Goal: Task Accomplishment & Management: Complete application form

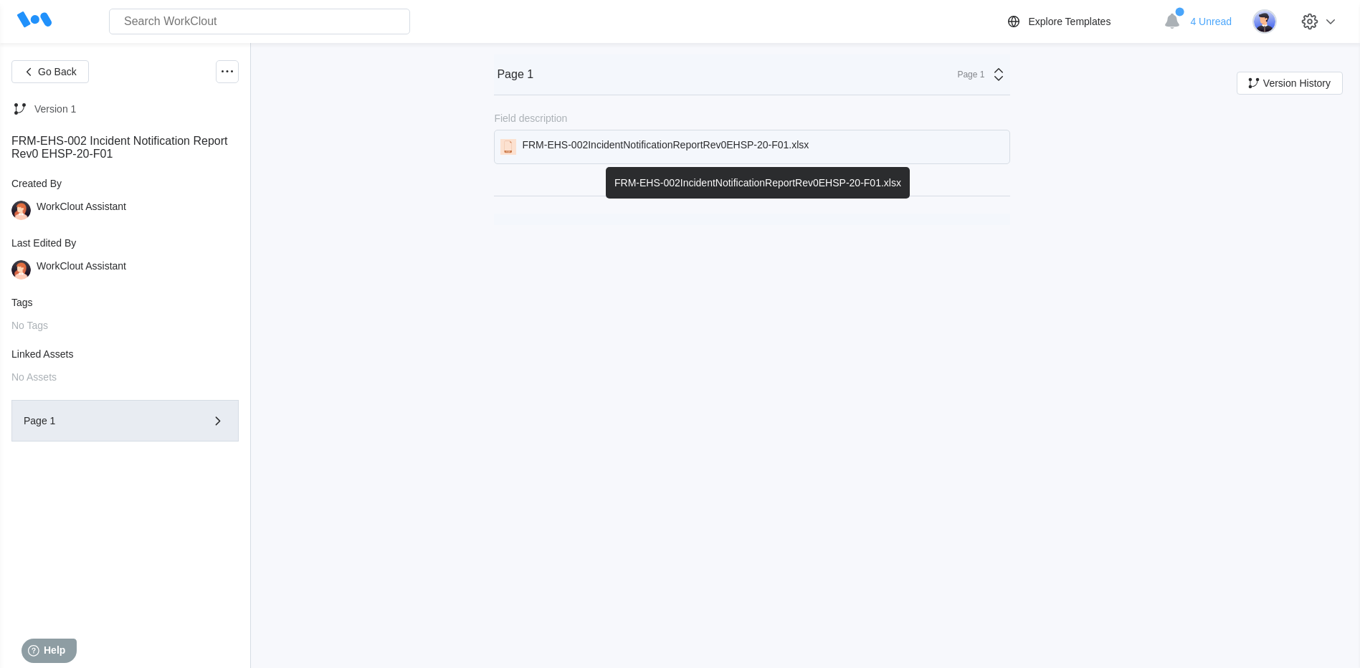
click at [650, 143] on div "FRM-EHS-002IncidentNotificationReportRev0EHSP-20-F01.xlsx" at bounding box center [665, 147] width 287 height 16
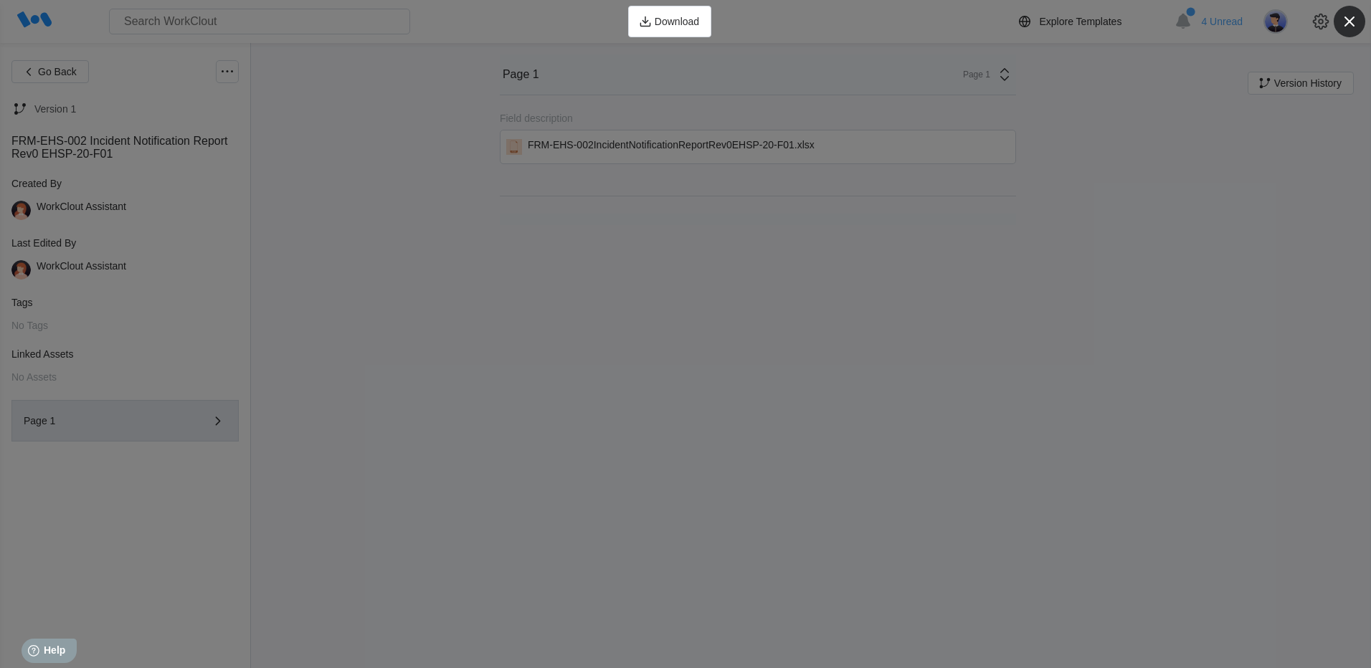
click at [1354, 21] on icon "button" at bounding box center [1349, 21] width 20 height 20
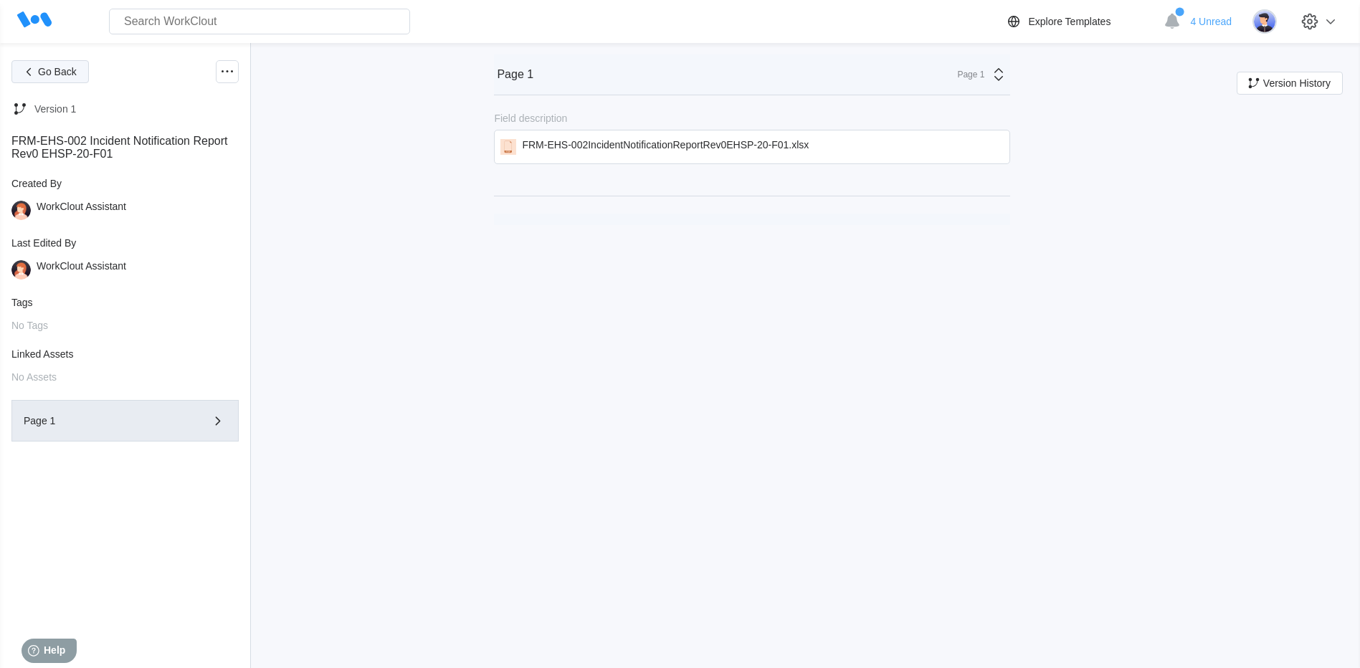
click at [46, 75] on span "Go Back" at bounding box center [57, 72] width 39 height 10
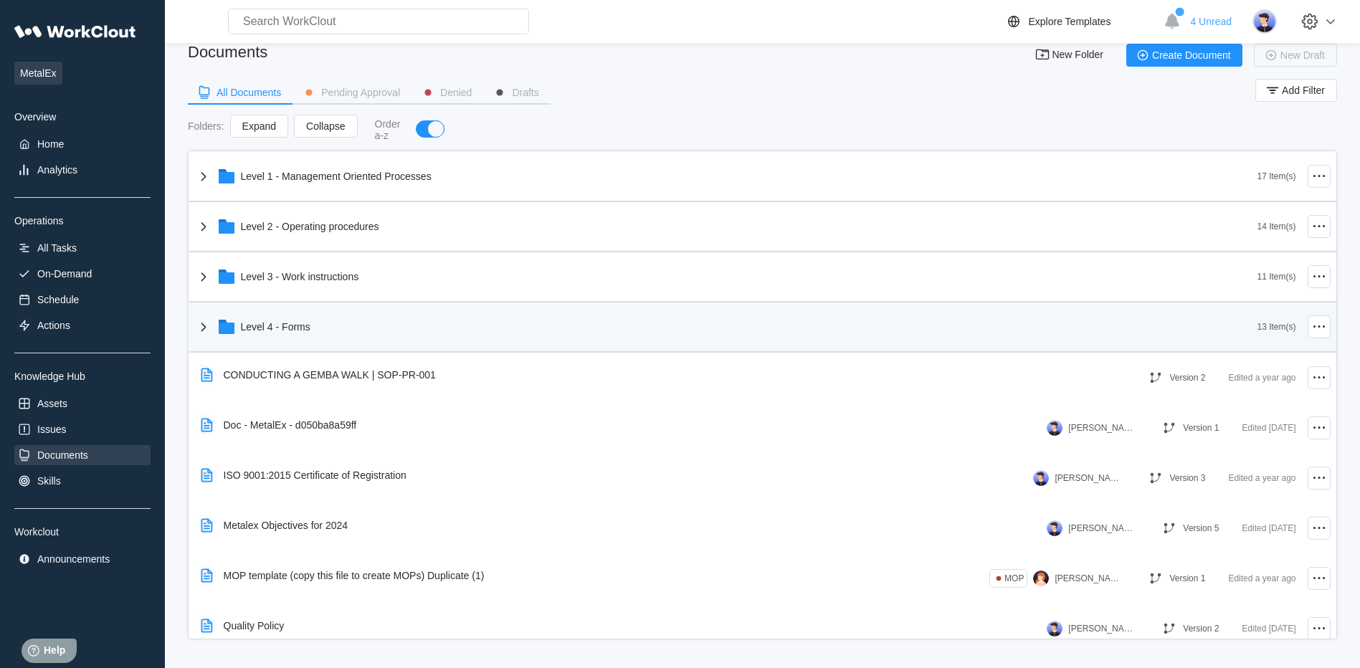
click at [201, 329] on icon at bounding box center [203, 326] width 17 height 17
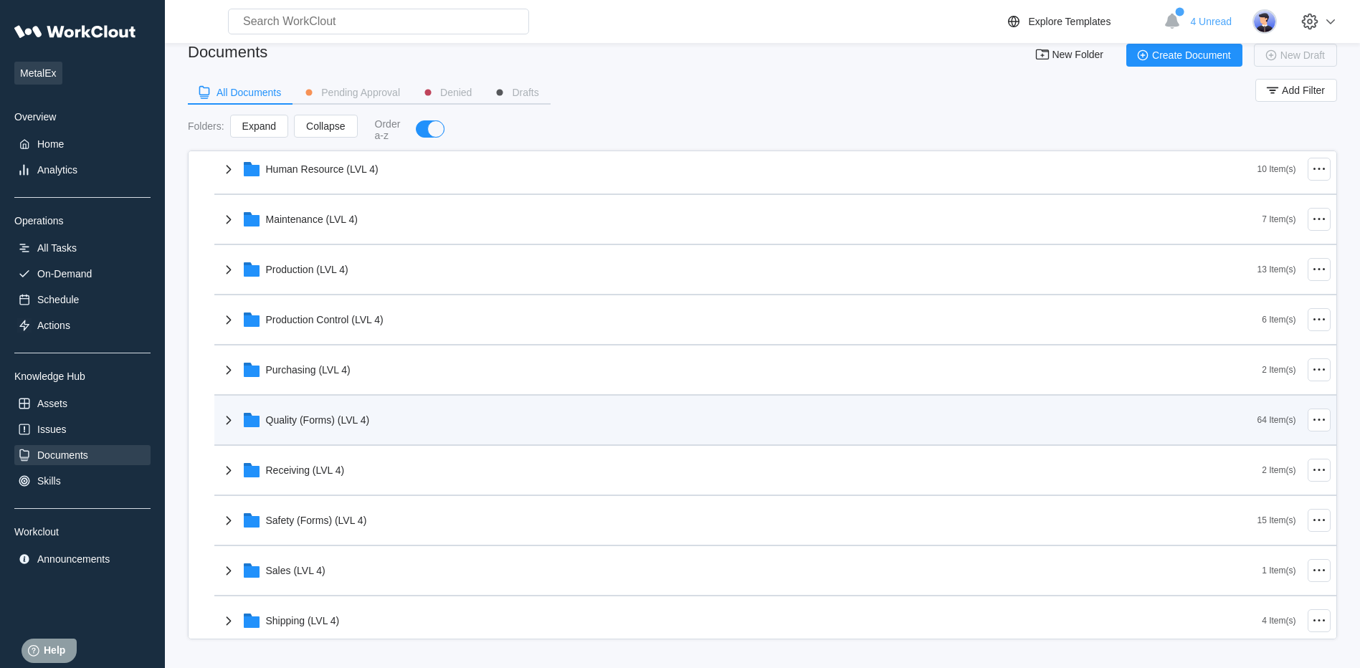
scroll to position [430, 0]
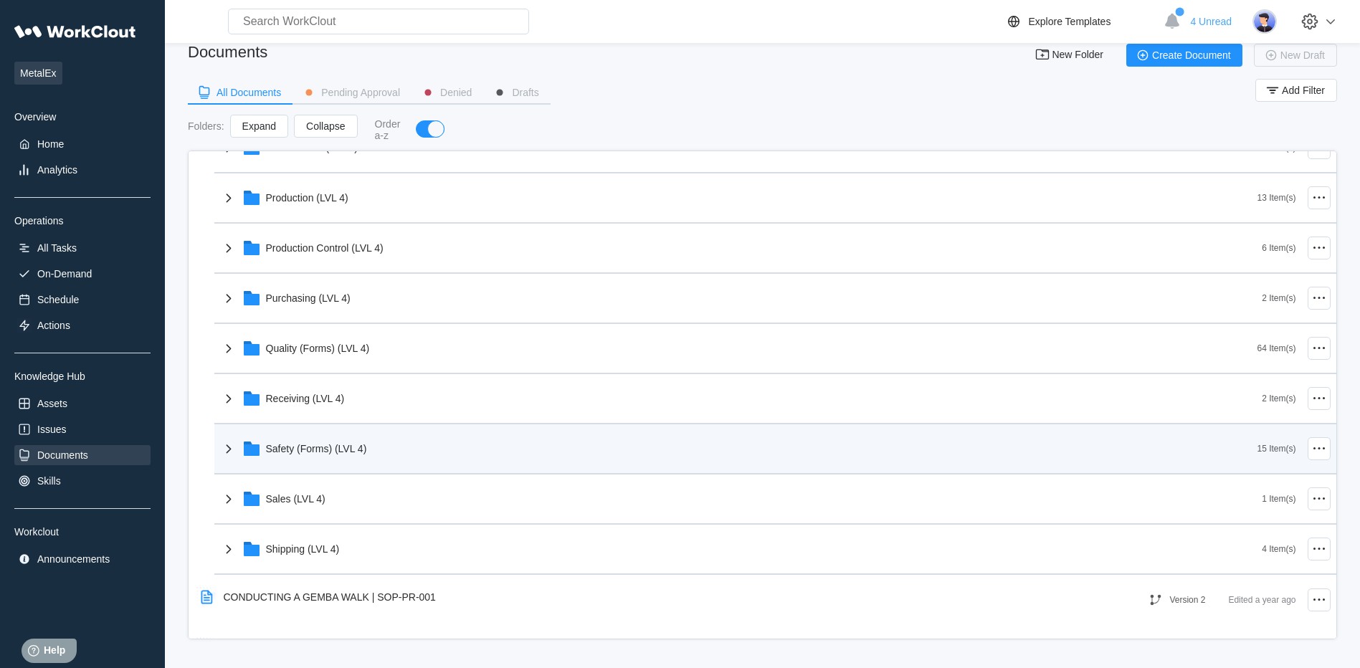
click at [226, 454] on icon at bounding box center [228, 448] width 17 height 17
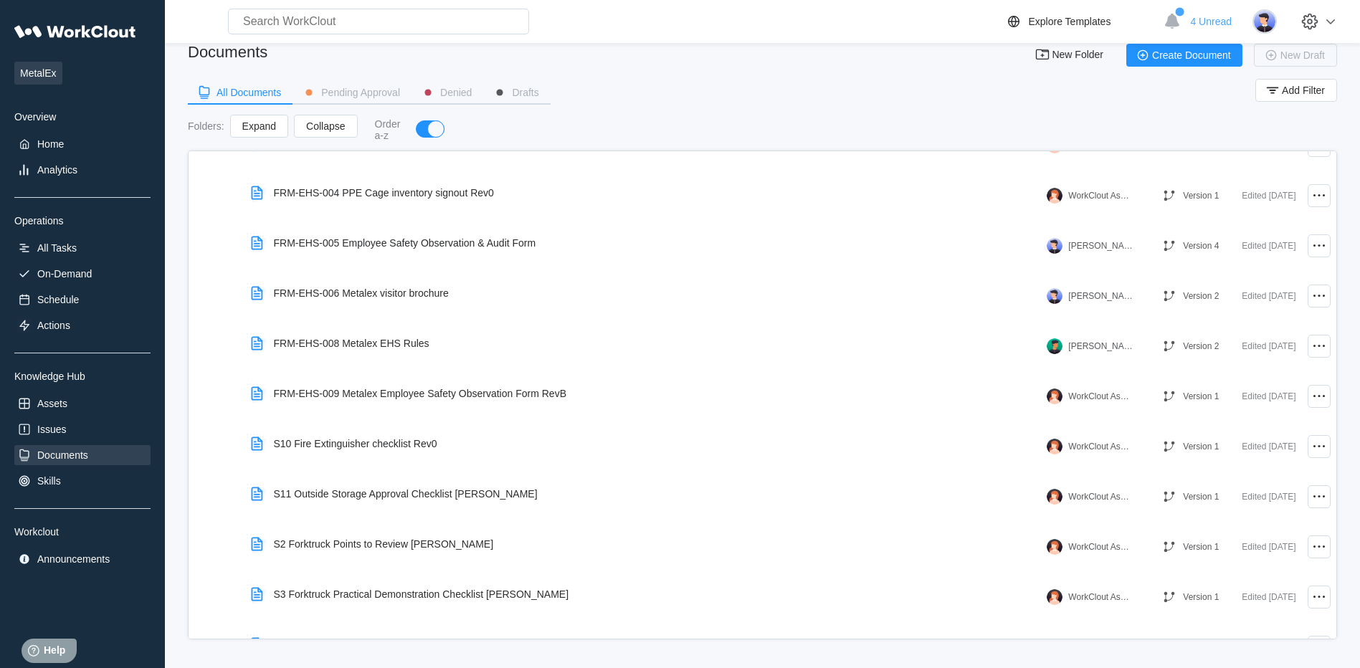
scroll to position [860, 0]
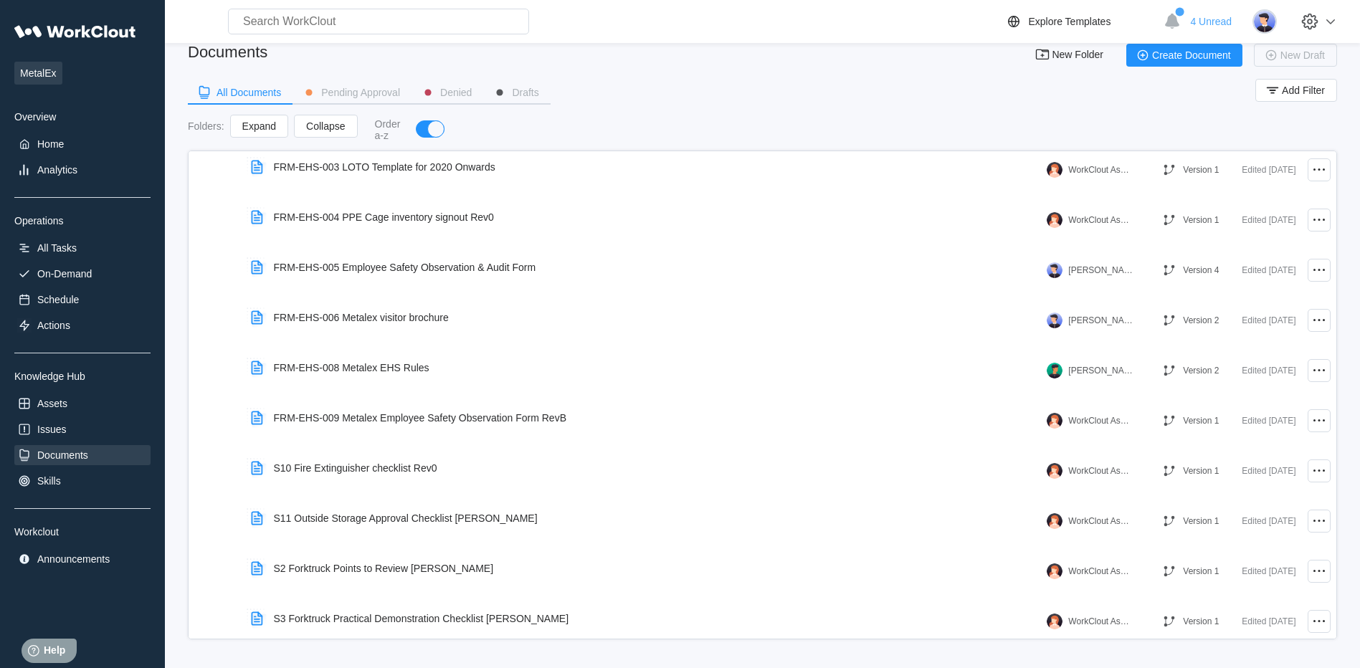
click at [359, 408] on div "FRM-EHS-009 Metalex Employee Safety Observation Form RevB" at bounding box center [411, 417] width 333 height 33
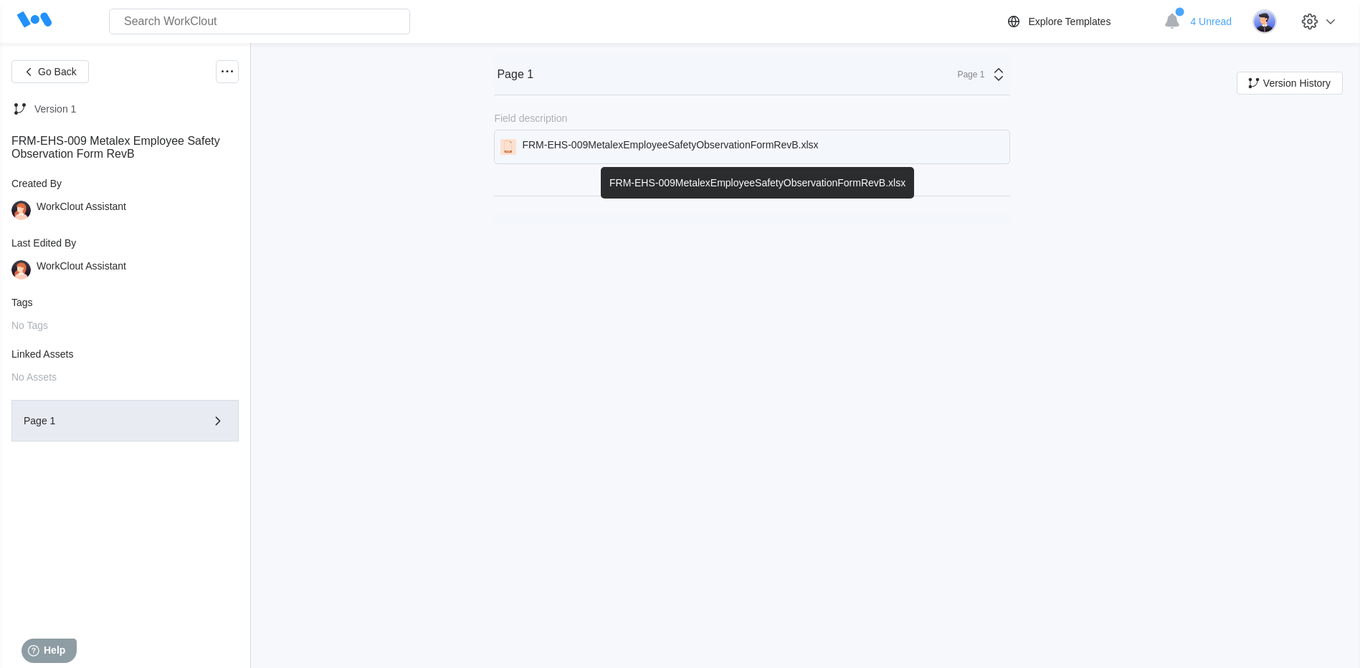
click at [624, 151] on div "FRM-EHS-009MetalexEmployeeSafetyObservationFormRevB.xlsx" at bounding box center [670, 147] width 296 height 16
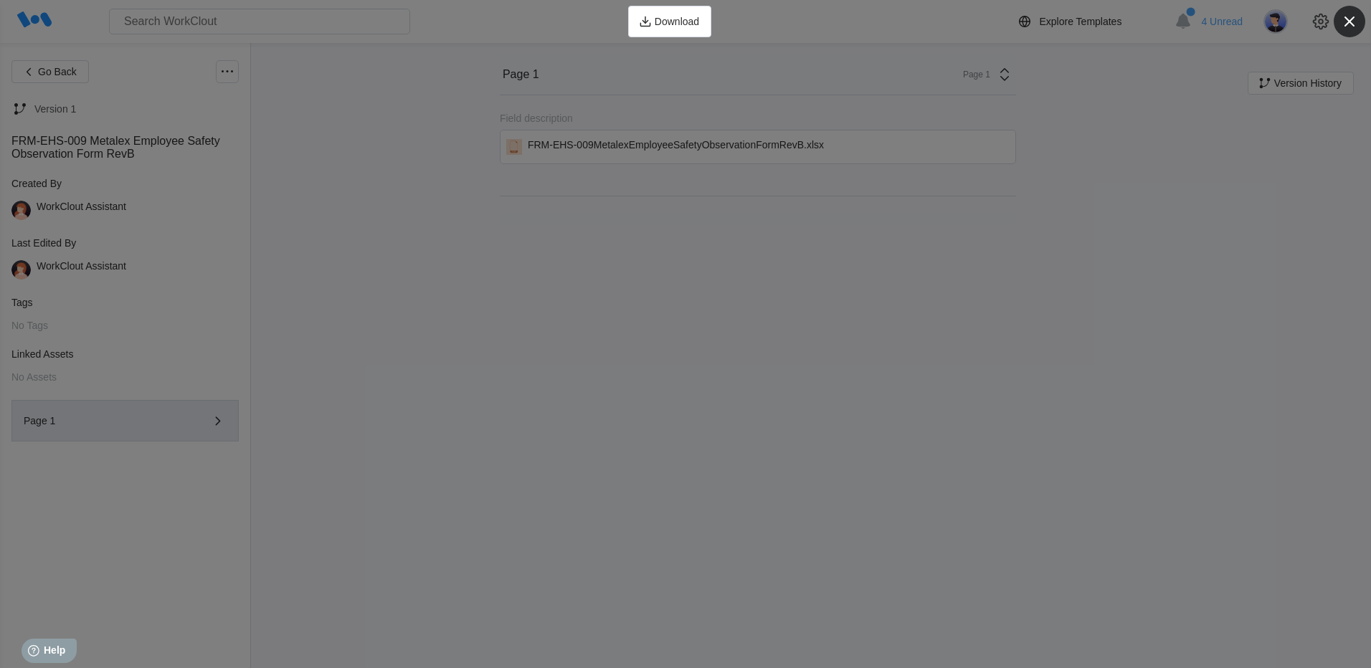
click at [1356, 24] on icon "button" at bounding box center [1349, 21] width 20 height 20
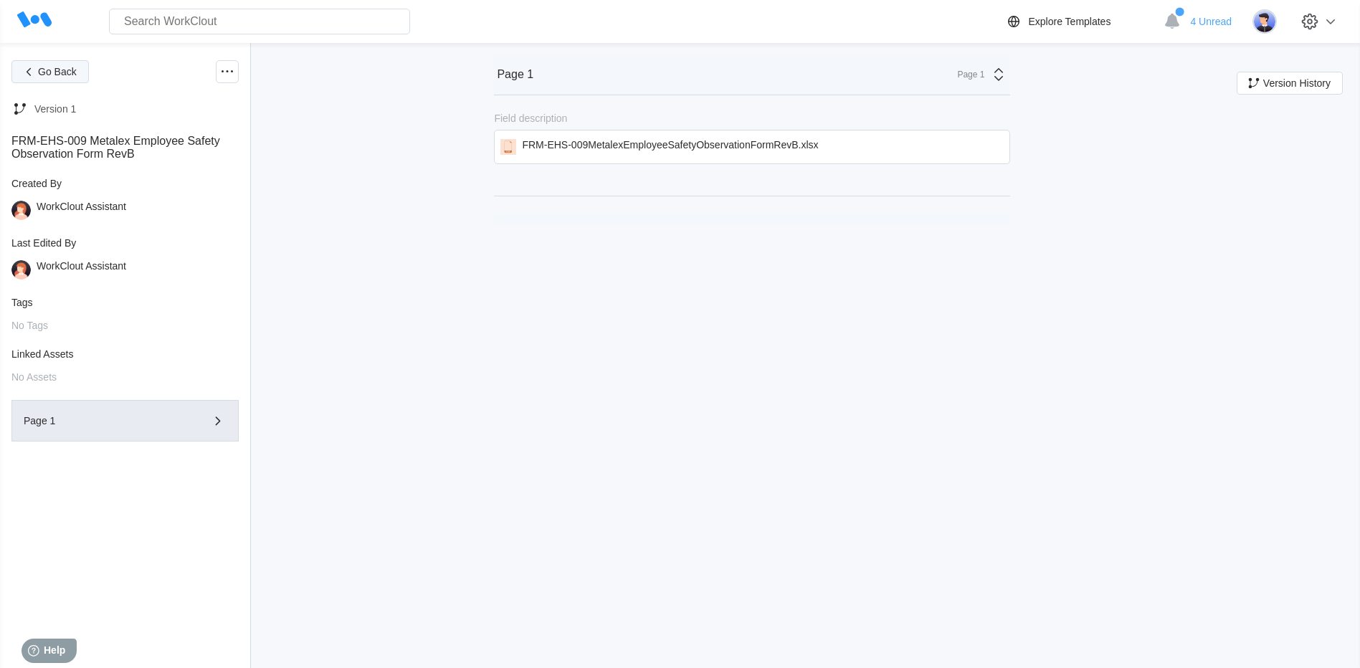
click at [44, 70] on span "Go Back" at bounding box center [57, 72] width 39 height 10
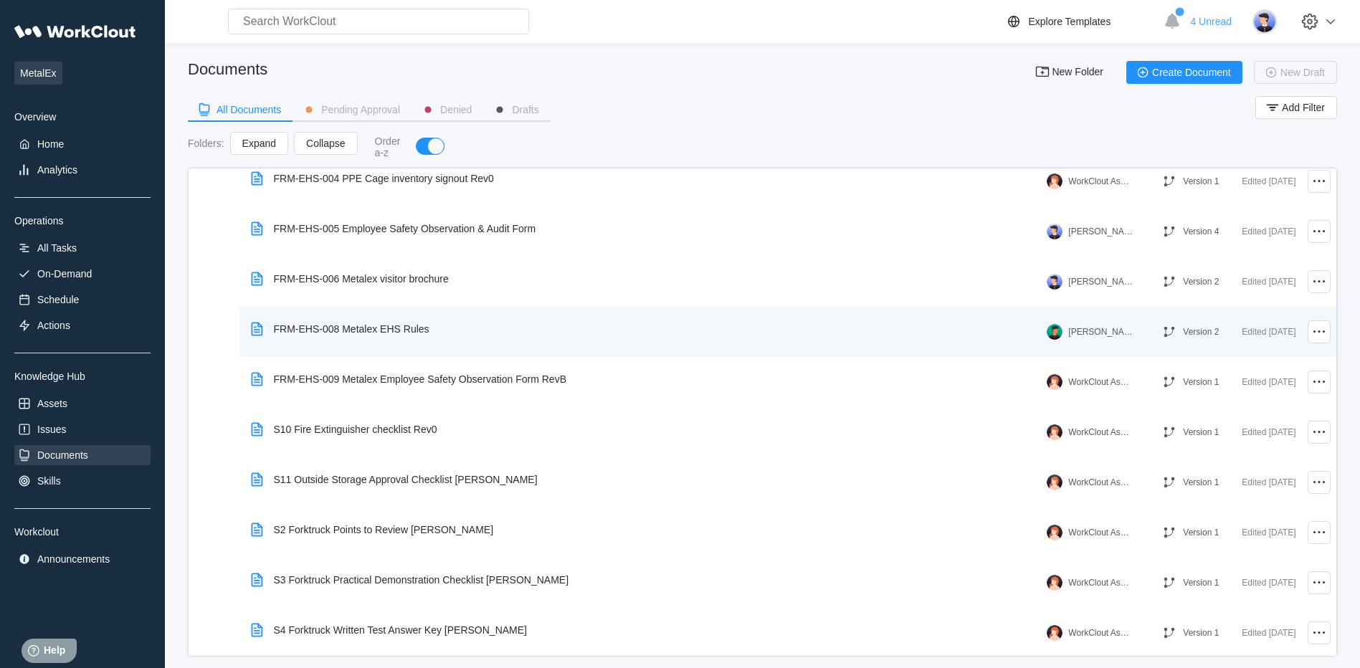
scroll to position [645, 0]
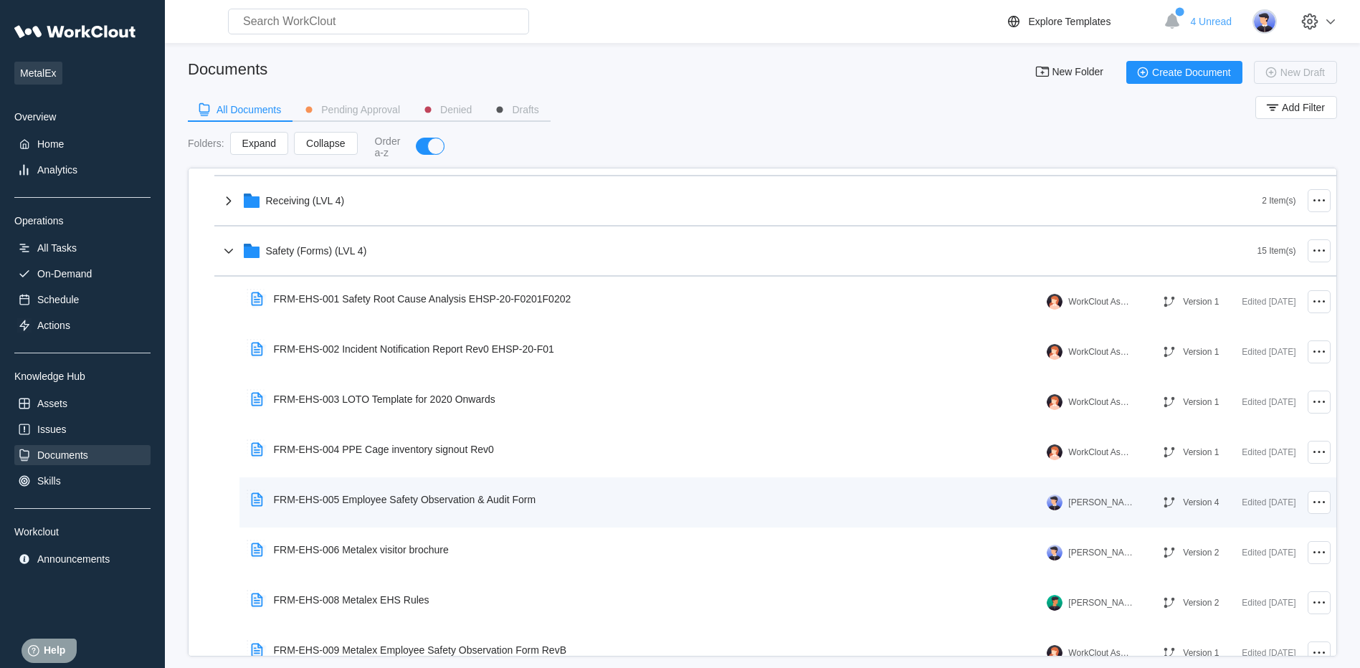
click at [379, 509] on div "FRM-EHS-005 Employee Safety Observation & Audit Form" at bounding box center [396, 499] width 303 height 33
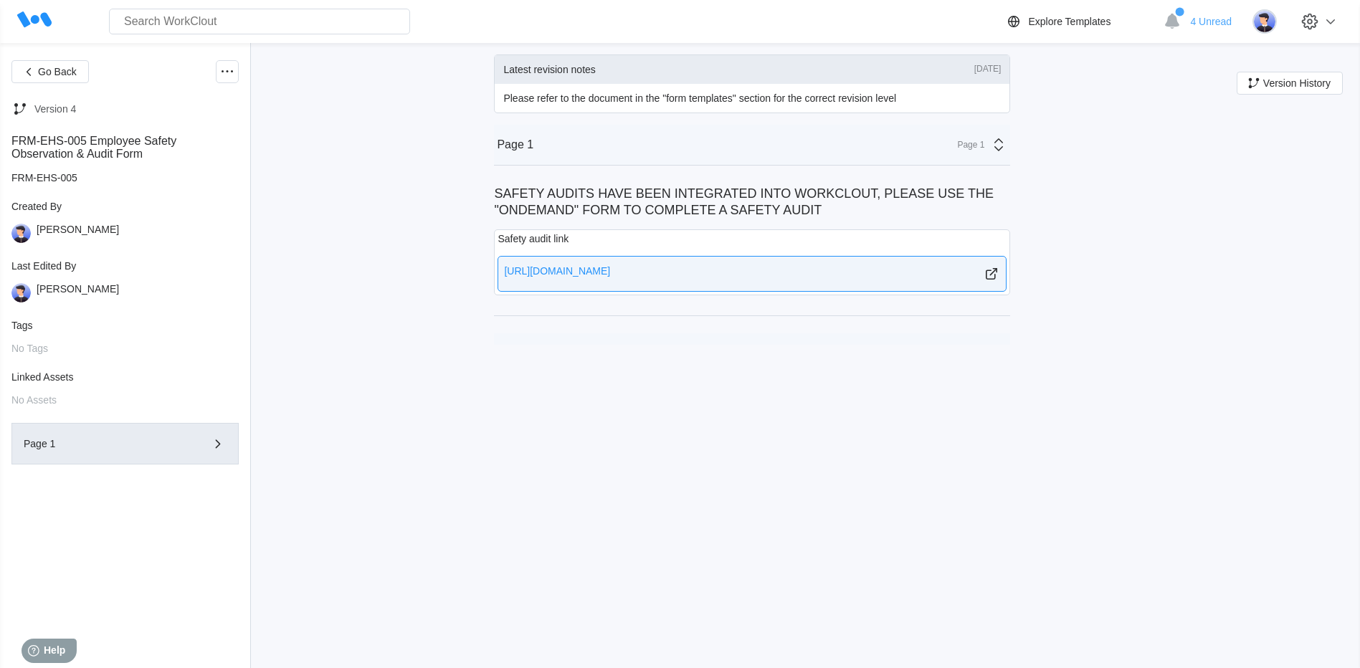
click at [610, 270] on div "[URL][DOMAIN_NAME]" at bounding box center [557, 273] width 106 height 17
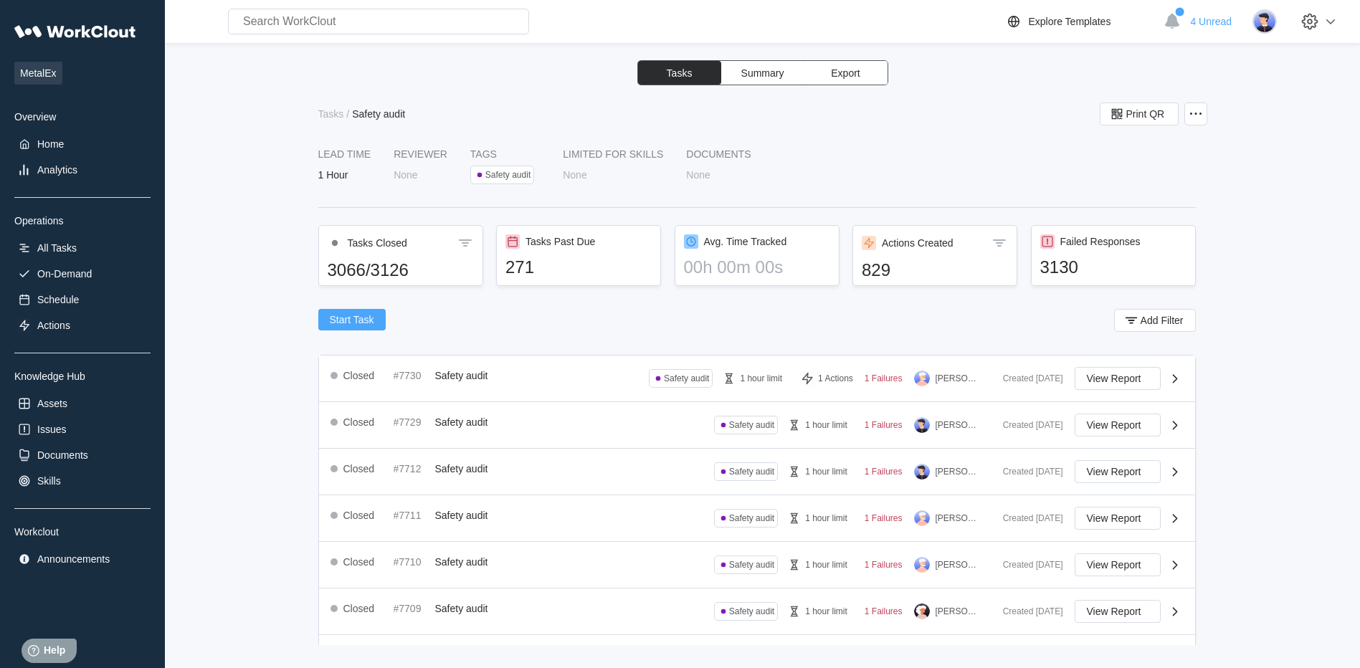
click at [351, 316] on span "Start Task" at bounding box center [352, 320] width 44 height 10
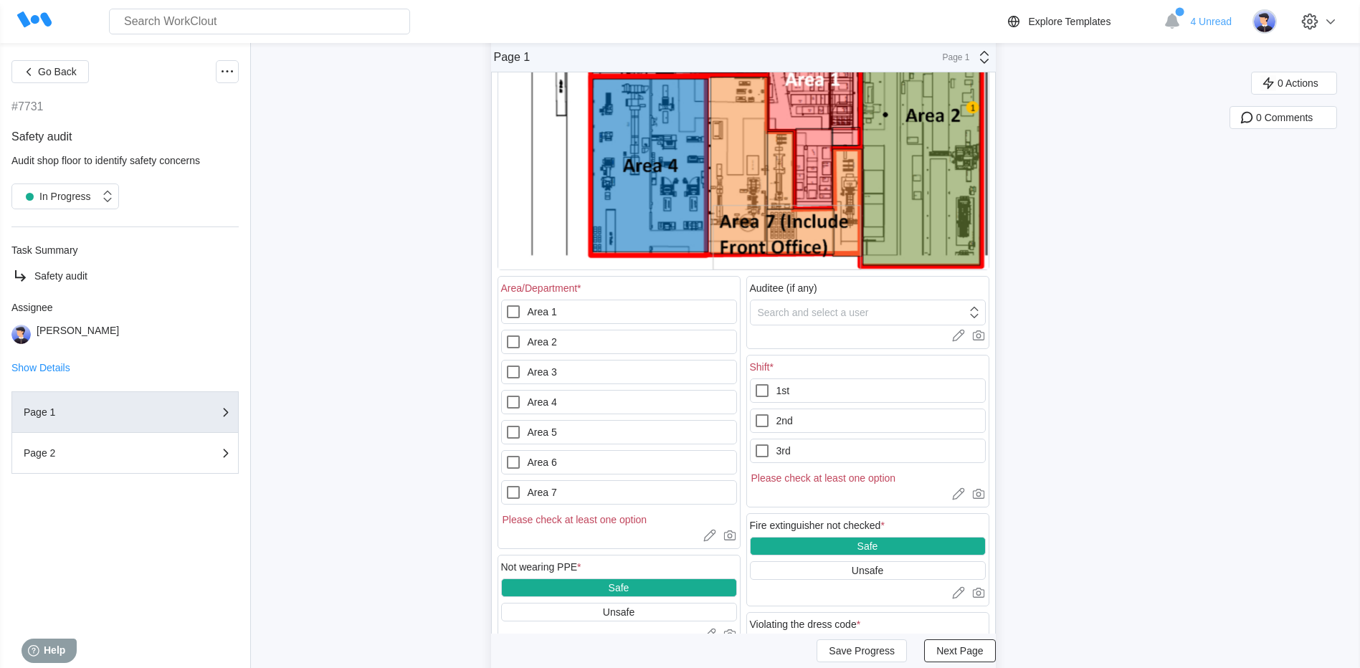
scroll to position [430, 0]
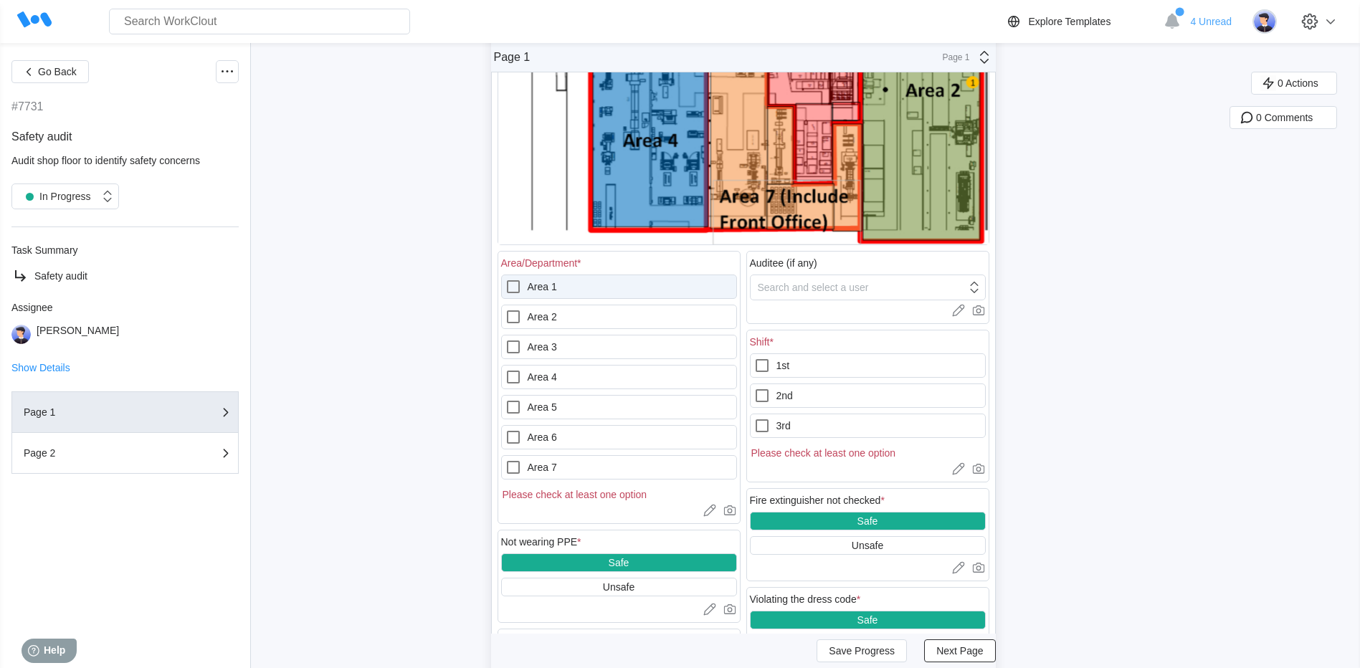
click at [520, 285] on icon at bounding box center [513, 286] width 17 height 17
click at [505, 279] on 1 "Area 1" at bounding box center [505, 278] width 1 height 1
checkbox 1 "true"
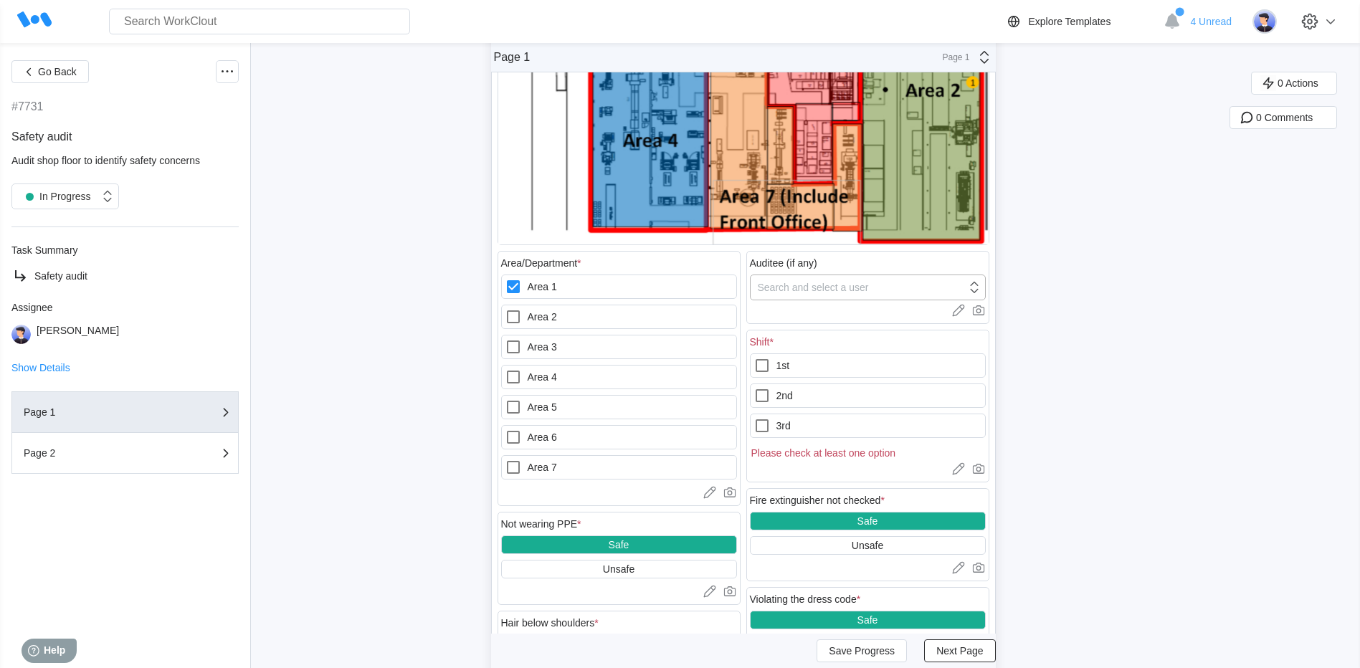
click at [878, 285] on div "Search and select a user" at bounding box center [859, 287] width 216 height 20
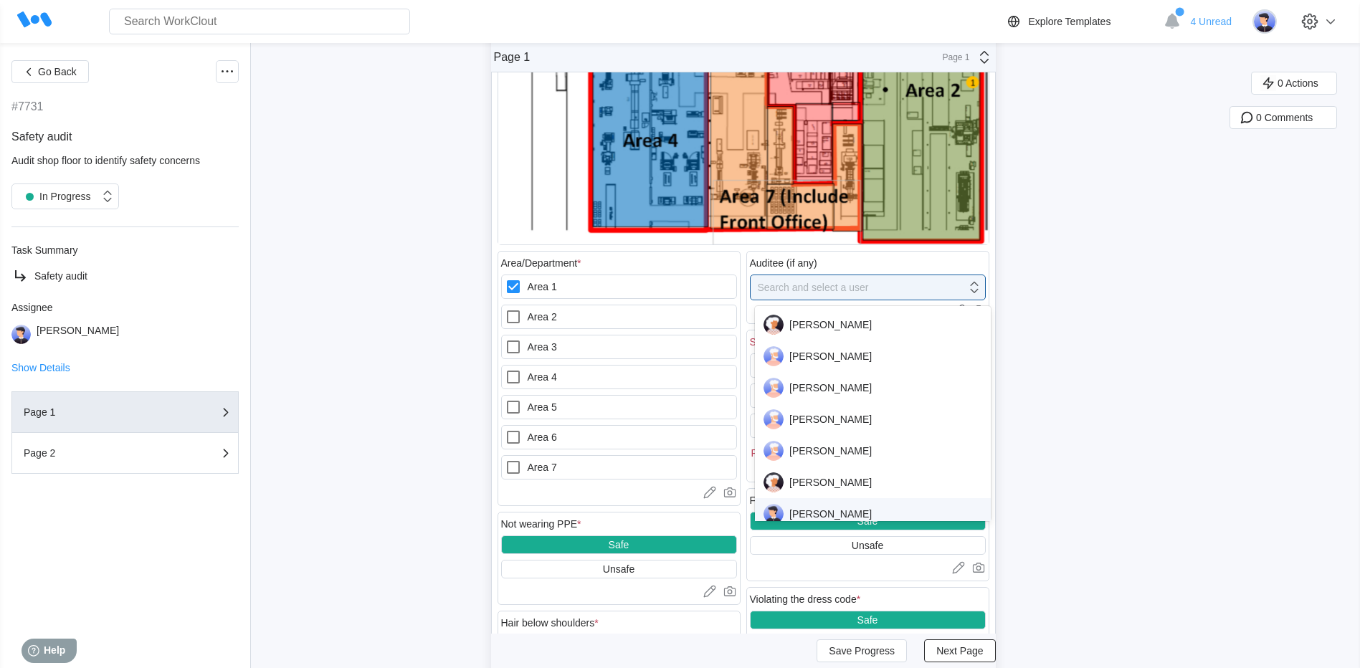
click at [810, 515] on div "David Goldberg" at bounding box center [873, 514] width 219 height 20
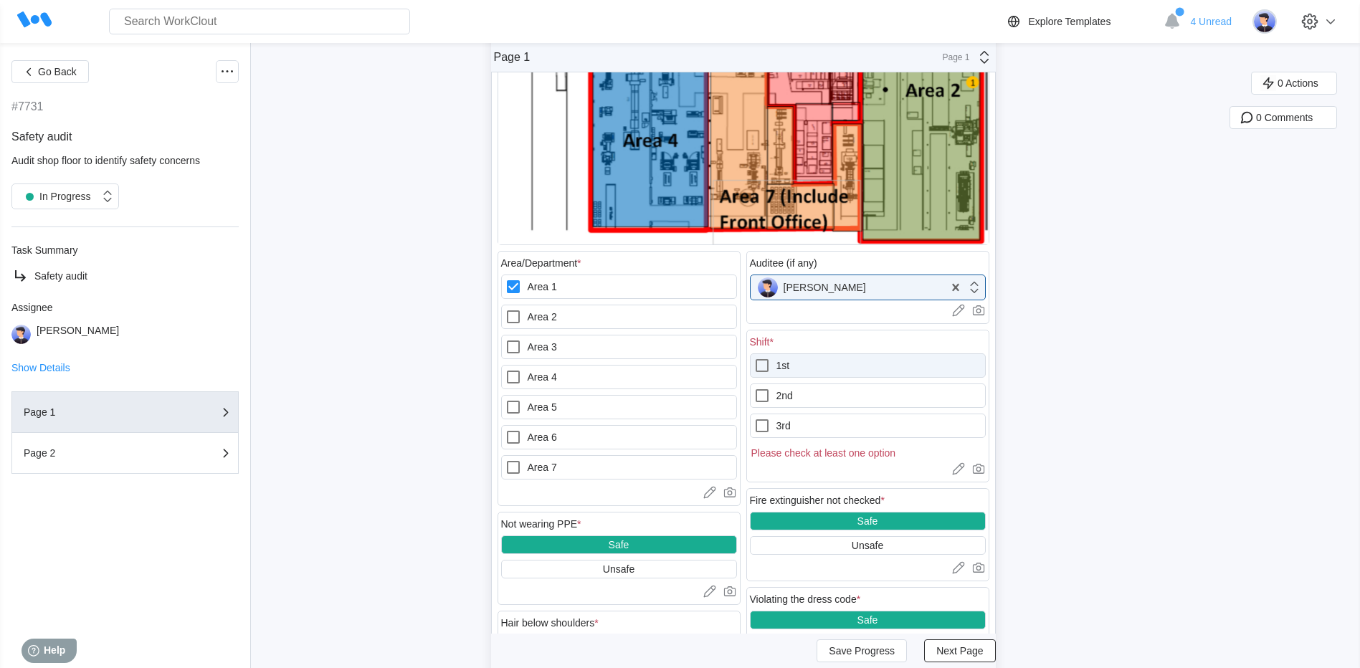
click at [768, 366] on icon at bounding box center [761, 365] width 17 height 17
click at [754, 358] on input "1st" at bounding box center [753, 357] width 1 height 1
checkbox input "true"
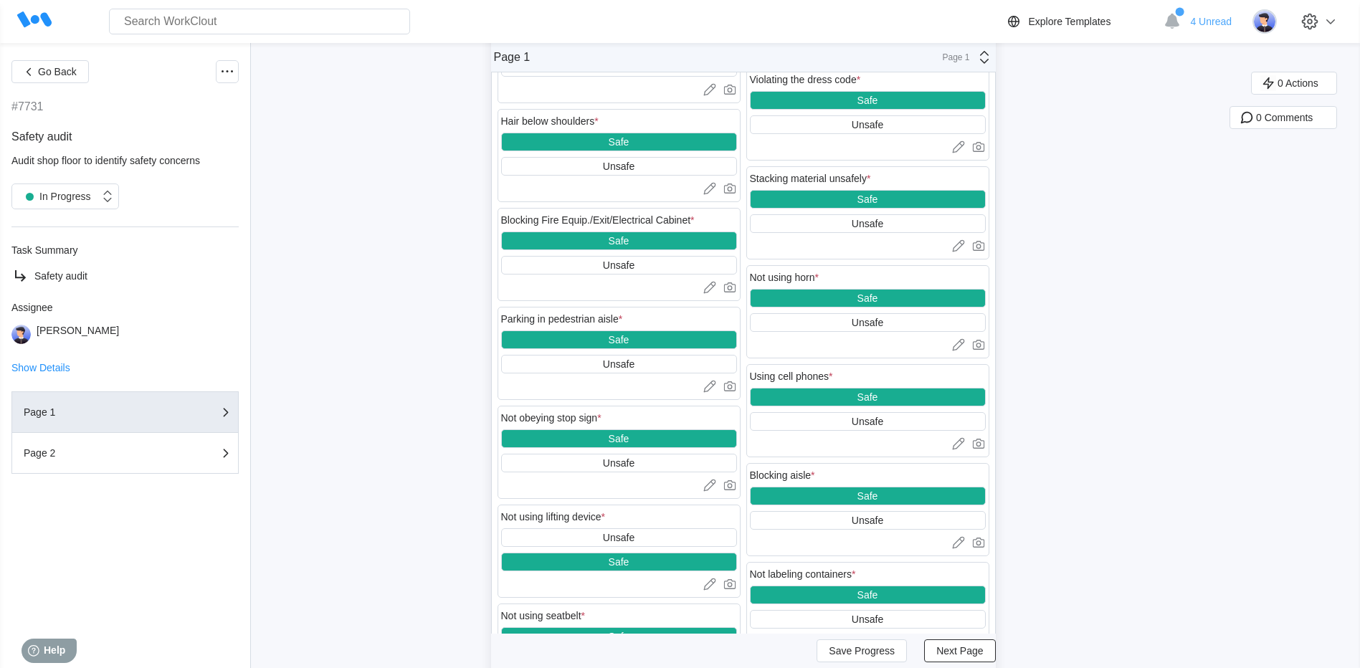
scroll to position [1004, 0]
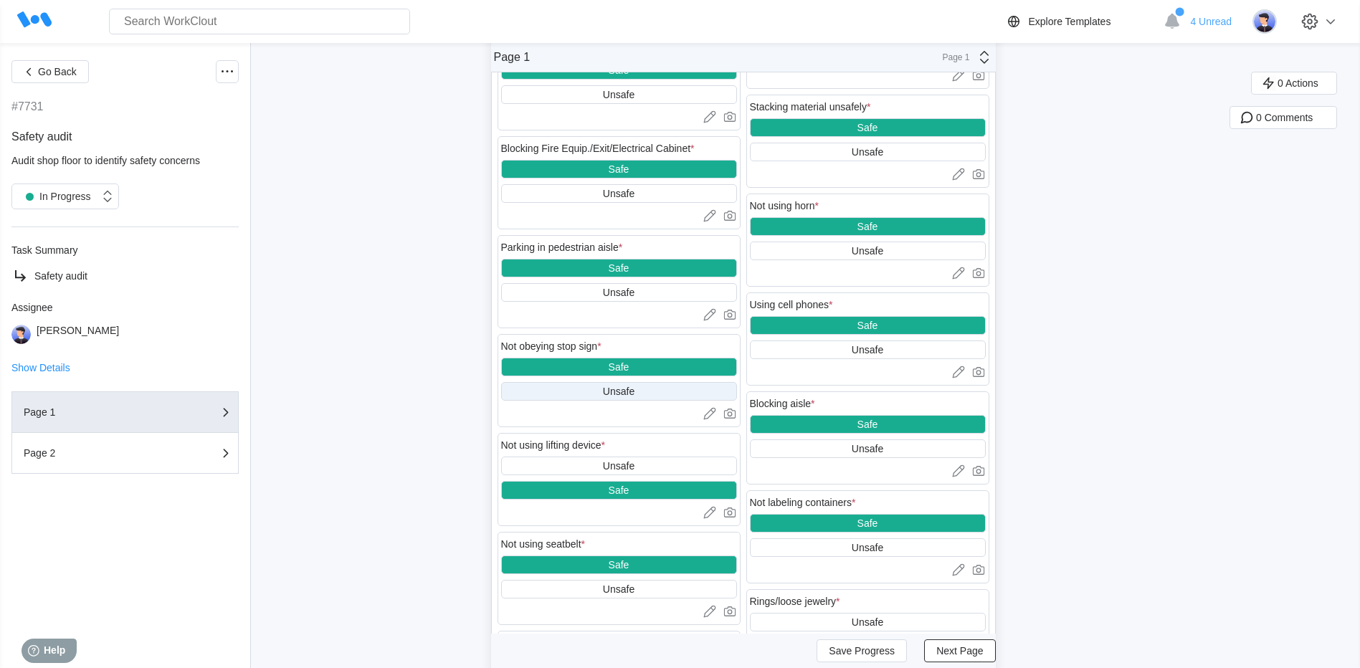
click at [642, 390] on div "Unsafe" at bounding box center [619, 391] width 236 height 19
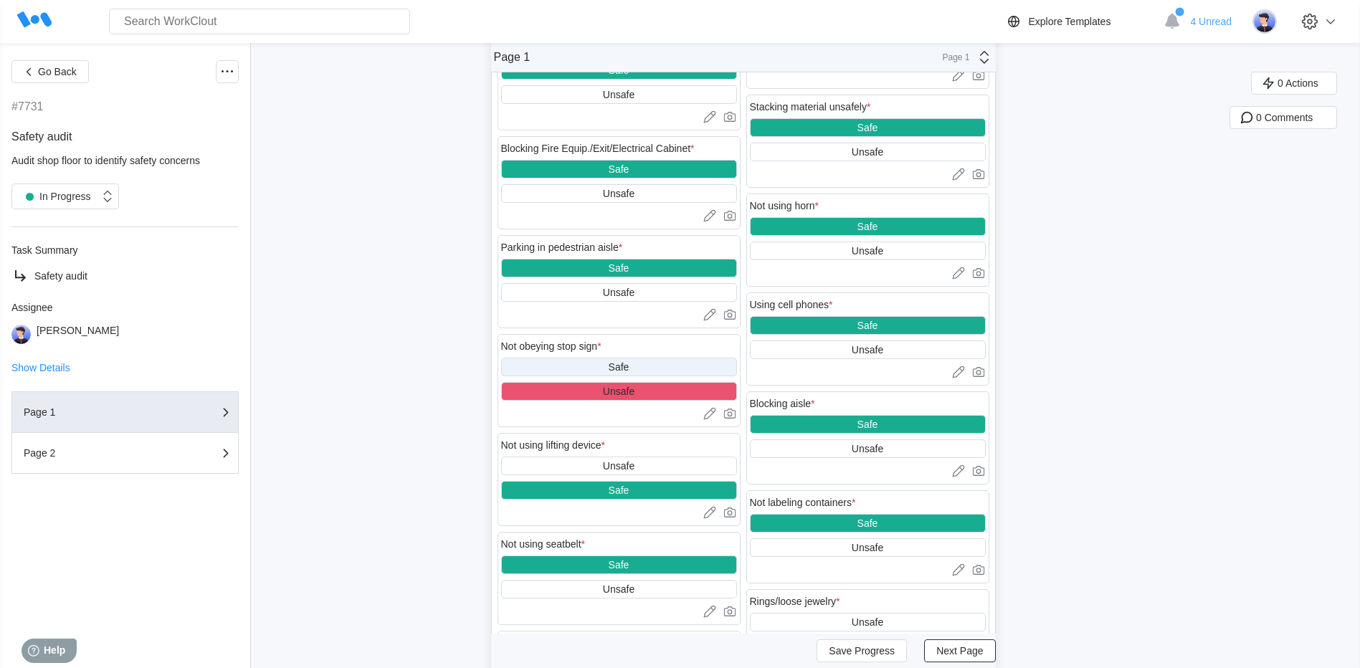
click at [637, 367] on div "Safe" at bounding box center [619, 367] width 236 height 19
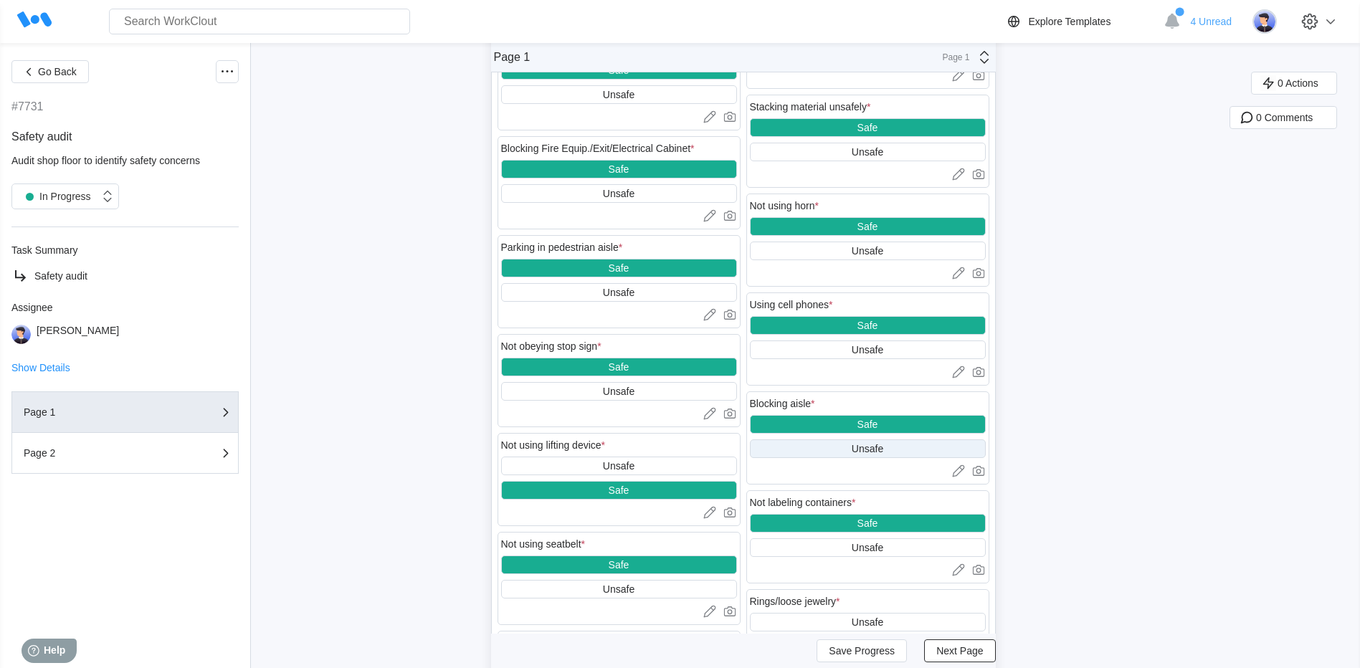
click at [872, 451] on div "Unsafe" at bounding box center [868, 448] width 32 height 11
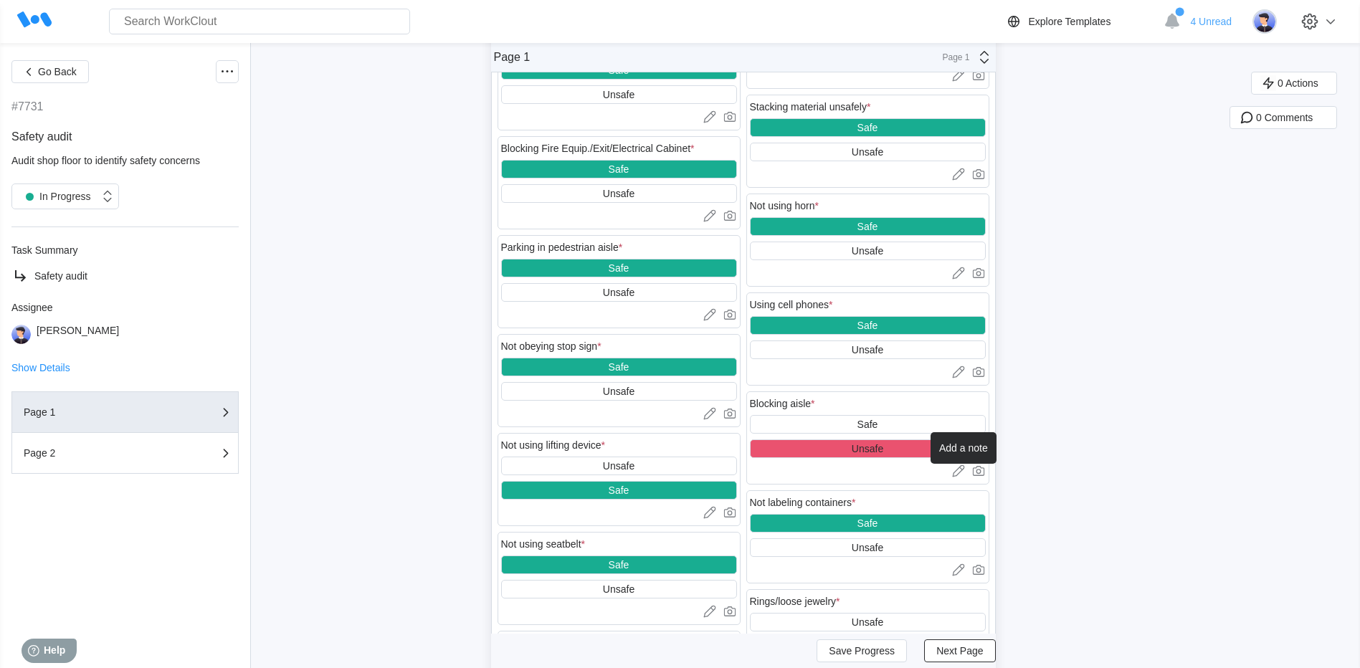
click at [961, 469] on icon at bounding box center [957, 470] width 8 height 8
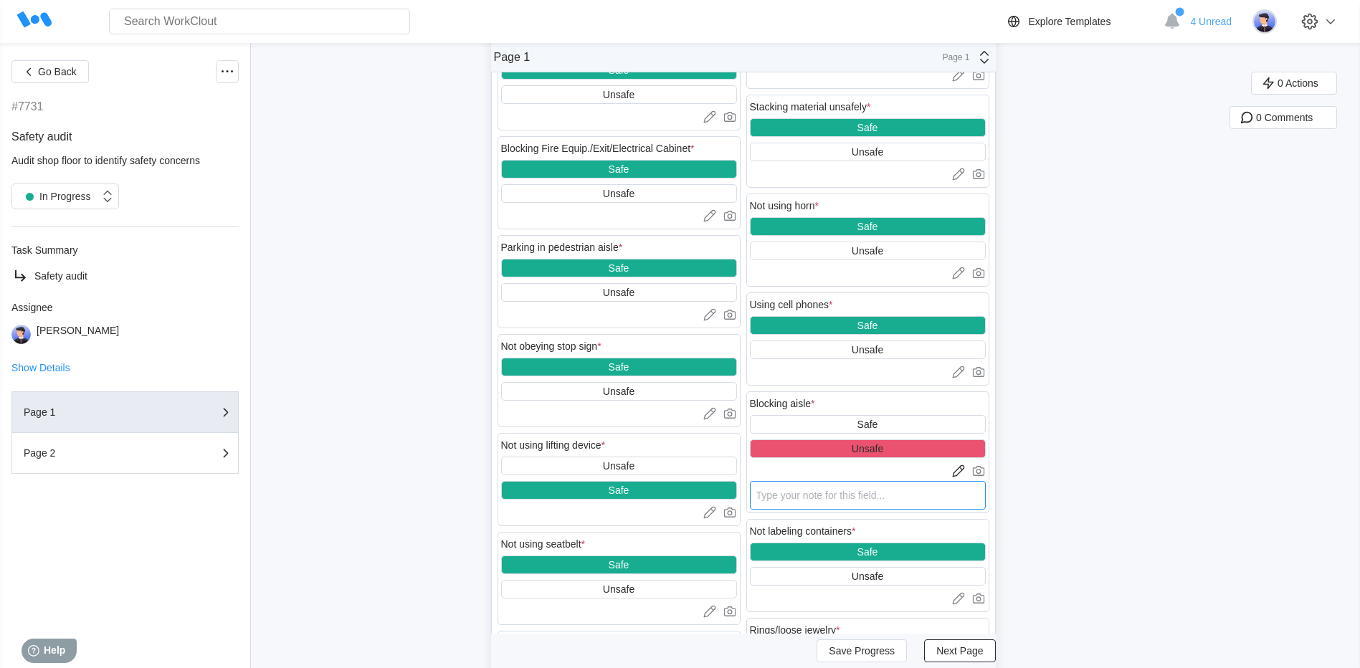
click at [869, 493] on textarea at bounding box center [868, 495] width 236 height 29
type textarea "F"
type textarea "x"
type textarea "Fo"
type textarea "x"
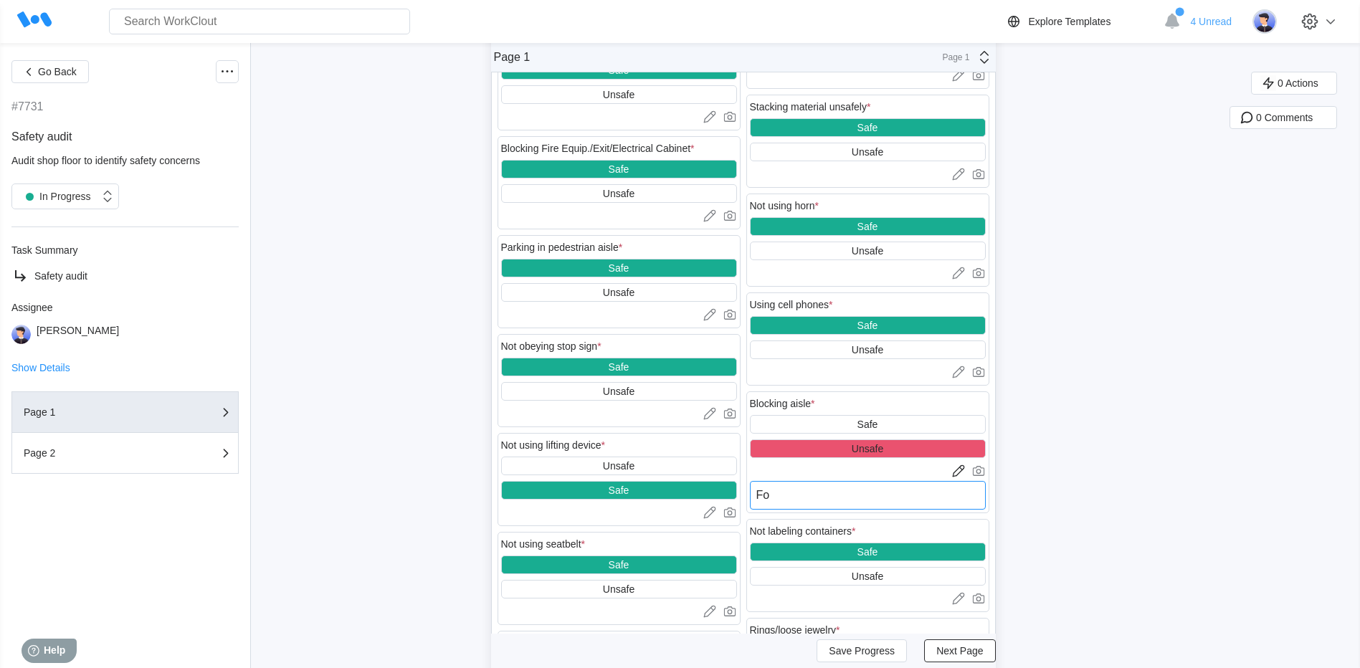
type textarea "For"
type textarea "x"
type textarea "Fork"
type textarea "x"
type textarea "Forkl"
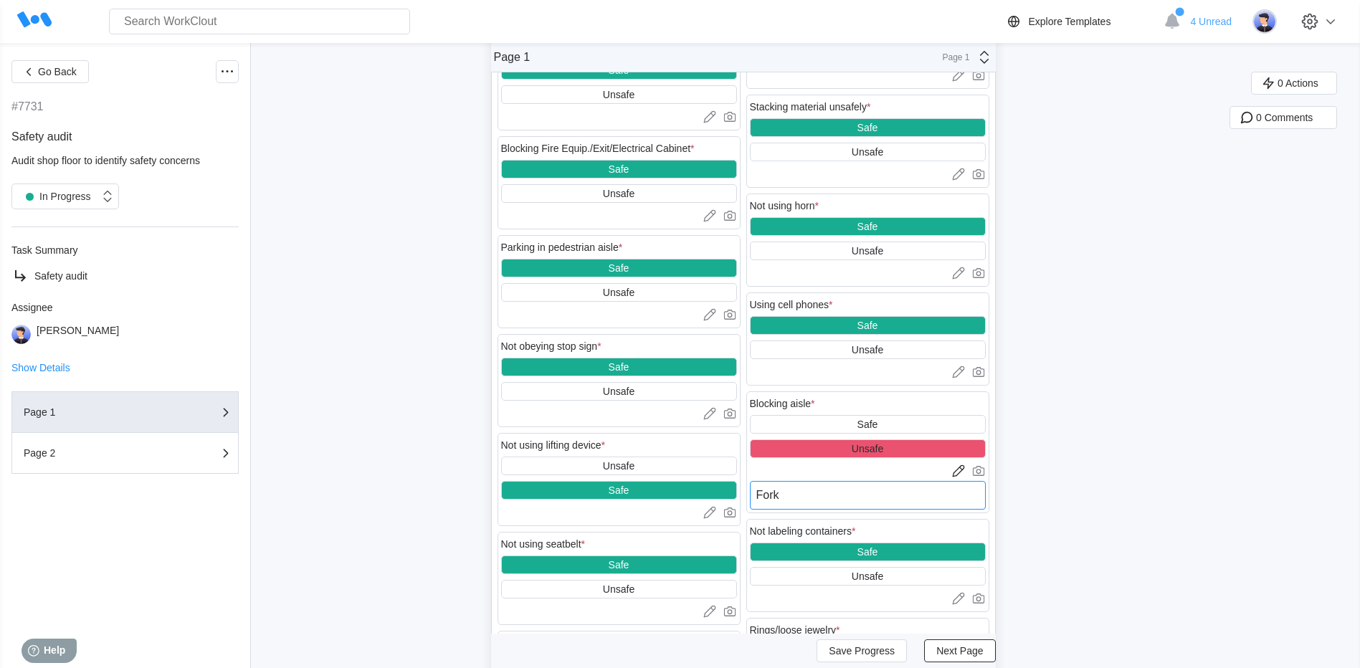
type textarea "x"
type textarea "Forkli"
type textarea "x"
type textarea "Forklif"
type textarea "x"
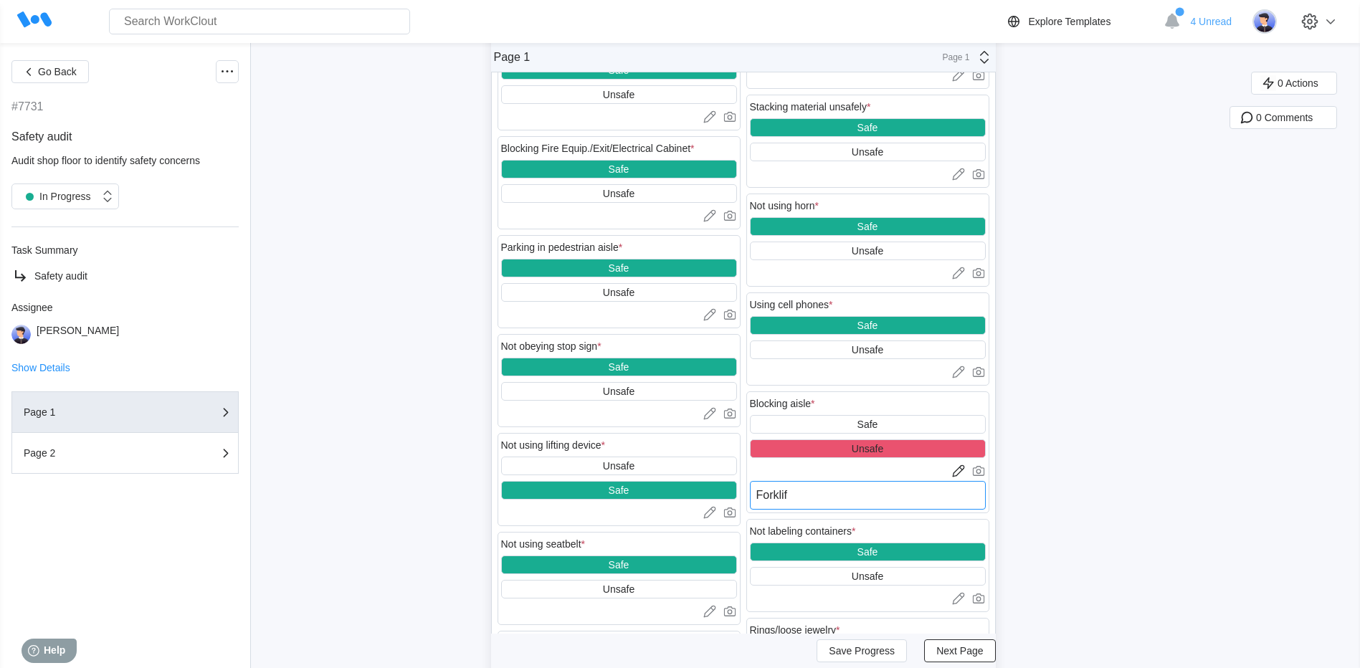
type textarea "Forklift"
type textarea "x"
type textarea "Forklift"
type textarea "x"
type textarea "Forklift b"
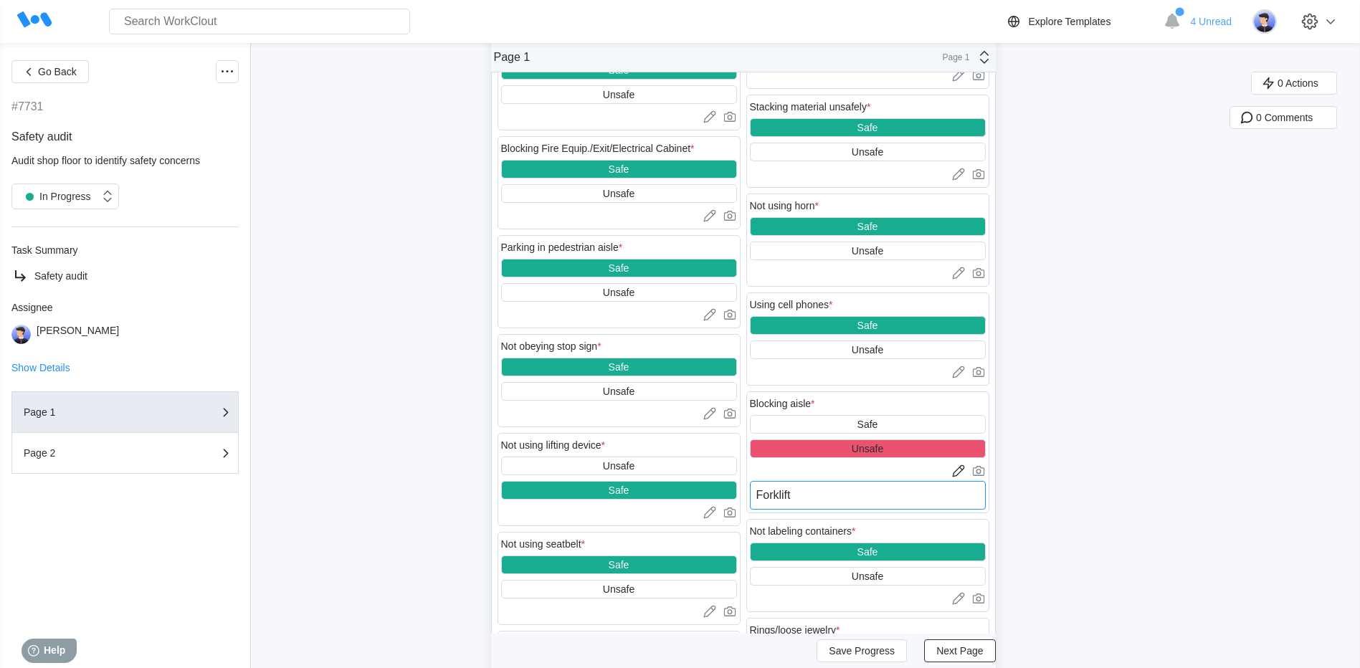
type textarea "x"
type textarea "Forklift bl"
type textarea "x"
type textarea "Forklift blo"
type textarea "x"
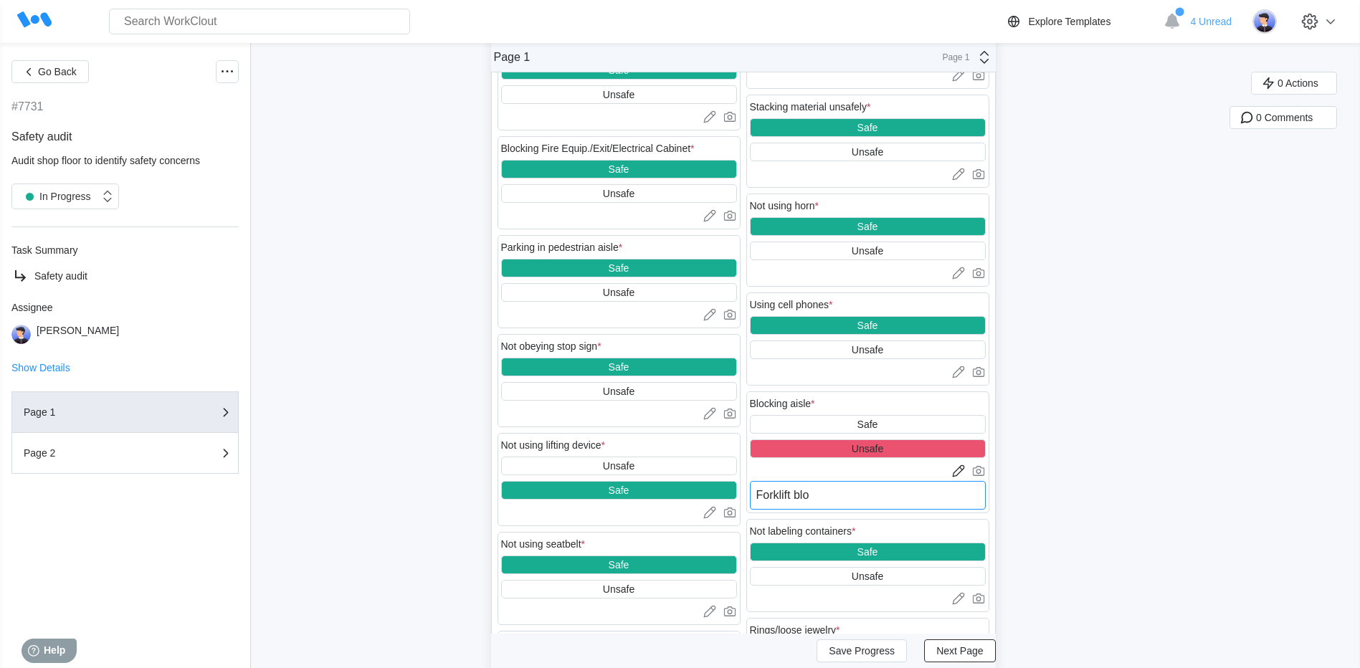
type textarea "Forklift bloc"
type textarea "x"
type textarea "Forklift block"
type textarea "x"
type textarea "Forklift blocki"
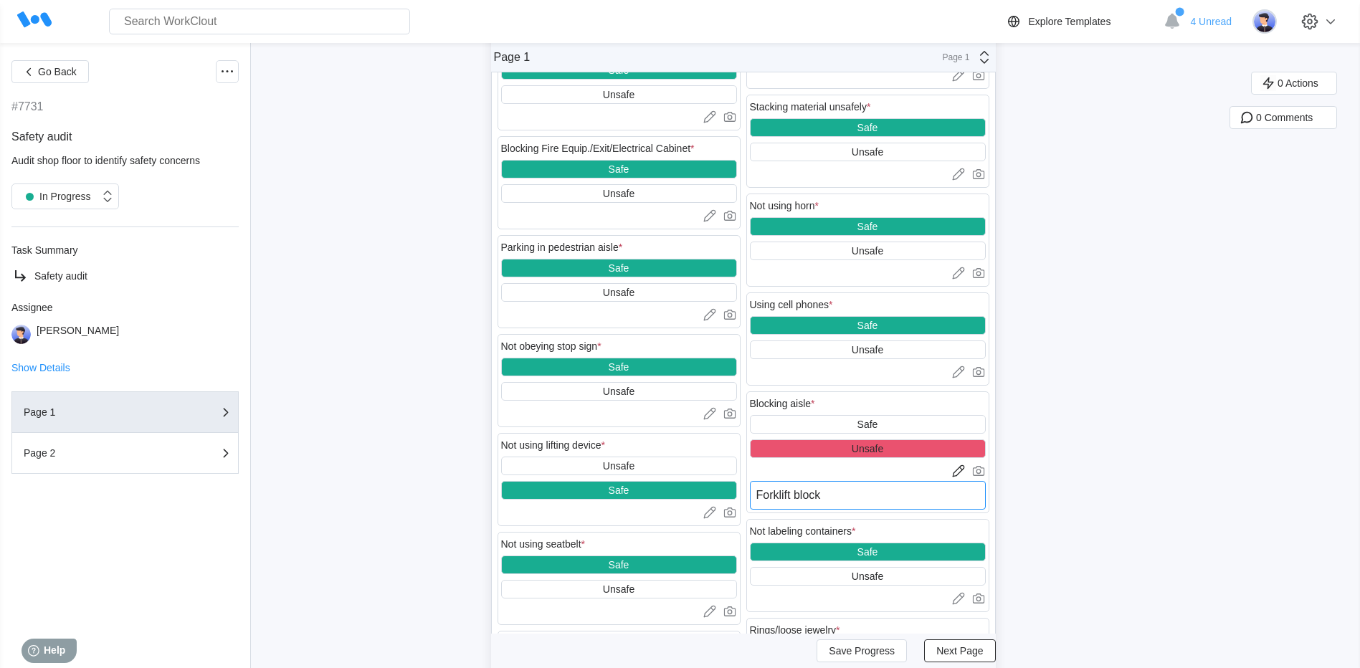
type textarea "x"
type textarea "Forklift blockin"
type textarea "x"
type textarea "Forklift blocking"
type textarea "x"
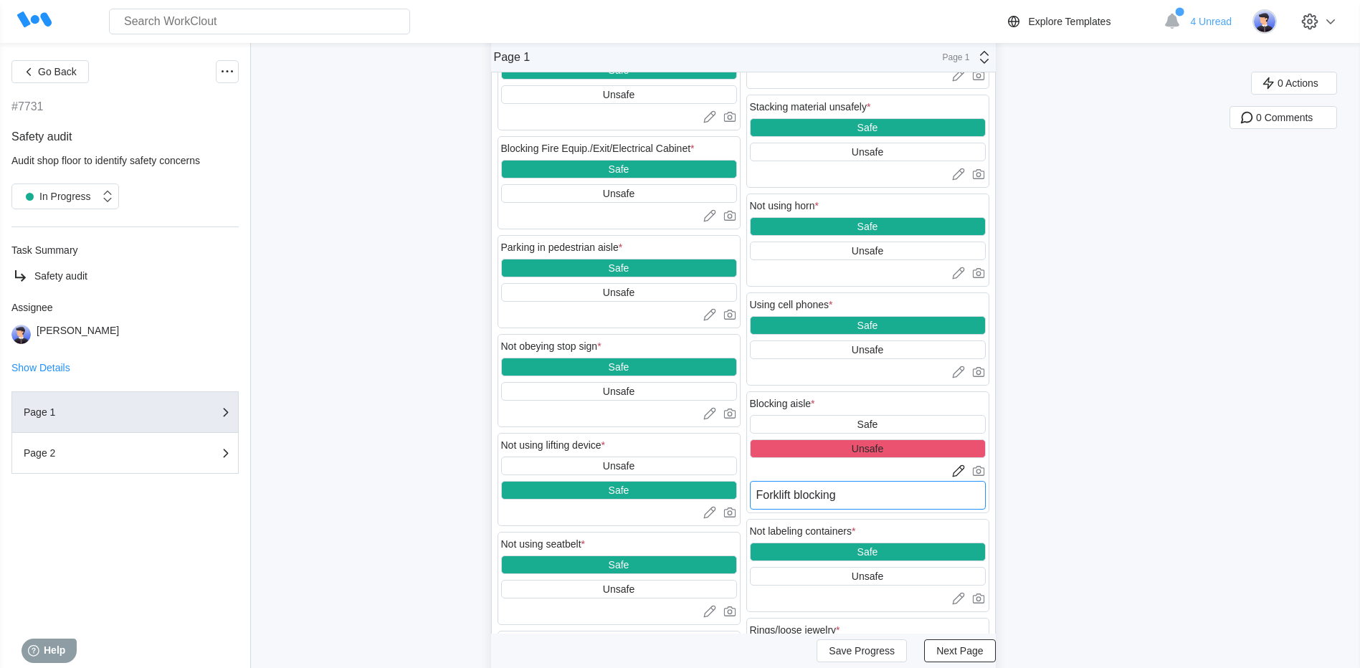
type textarea "Forklift blocking"
type textarea "x"
type textarea "Forklift blocking a"
type textarea "x"
type textarea "Forklift blocking au"
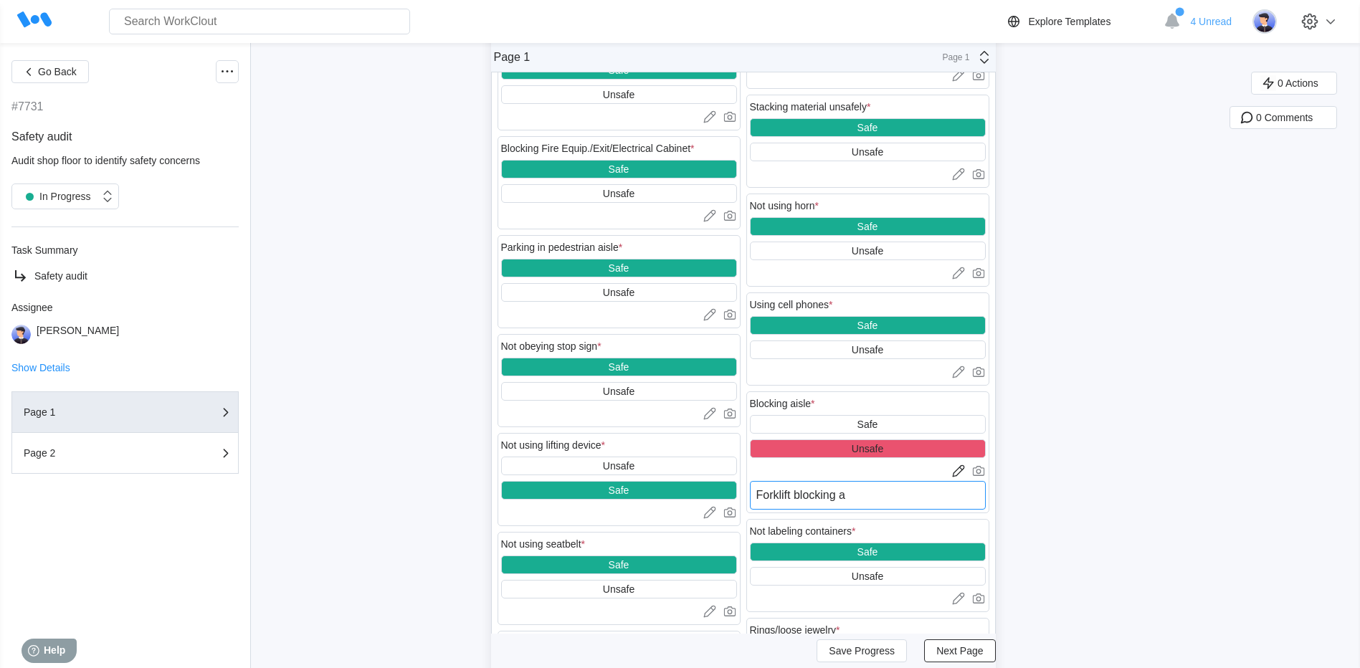
type textarea "x"
type textarea "Forklift blocking aus"
type textarea "x"
type textarea "Forklift blocking au"
type textarea "x"
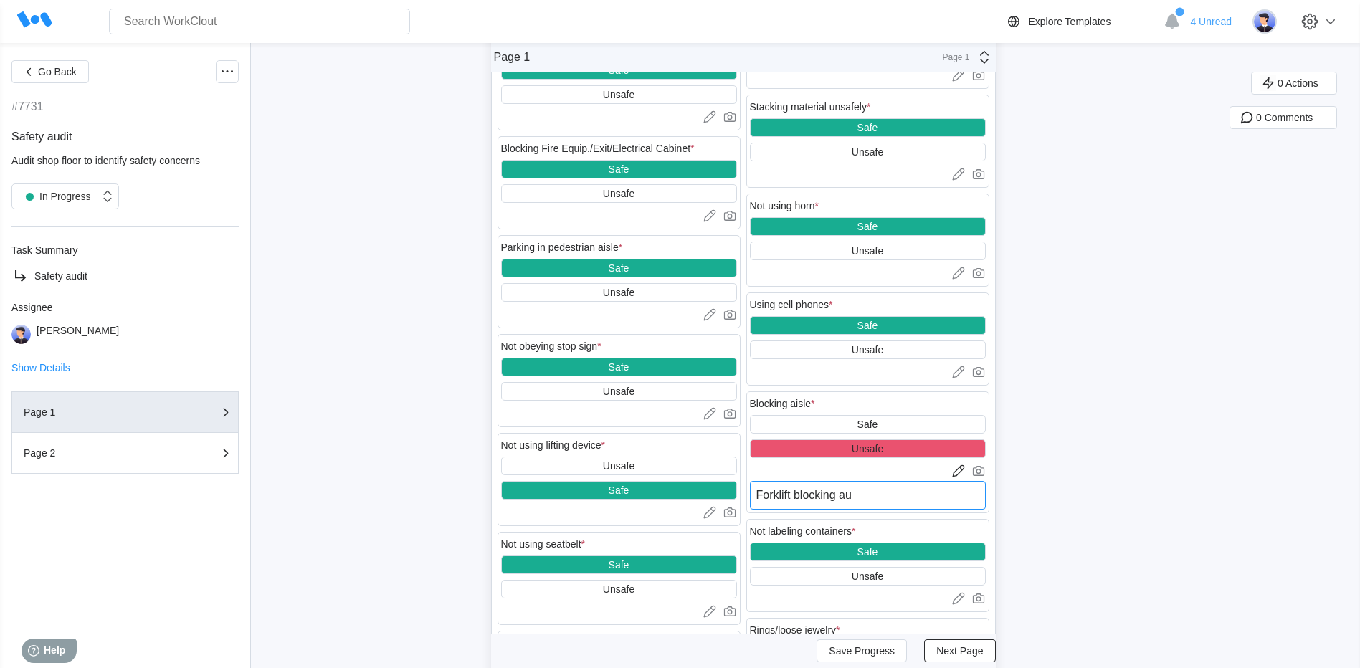
type textarea "Forklift blocking a"
type textarea "x"
type textarea "Forklift blocking ai"
type textarea "x"
type textarea "Forklift blocking ais"
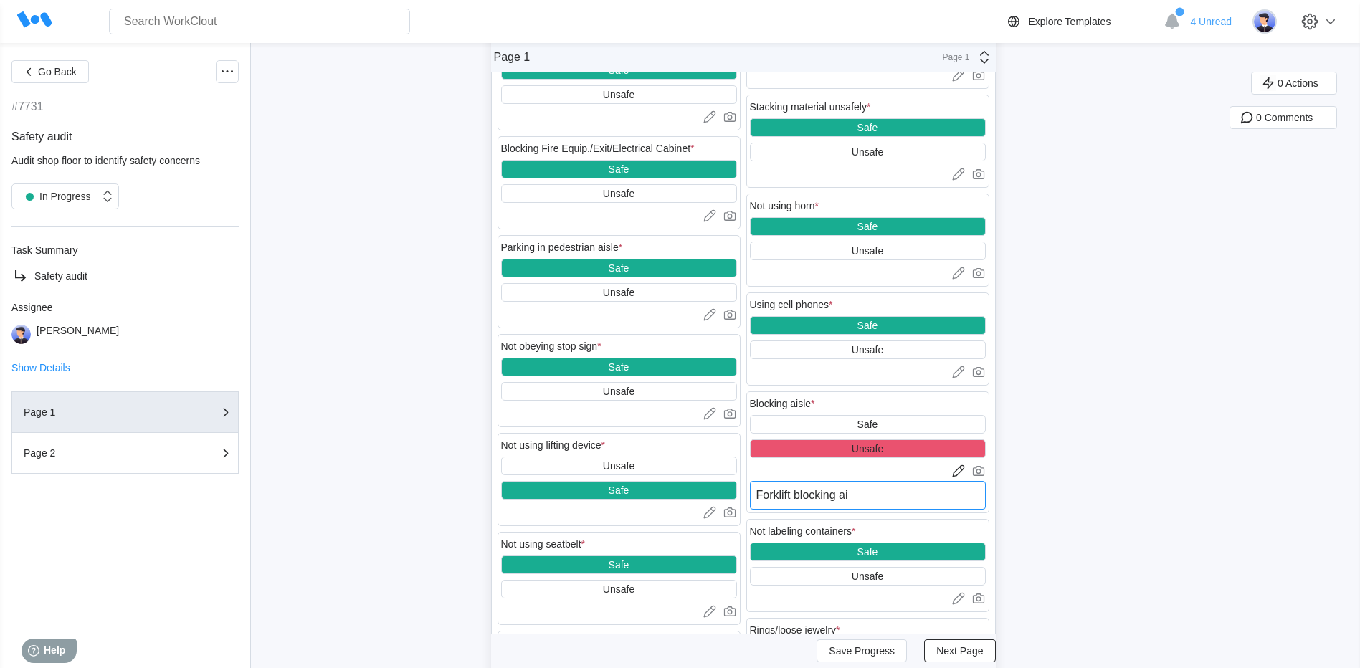
type textarea "x"
type textarea "Forklift blocking aise"
type textarea "x"
type textarea "Forklift blocking aise"
type textarea "x"
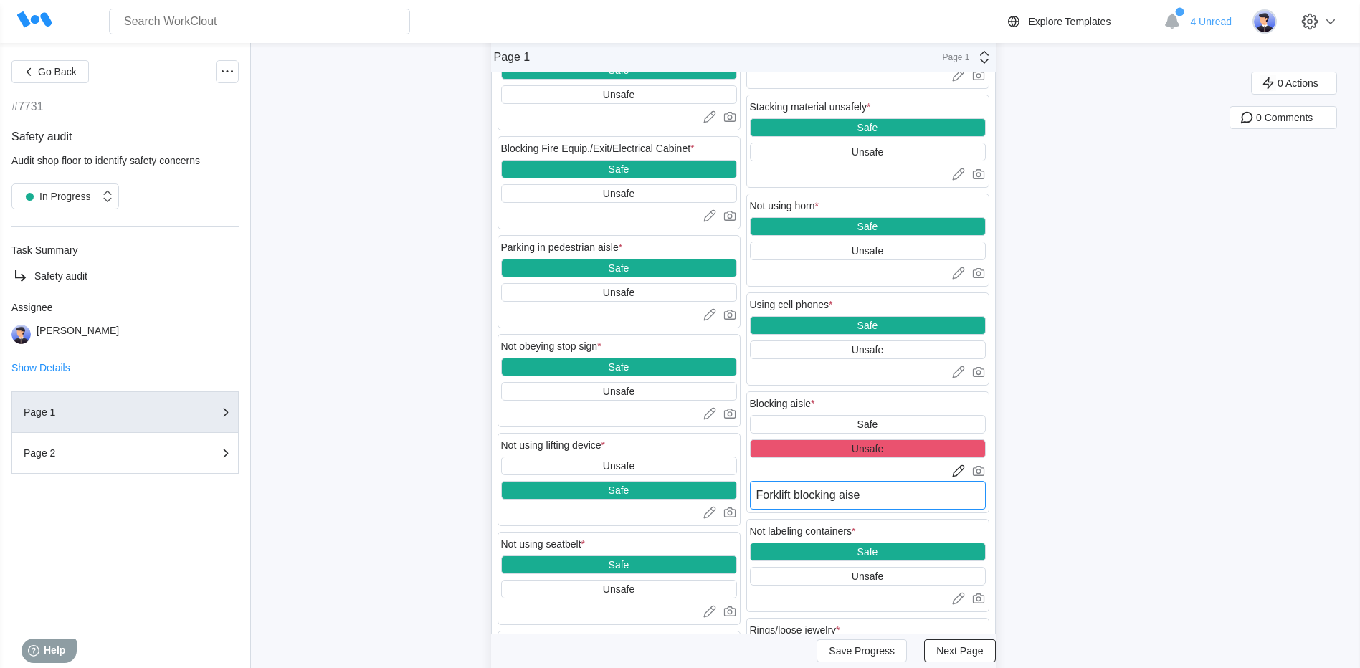
type textarea "Forklift blocking aise"
type textarea "x"
type textarea "Forklift blocking ais"
type textarea "x"
type textarea "Forklift blocking aislk"
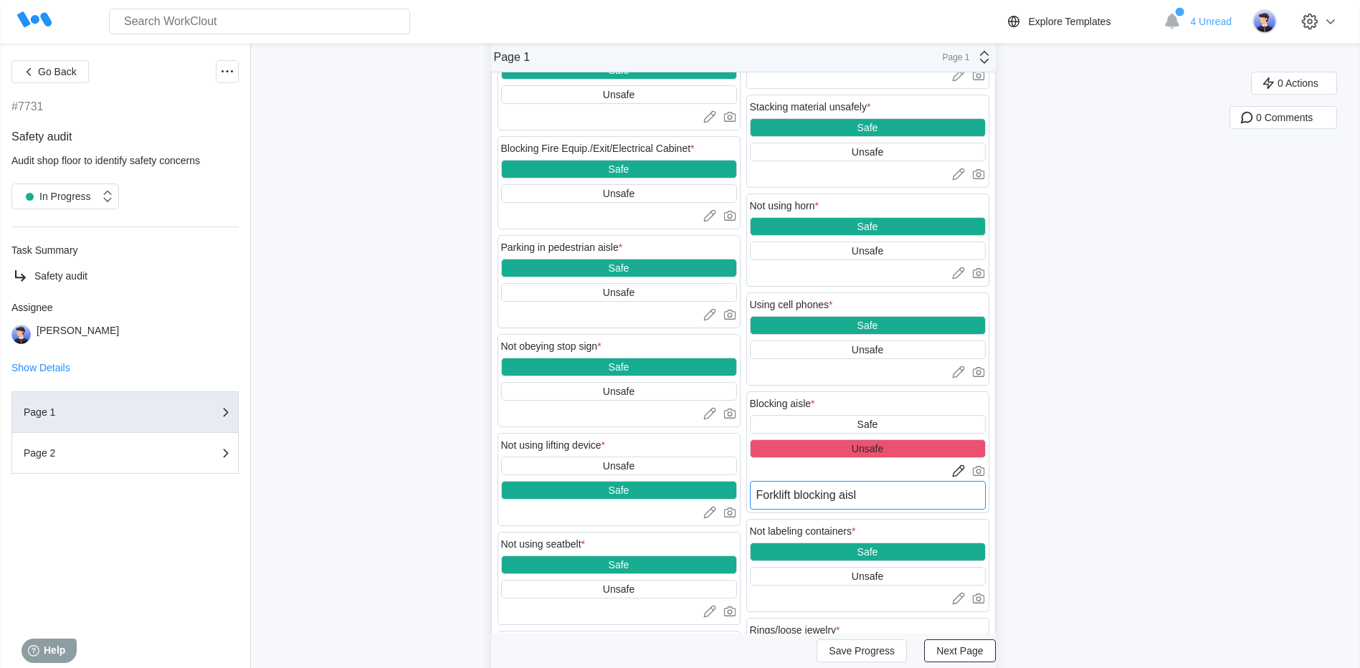
type textarea "x"
type textarea "Forklift blocking aislke"
type textarea "x"
type textarea "Forklift blocking aislk"
type textarea "x"
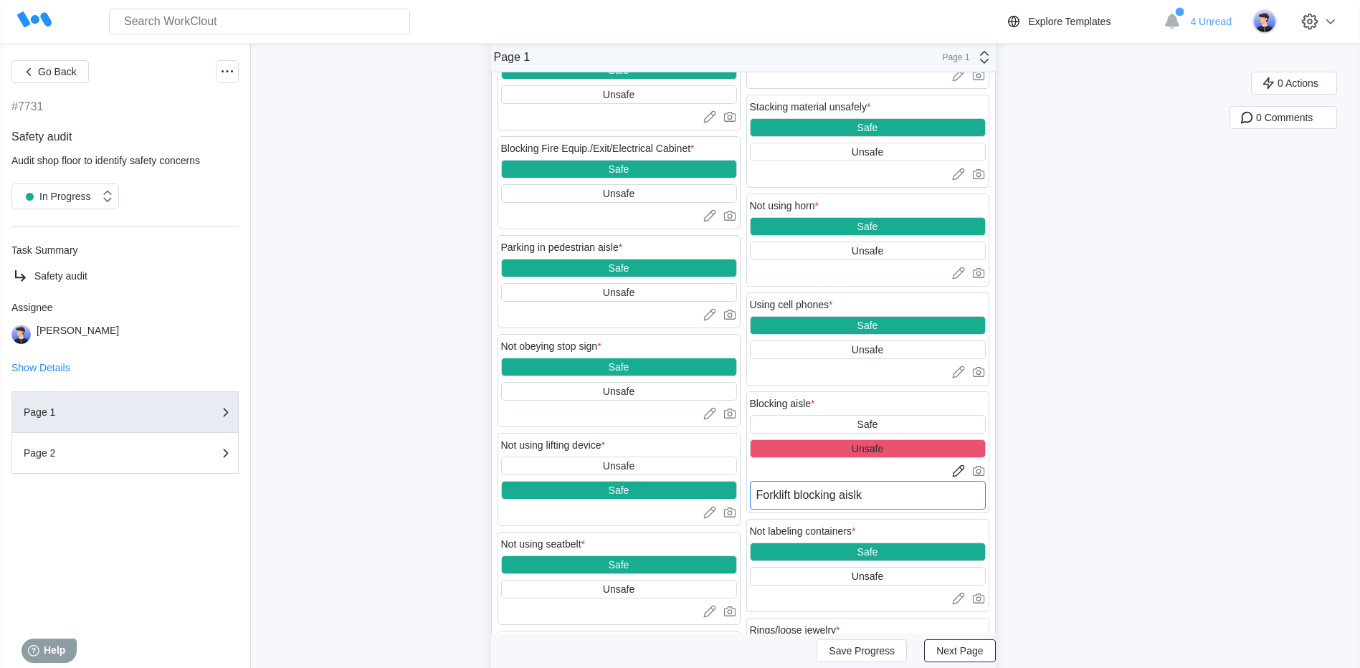
type textarea "Forklift blocking aisl"
type textarea "x"
type textarea "Forklift blocking aisle"
type textarea "x"
type textarea "Forklift blocking aisle"
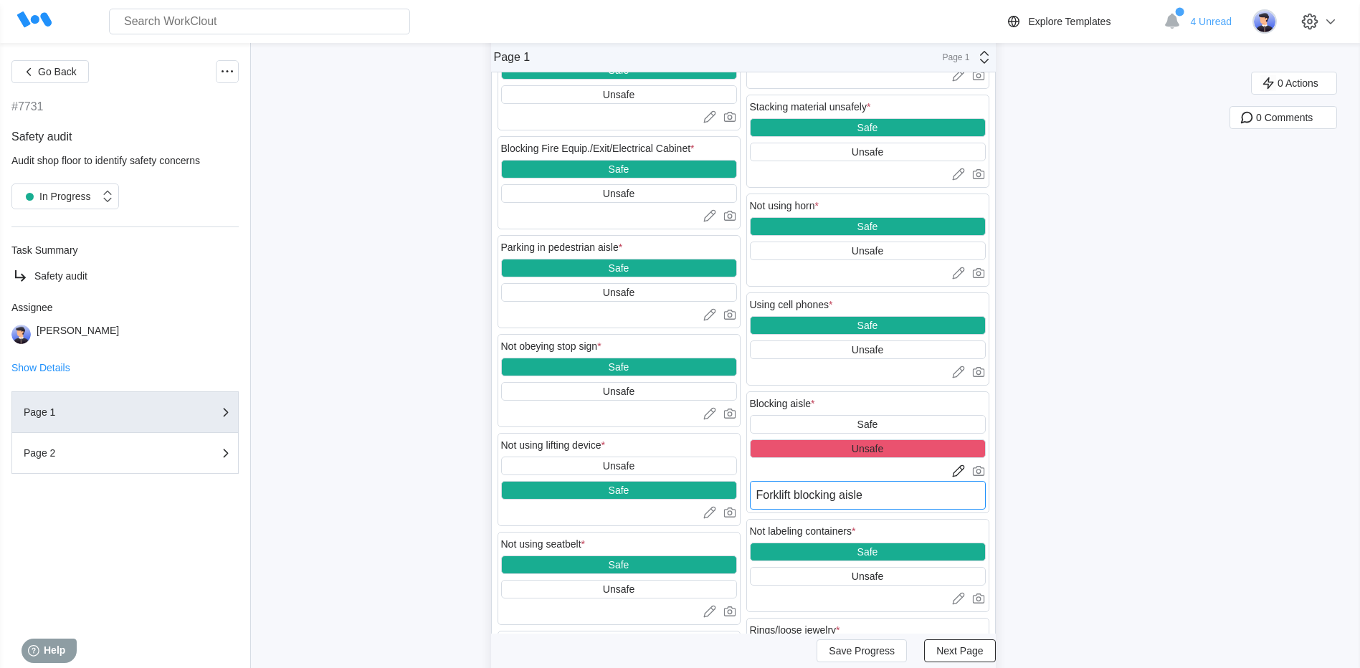
type textarea "x"
click at [839, 496] on textarea "Forklift blocking aisle" at bounding box center [868, 495] width 236 height 29
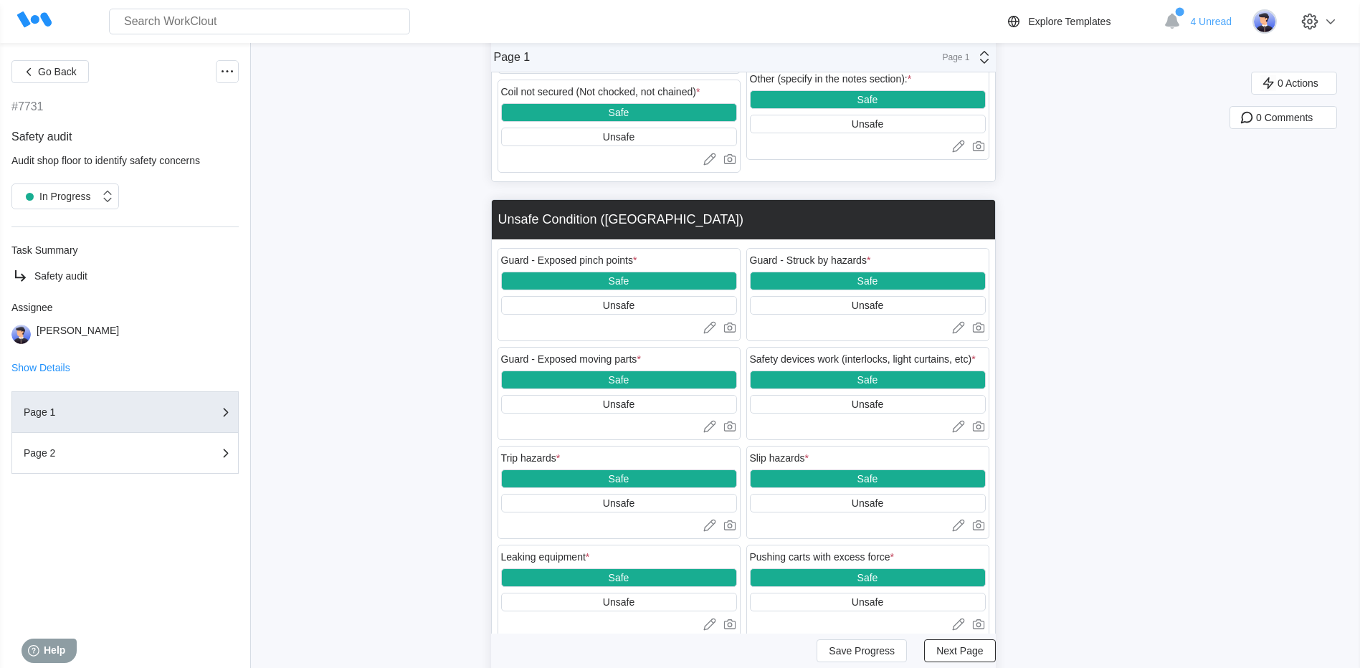
scroll to position [1996, 0]
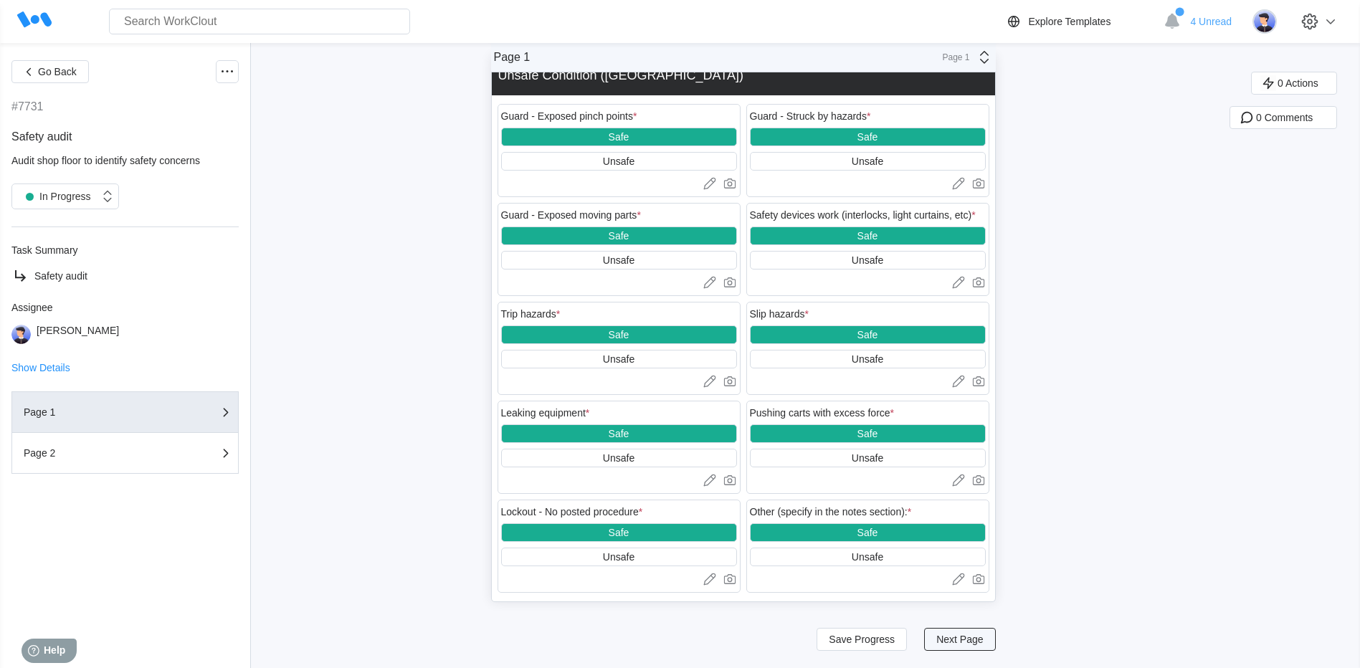
type textarea "Forklift blocking aisle"
click at [977, 640] on span "Next Page" at bounding box center [959, 639] width 47 height 10
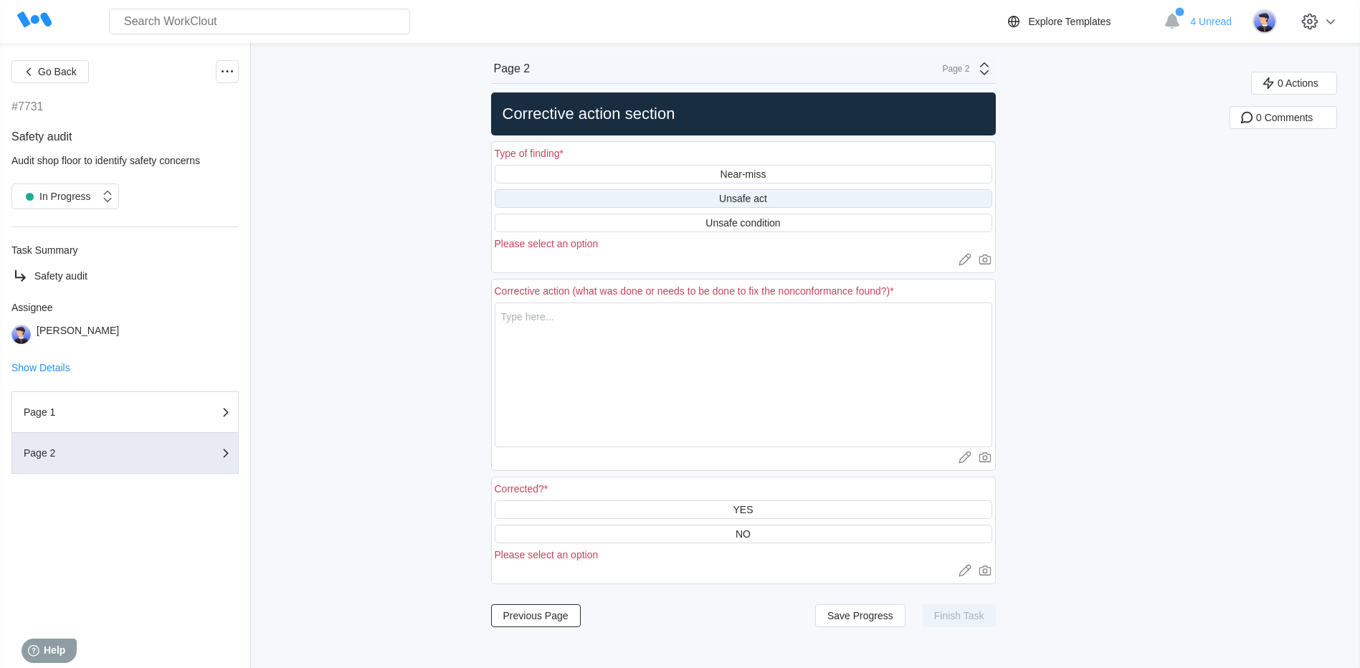
click at [754, 195] on div "Unsafe act" at bounding box center [743, 198] width 48 height 11
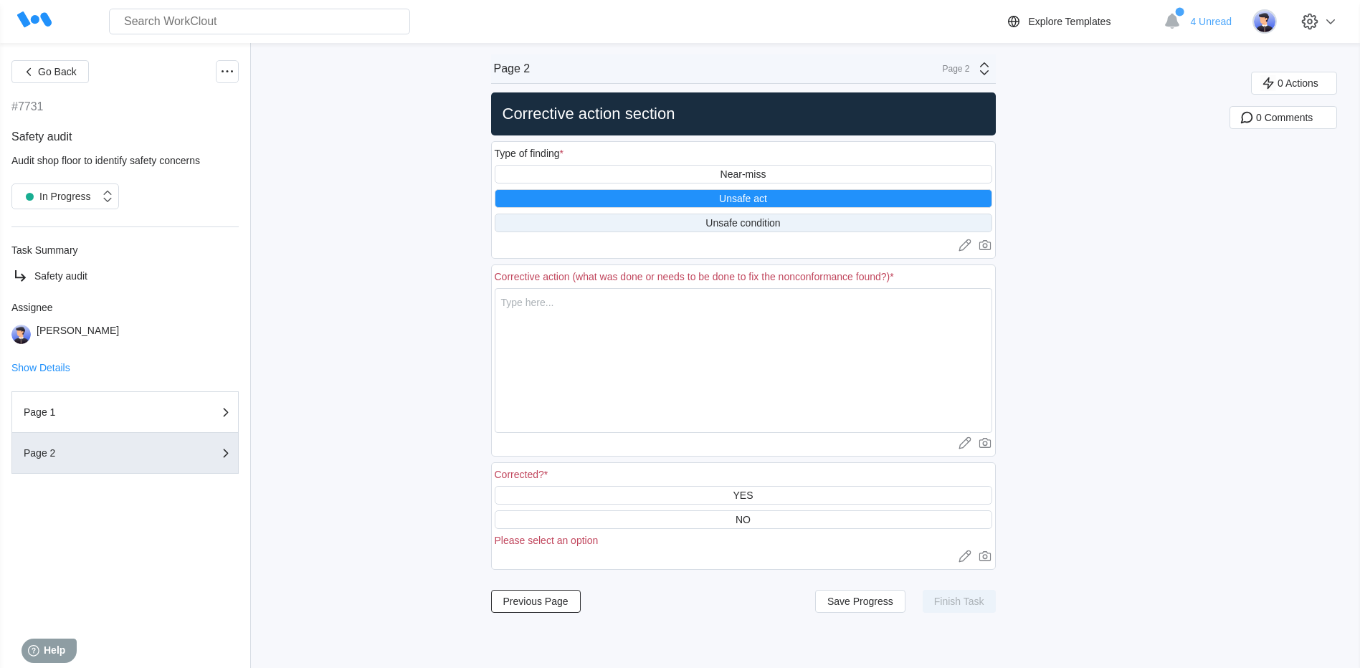
click at [705, 226] on div "Unsafe condition" at bounding box center [744, 223] width 498 height 19
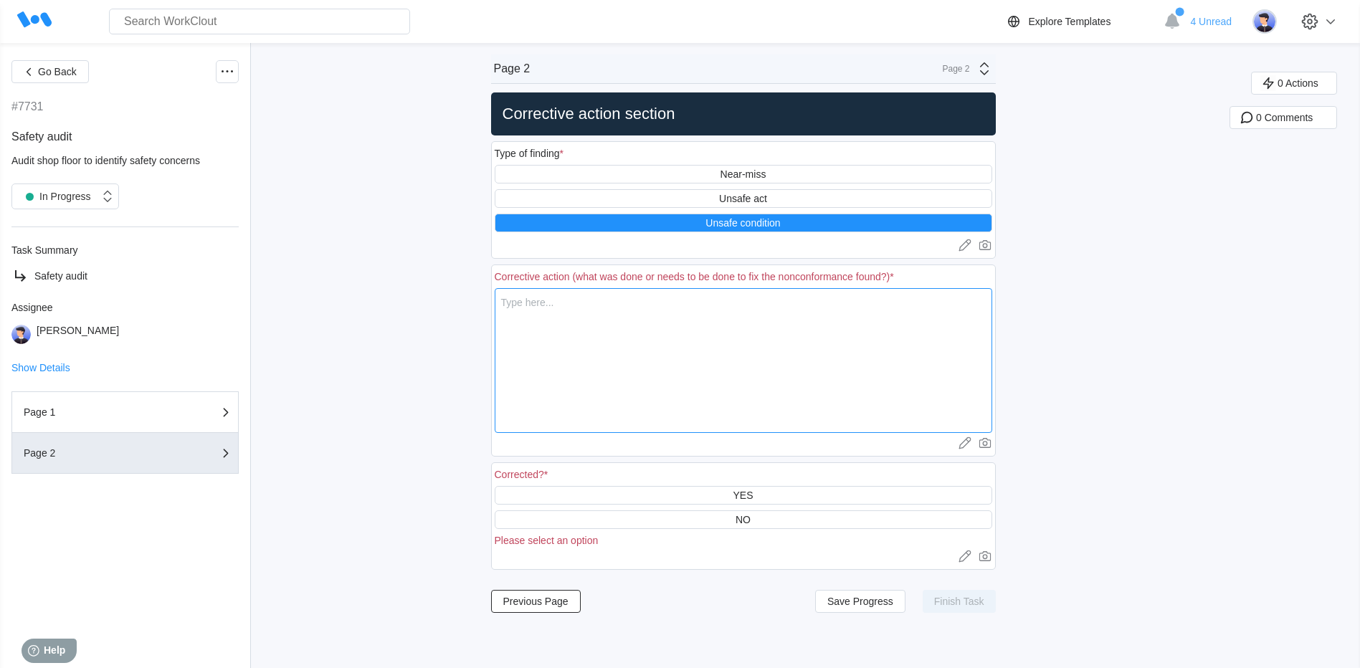
click at [624, 310] on textarea at bounding box center [744, 360] width 498 height 145
type textarea "F"
type textarea "x"
type textarea "Fo"
type textarea "x"
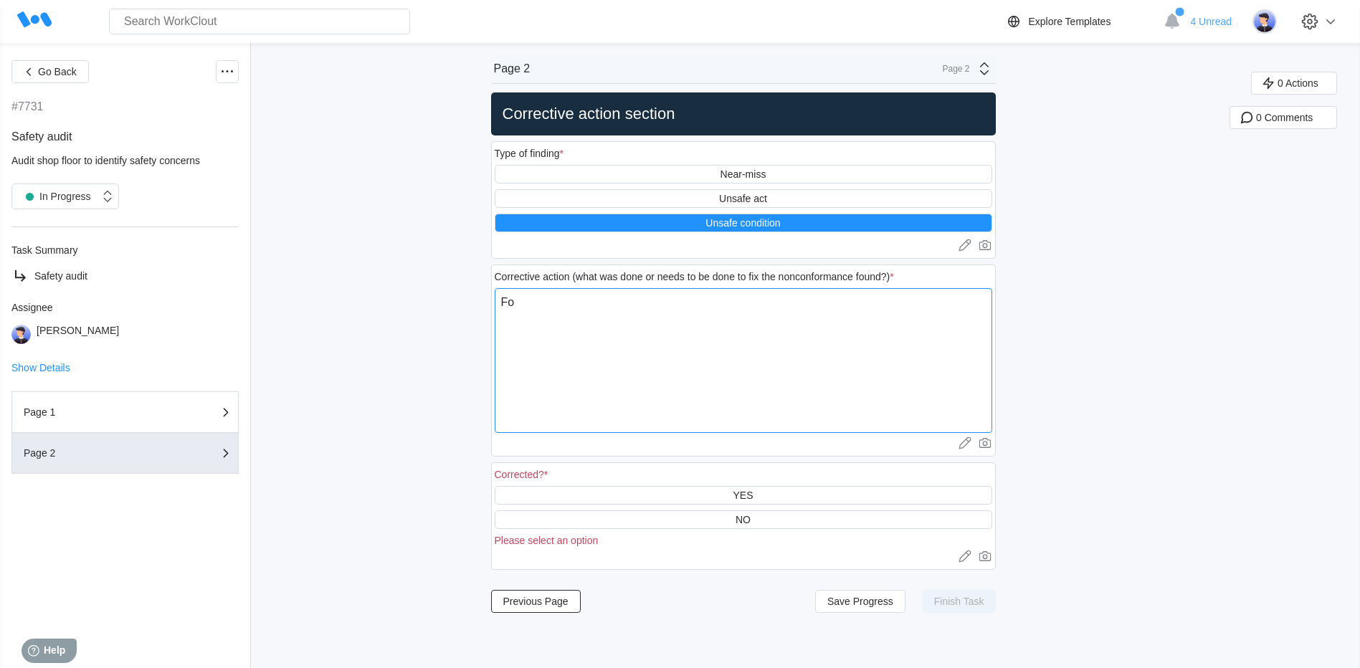
type textarea "For"
type textarea "x"
type textarea "Fork"
type textarea "x"
type textarea "Forkl"
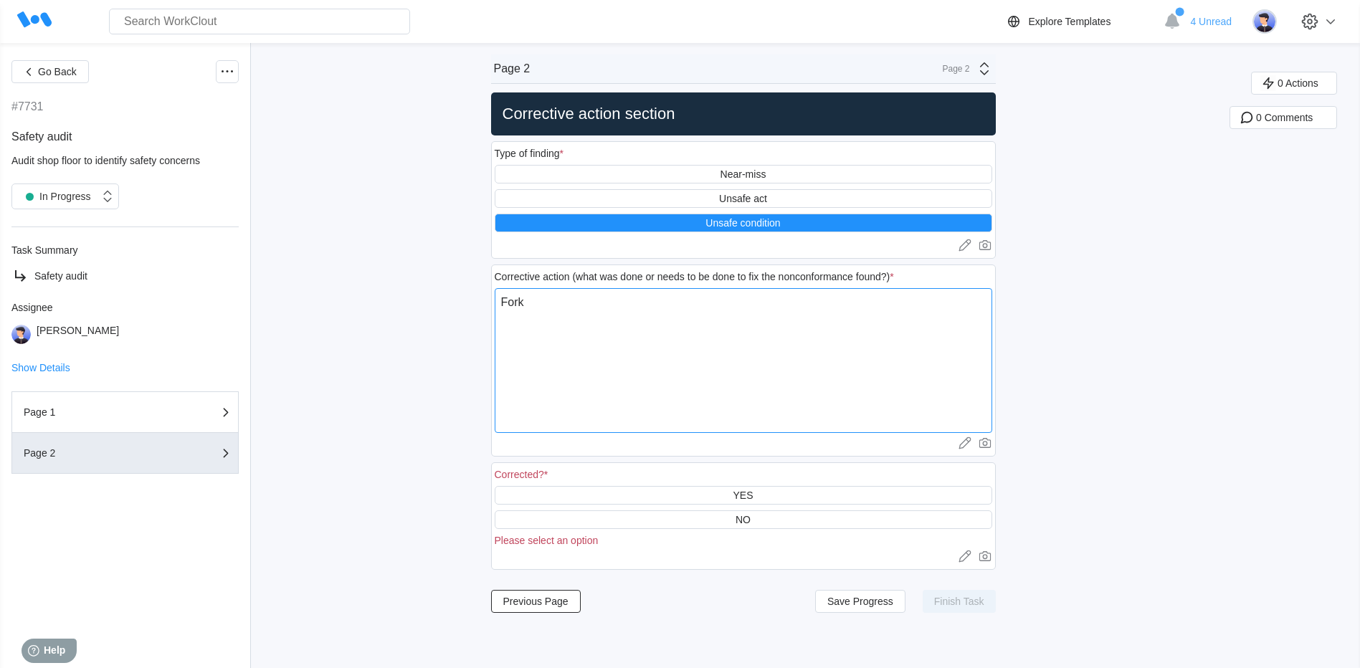
type textarea "x"
type textarea "Forkli"
type textarea "x"
type textarea "Forklif"
type textarea "x"
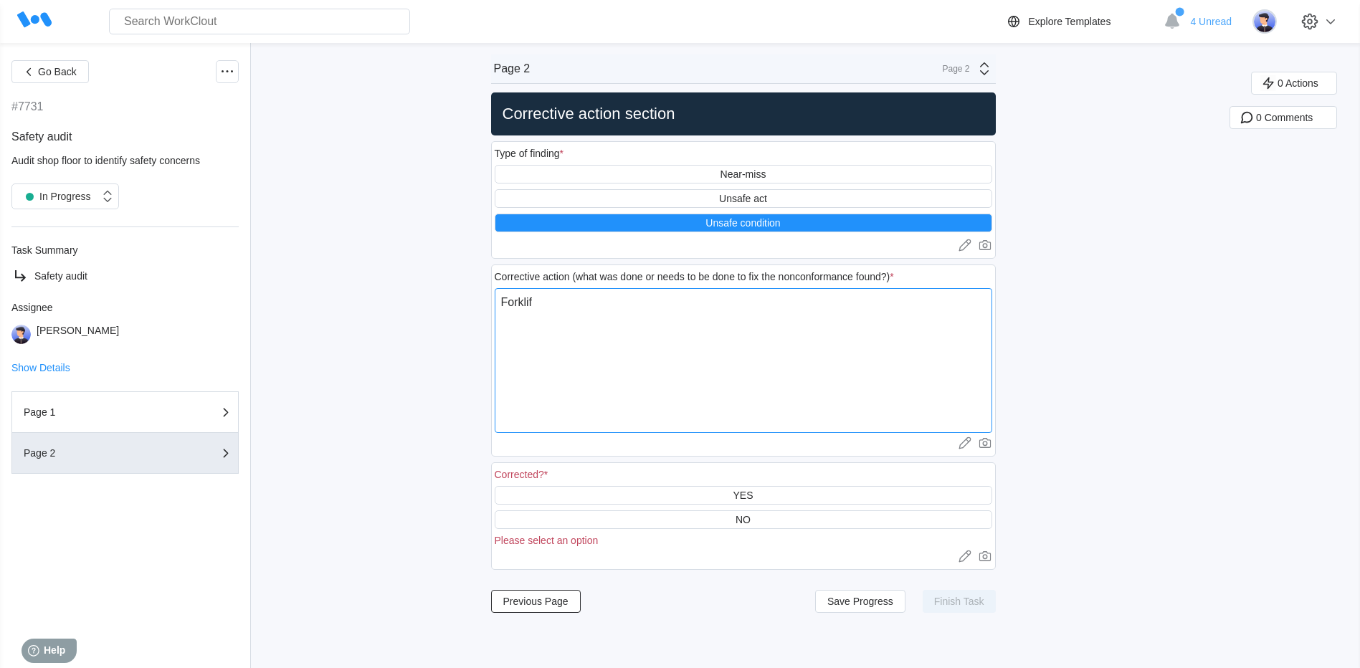
type textarea "Forklift"
type textarea "x"
type textarea "Forklift"
type textarea "x"
type textarea "Forklift w"
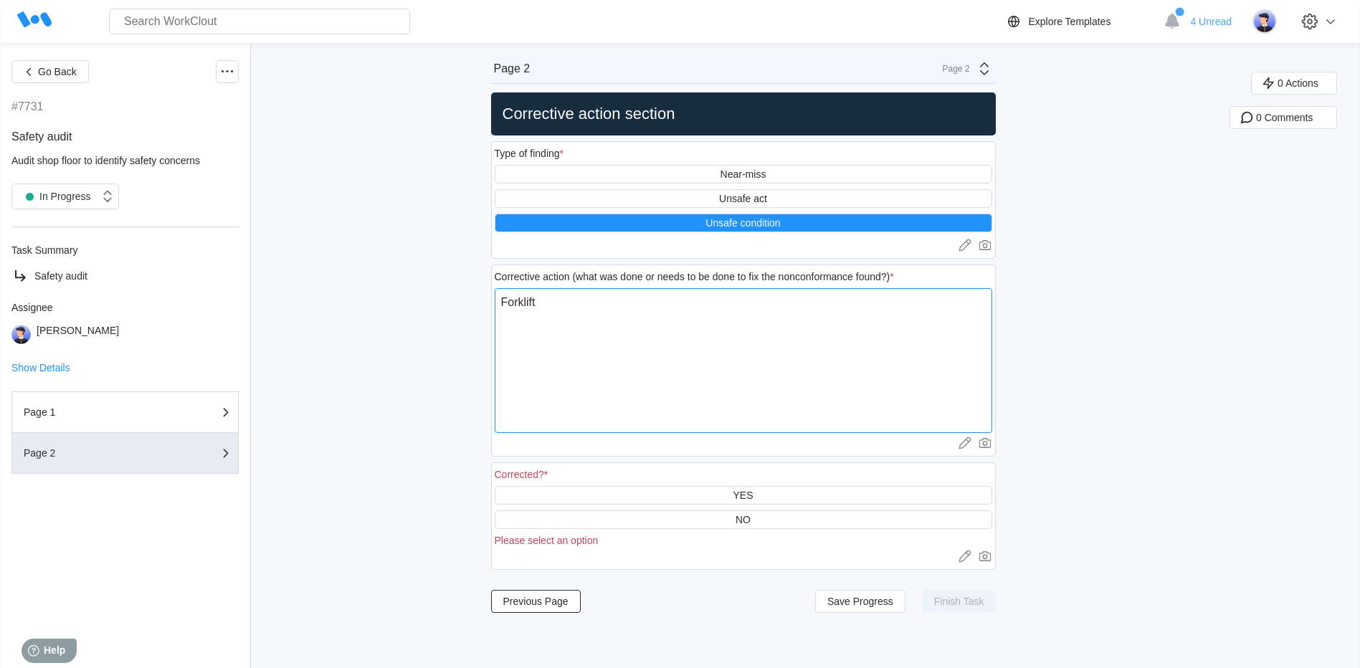
type textarea "x"
type textarea "Forklift wa"
type textarea "x"
type textarea "Forklift was"
type textarea "x"
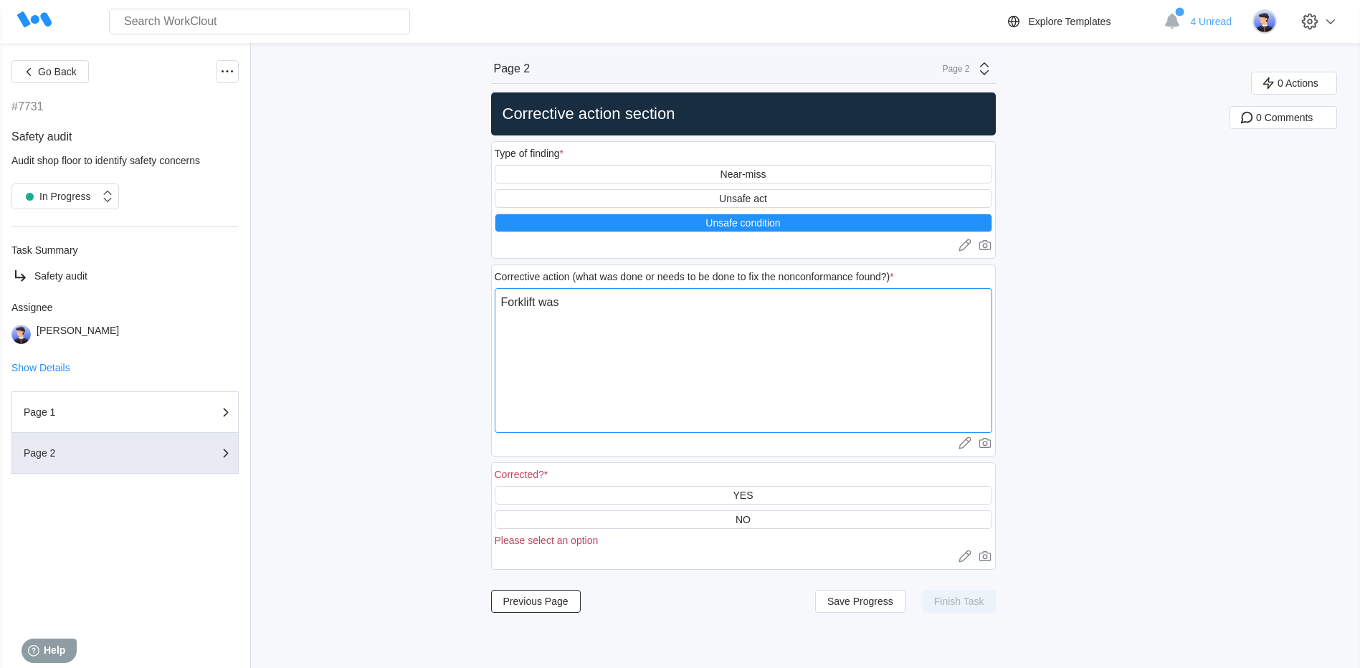
type textarea "Forklift was"
type textarea "x"
type textarea "Forklift was p"
type textarea "x"
type textarea "Forklift was pa"
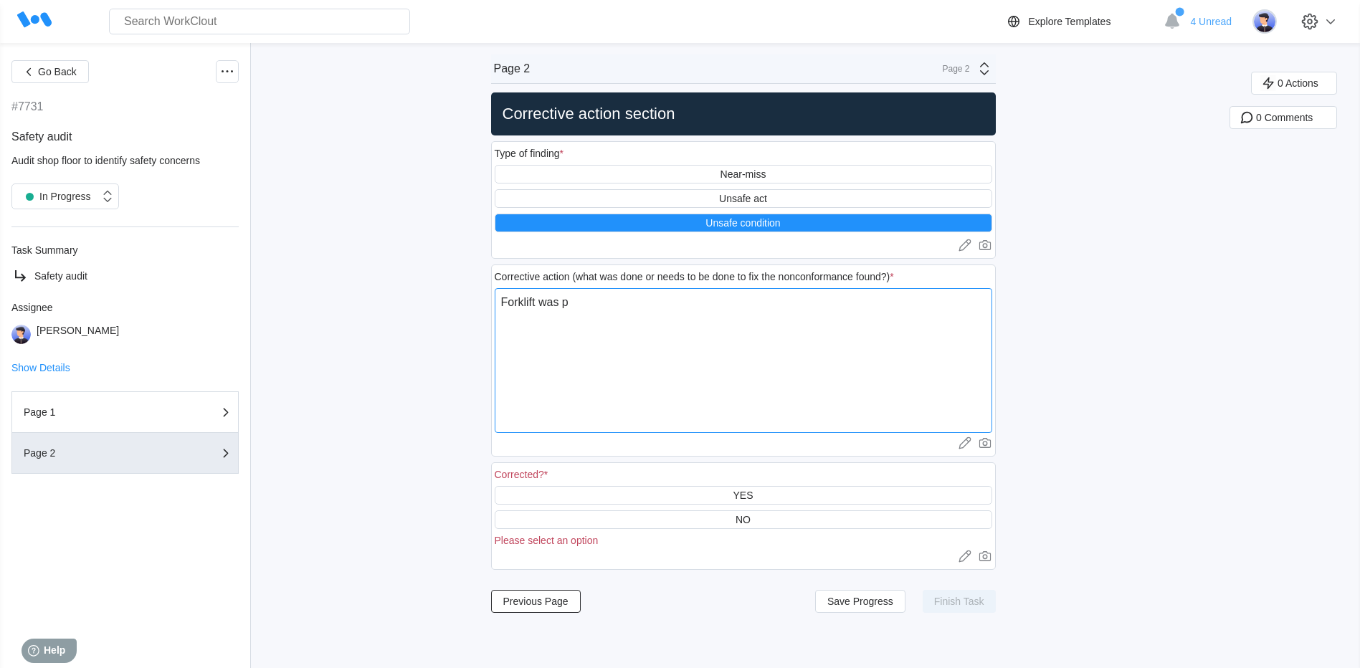
type textarea "x"
type textarea "Forklift was par"
type textarea "x"
type textarea "Forklift was park"
type textarea "x"
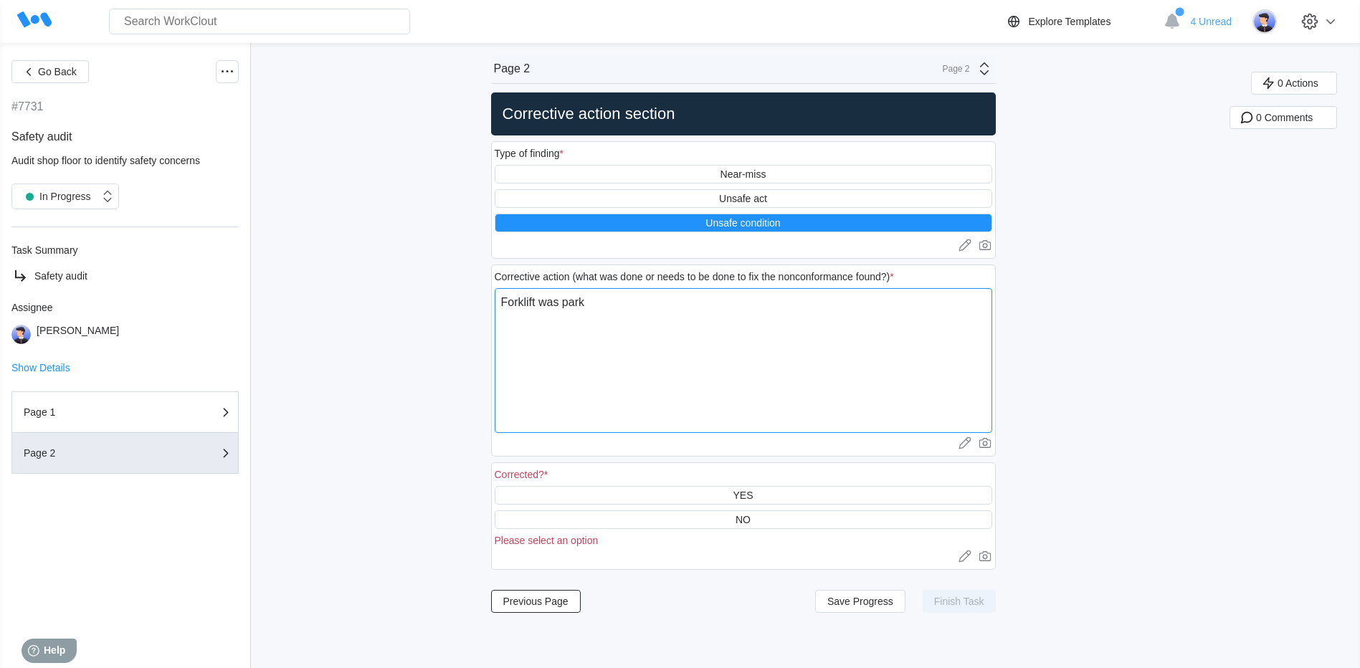
type textarea "Forklift was parke"
type textarea "x"
type textarea "Forklift was parked"
type textarea "x"
type textarea "Forklift was parked"
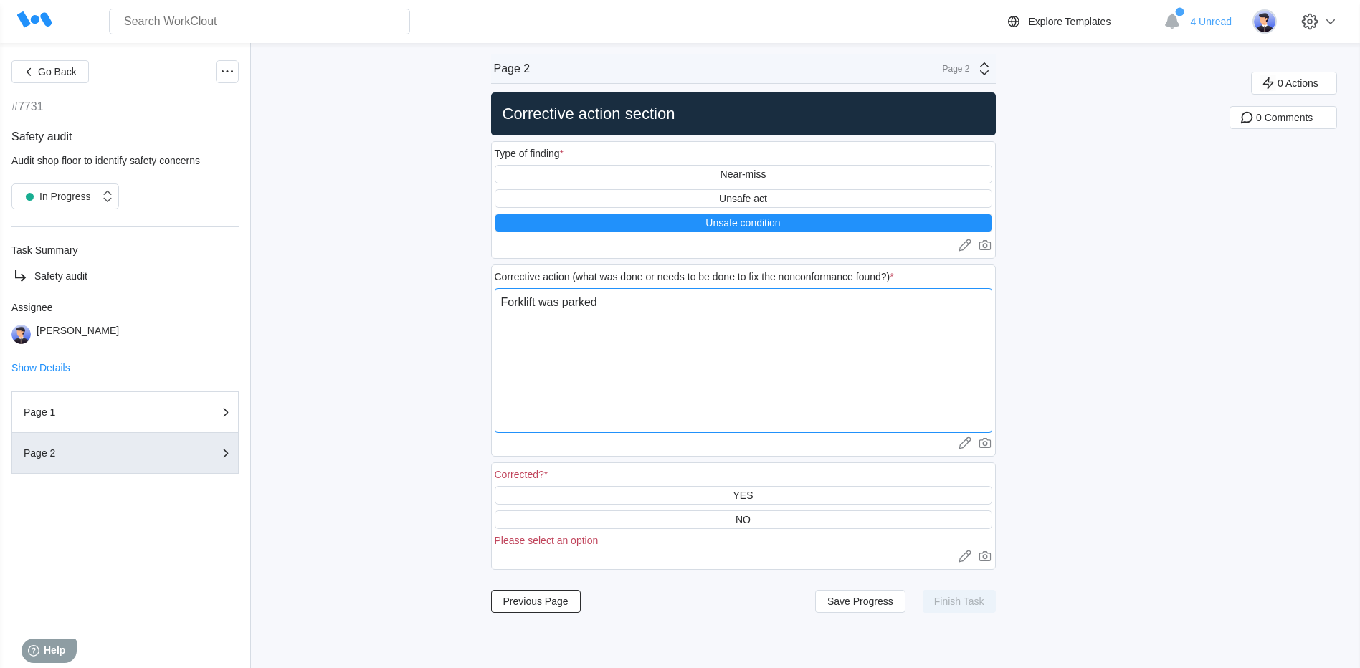
type textarea "x"
type textarea "Forklift was parked i"
type textarea "x"
type textarea "Forklift was parked in"
type textarea "x"
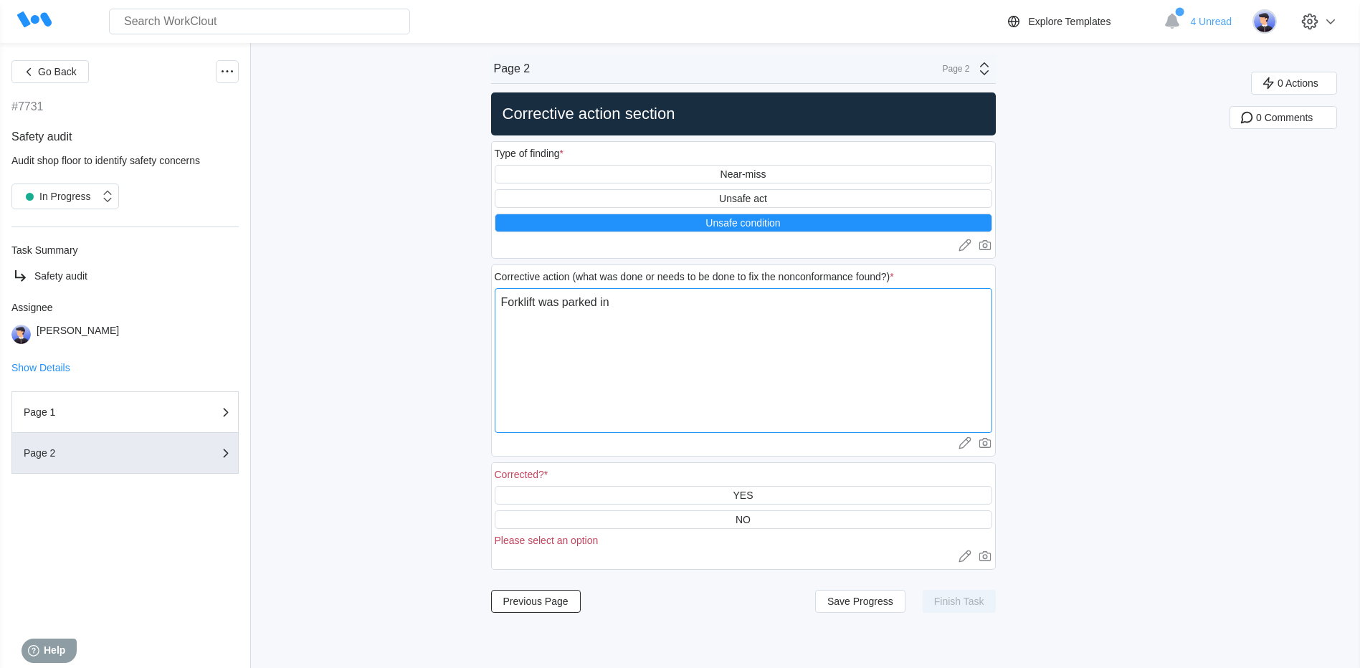
type textarea "Forklift was parked in"
type textarea "x"
type textarea "Forklift was parked in d"
type textarea "x"
type textarea "Forklift was parked in de"
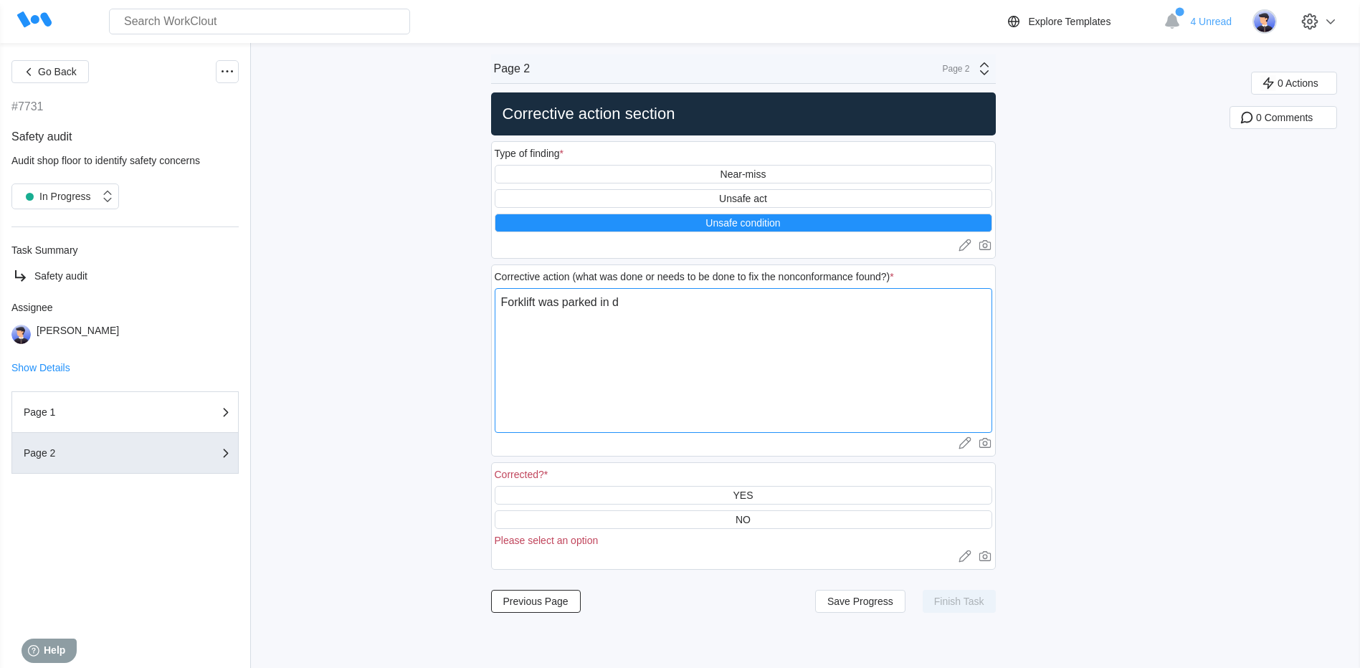
type textarea "x"
type textarea "Forklift was parked in dei"
type textarea "x"
type textarea "Forklift was parked in deis"
type textarea "x"
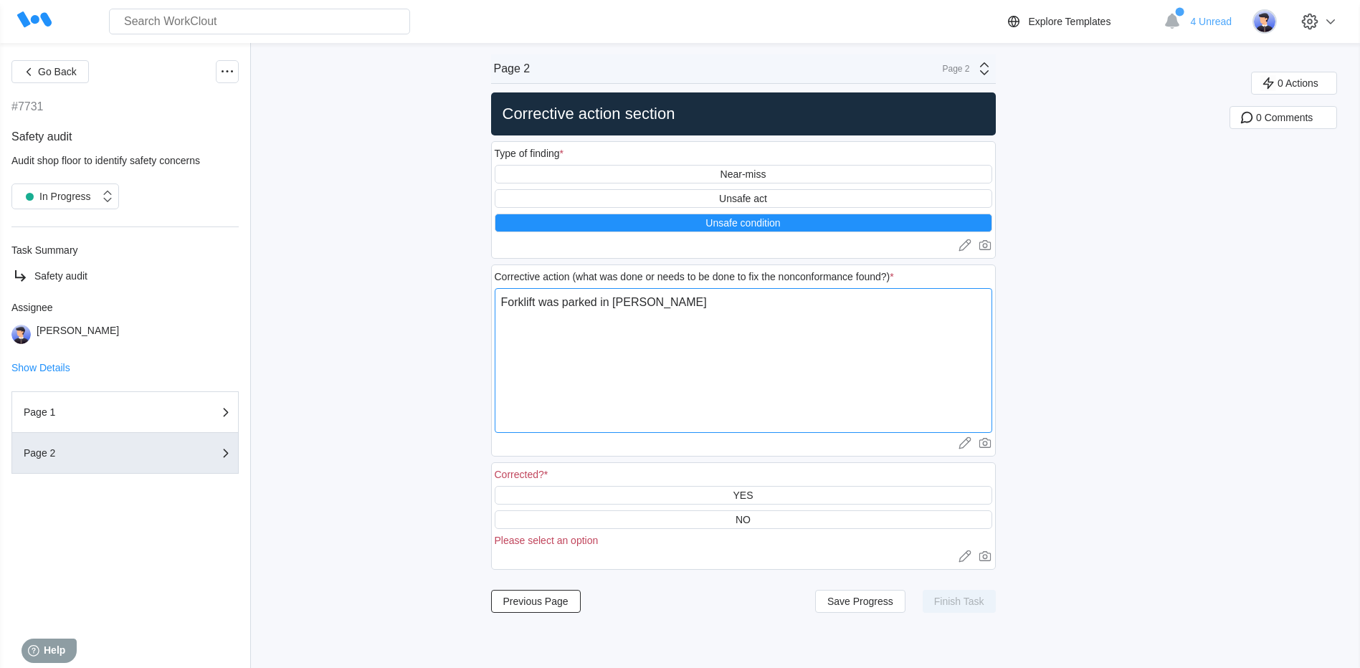
type textarea "Forklift was parked in dei"
type textarea "x"
type textarea "Forklift was parked in de"
type textarea "x"
type textarea "Forklift was parked in des"
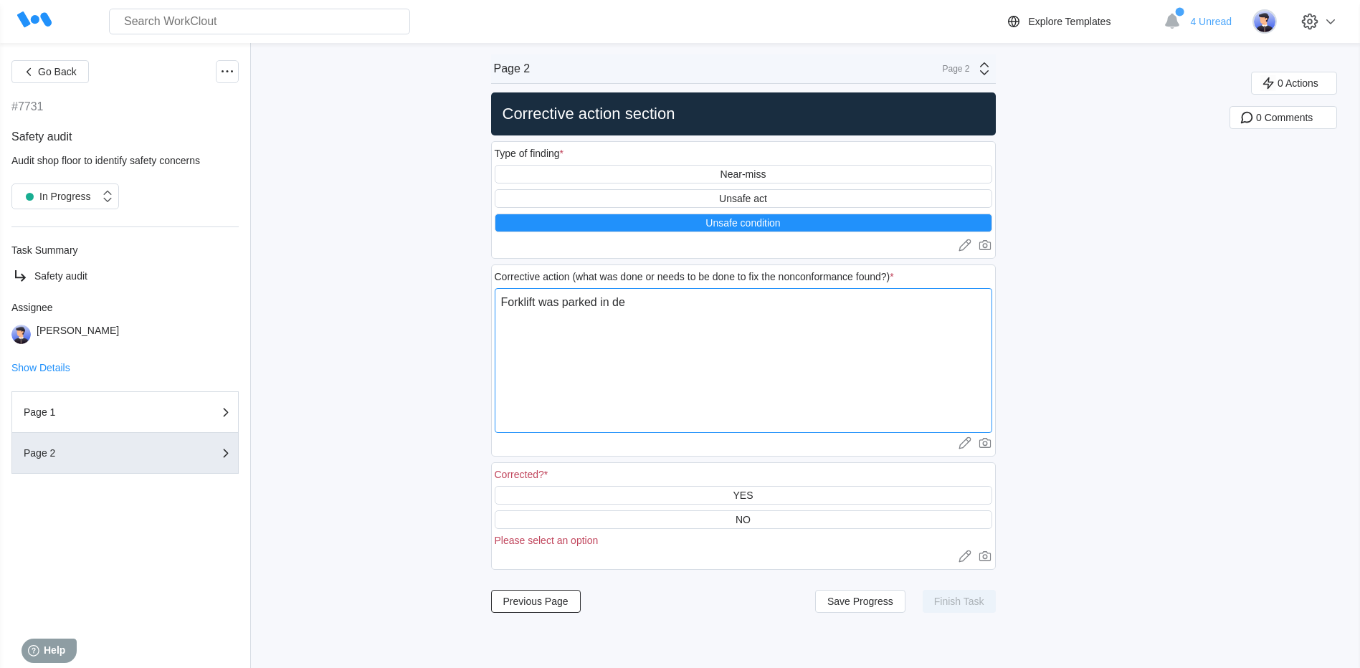
type textarea "x"
type textarea "Forklift was parked in desi"
type textarea "x"
type textarea "Forklift was parked in desig"
type textarea "x"
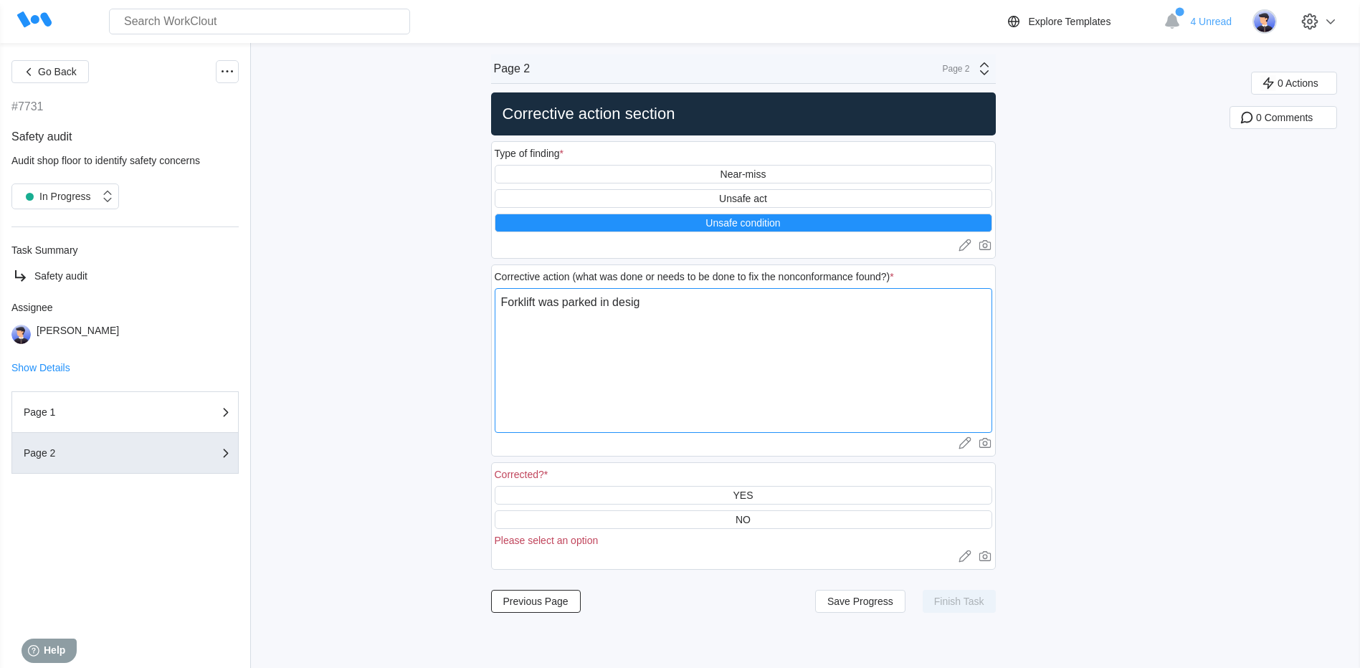
type textarea "Forklift was parked in design"
type textarea "x"
type textarea "Forklift was parked in designa"
type textarea "x"
type textarea "Forklift was parked in designat"
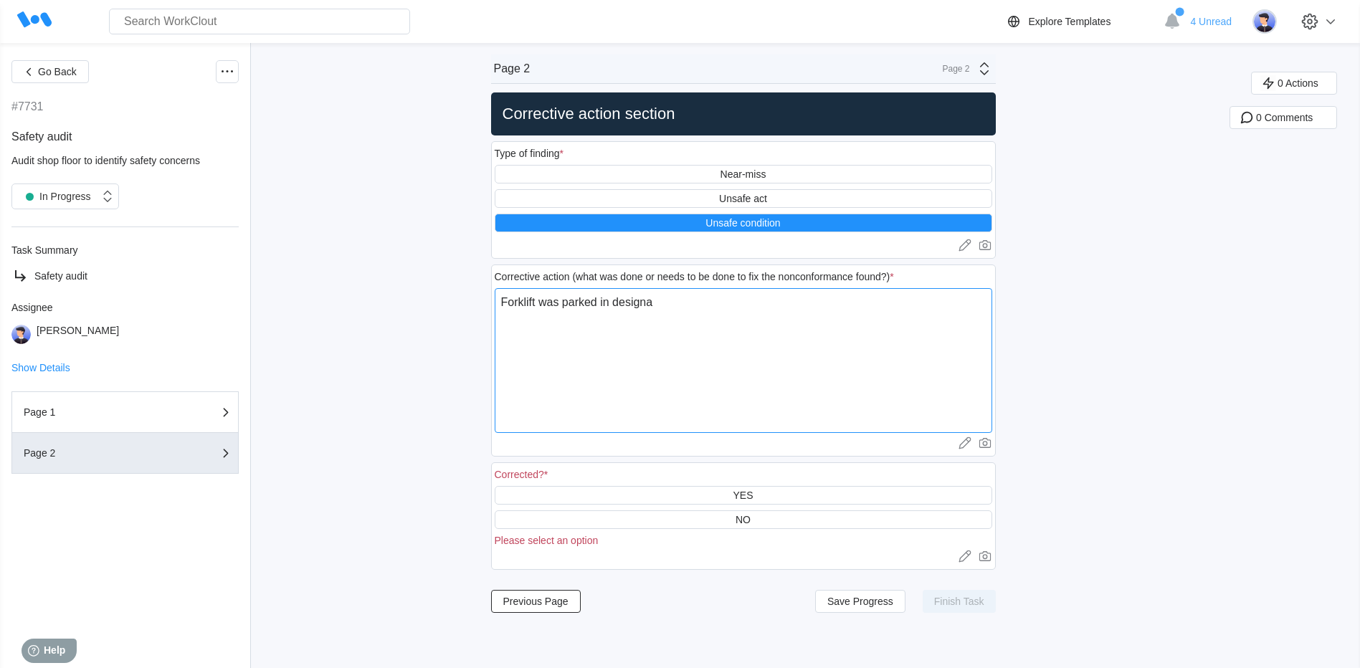
type textarea "x"
type textarea "Forklift was parked in designate"
type textarea "x"
type textarea "Forklift was parked in designated"
type textarea "x"
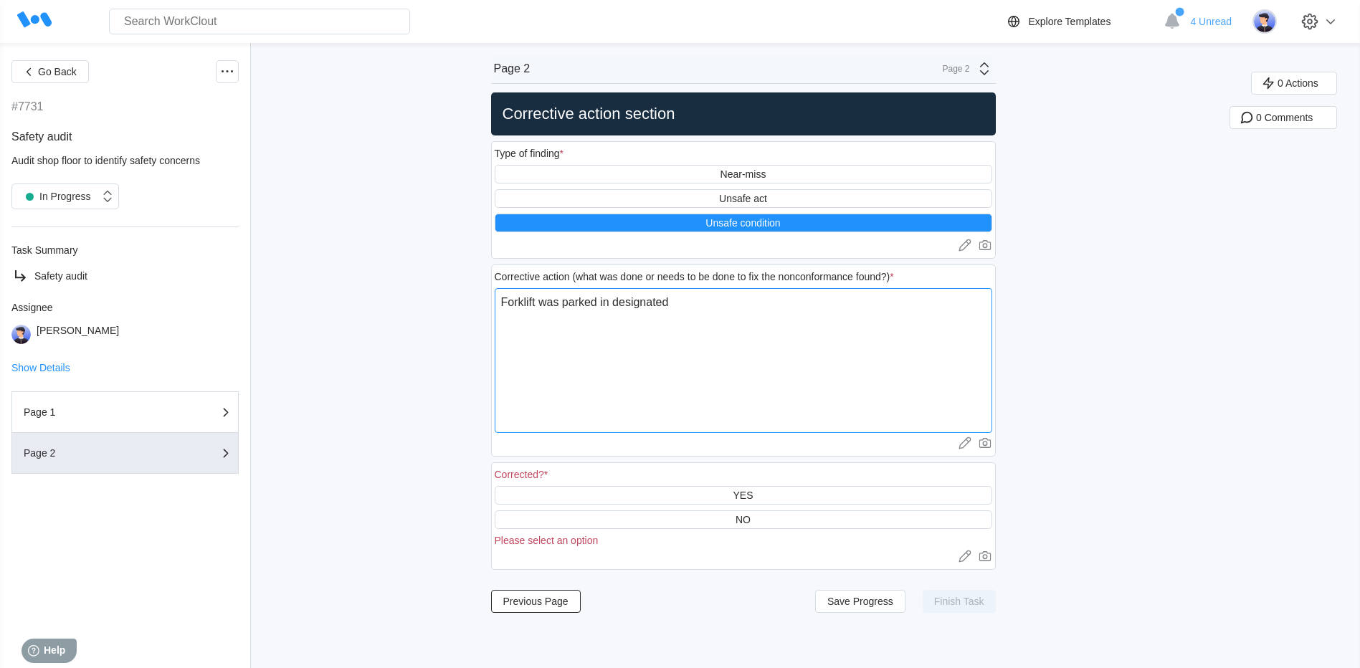
type textarea "Forklift was parked in designated"
type textarea "x"
type textarea "Forklift was parked in designated w"
type textarea "x"
type textarea "Forklift was parked in designated wa"
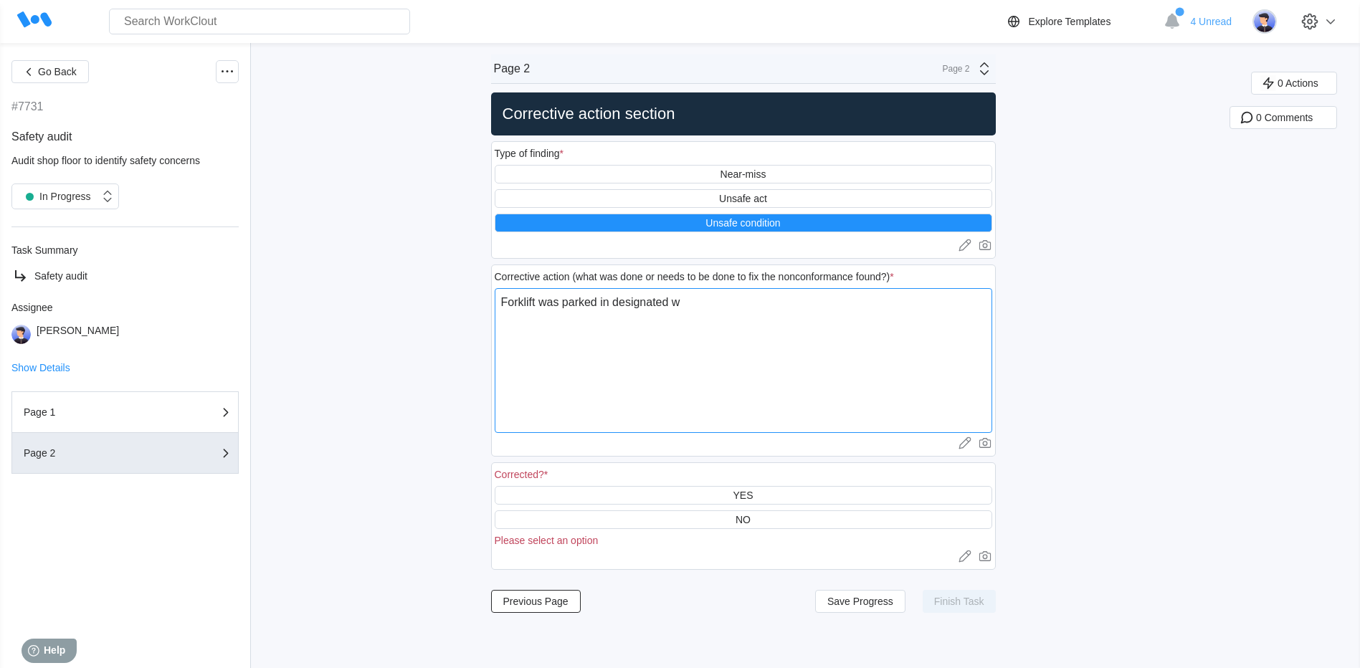
type textarea "x"
type textarea "Forklift was parked in designated wal"
type textarea "x"
type textarea "Forklift was parked in designated walk"
type textarea "x"
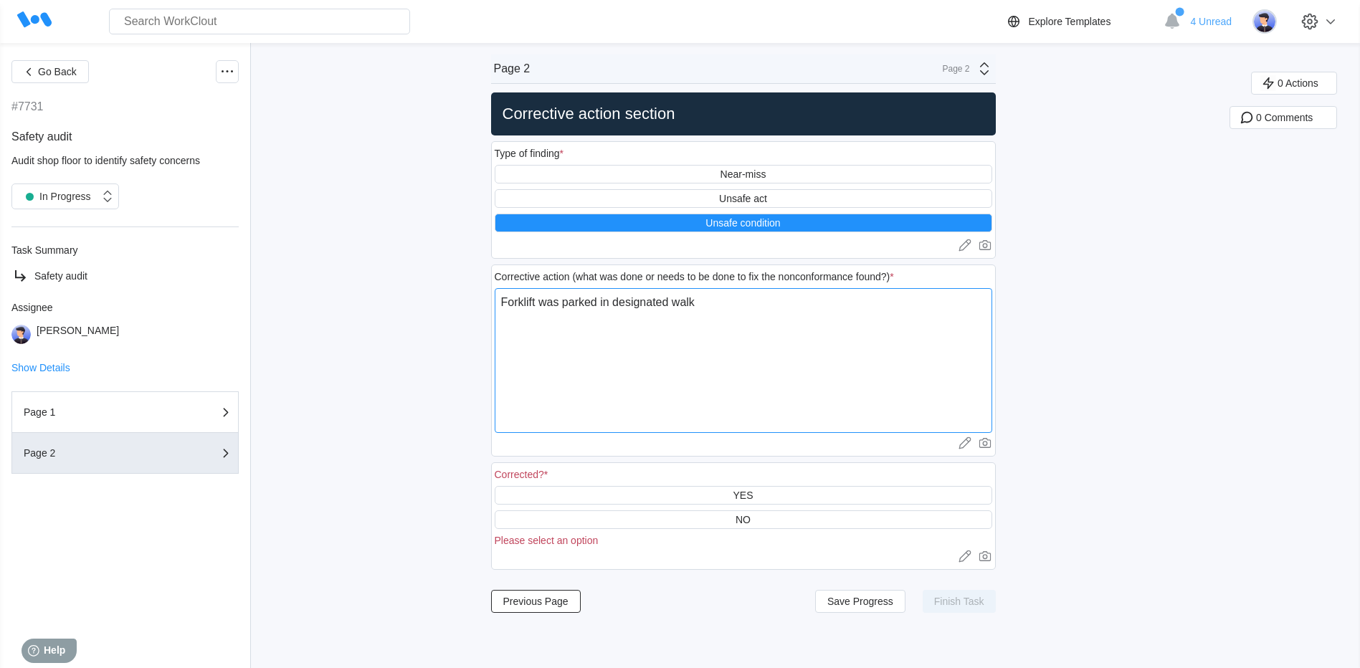
type textarea "Forklift was parked in designated walki"
type textarea "x"
type textarea "Forklift was parked in designated walkin"
type textarea "x"
type textarea "Forklift was parked in designated walking"
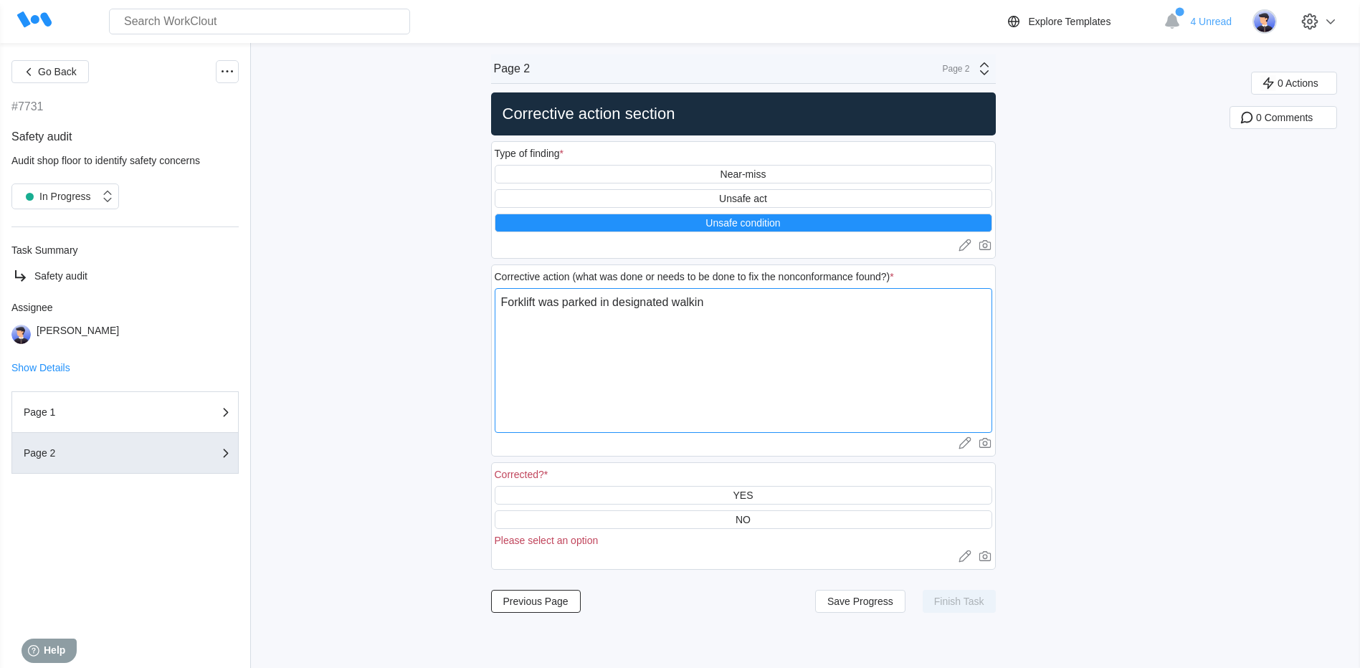
type textarea "x"
type textarea "Forklift was parked in designated walking"
type textarea "x"
type textarea "Forklift was parked in designated walking a"
type textarea "x"
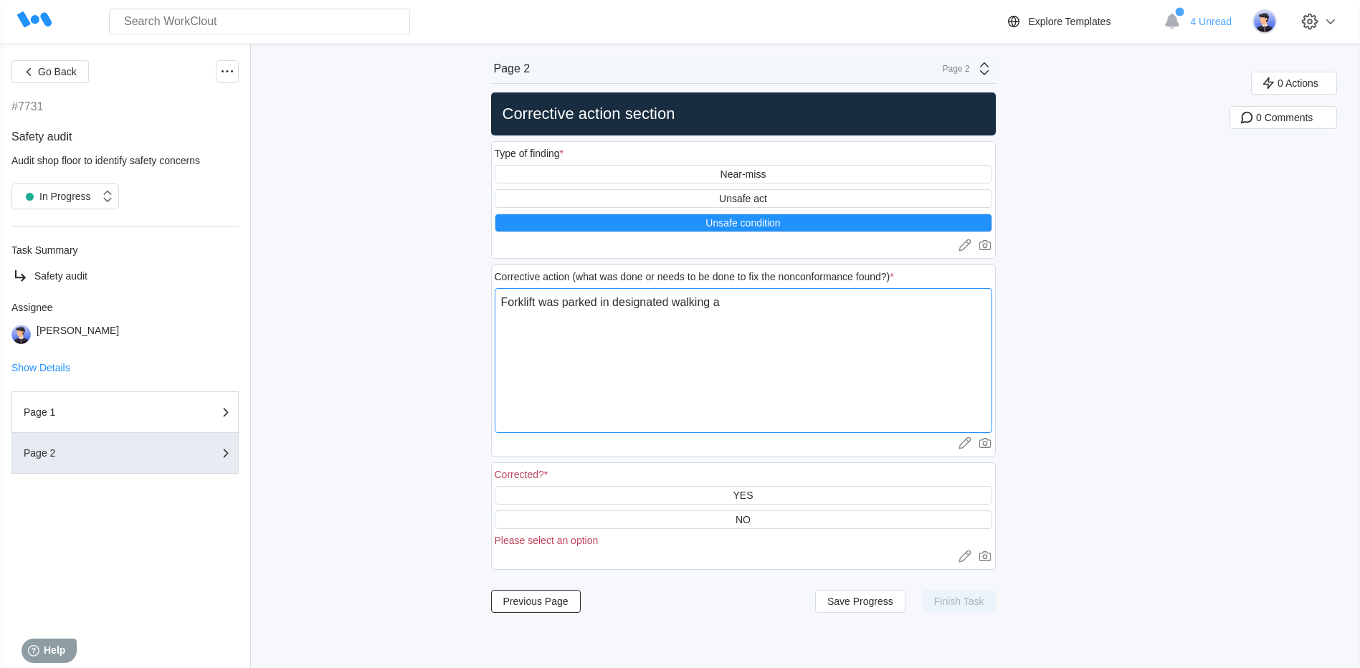
type textarea "Forklift was parked in designated walking ar"
type textarea "x"
type textarea "Forklift was parked in designated walking are"
type textarea "x"
type textarea "Forklift was parked in designated walking area"
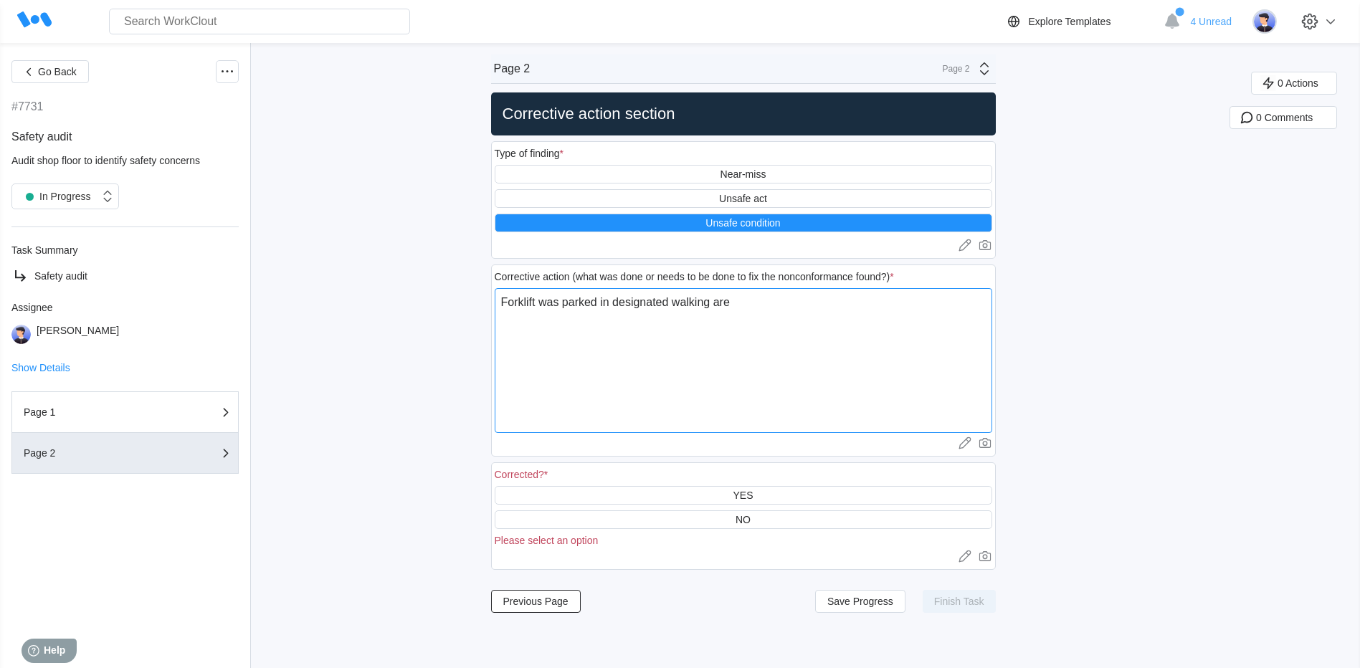
type textarea "x"
type textarea "Forklift was parked in designated walking area"
type textarea "x"
type textarea "Forklift was parked in designated walking area"
type textarea "x"
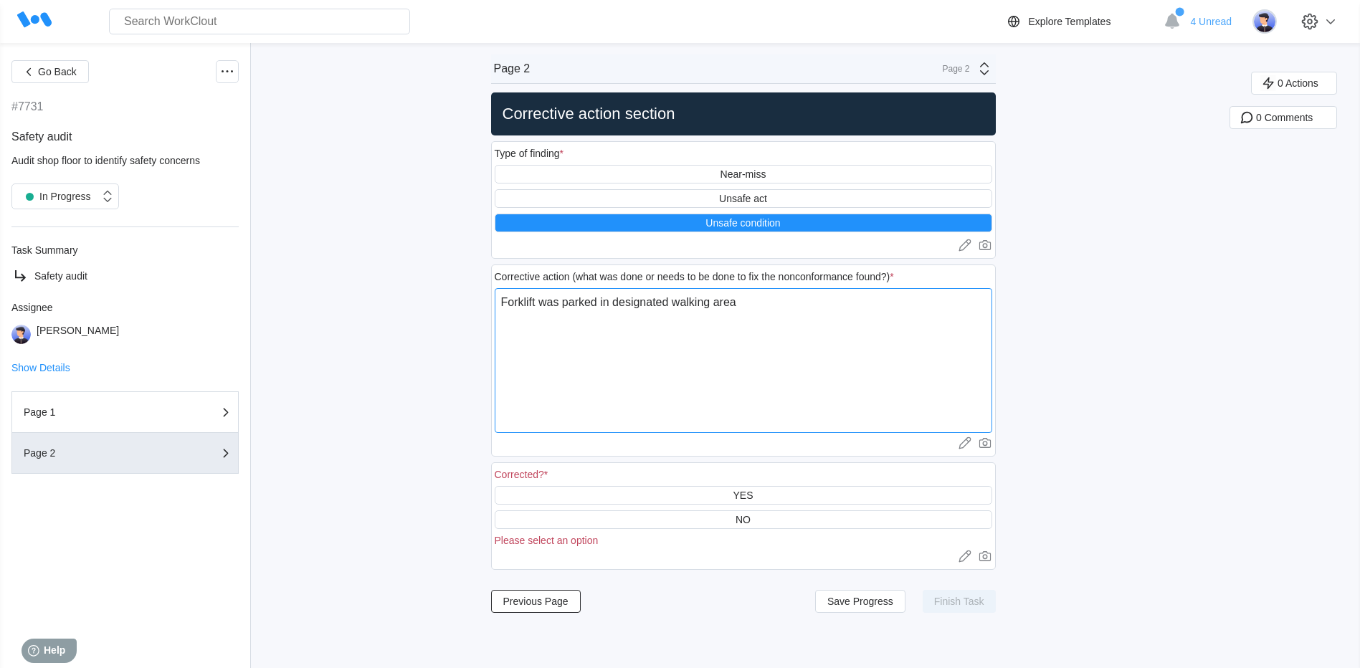
type textarea "Forklift was parked in designated walking are"
type textarea "x"
type textarea "Forklift was parked in designated walking ar"
type textarea "x"
type textarea "Forklift was parked in designated walking a"
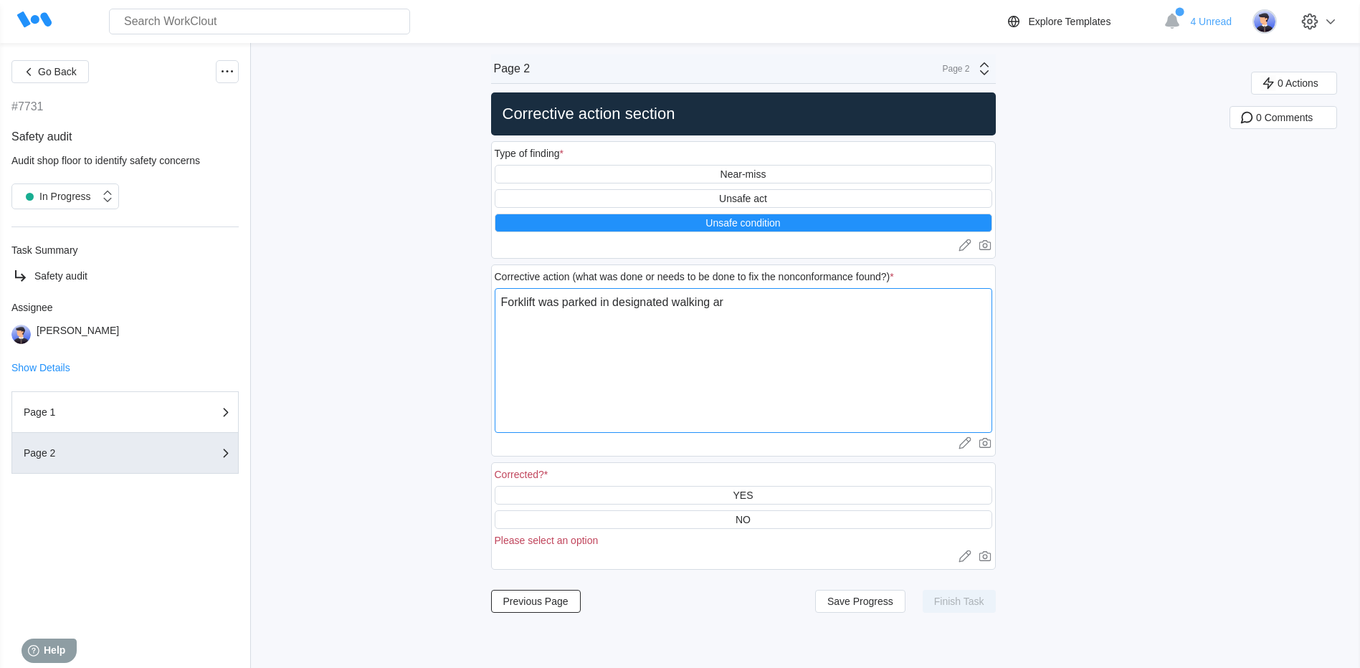
type textarea "x"
type textarea "Forklift was parked in designated walking"
type textarea "x"
type textarea "Forklift was parked in designated walking z"
type textarea "x"
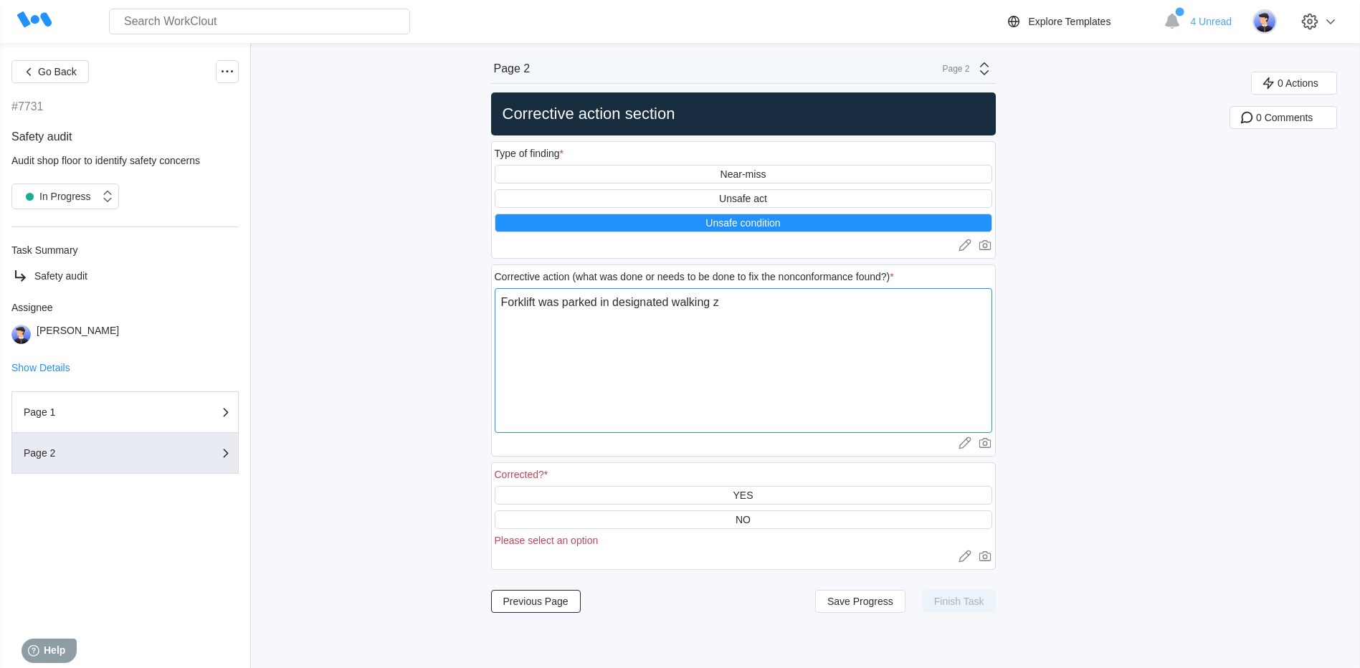
type textarea "Forklift was parked in designated walking zo"
type textarea "x"
type textarea "Forklift was parked in designated walking zon"
type textarea "x"
type textarea "Forklift was parked in designated walking zone"
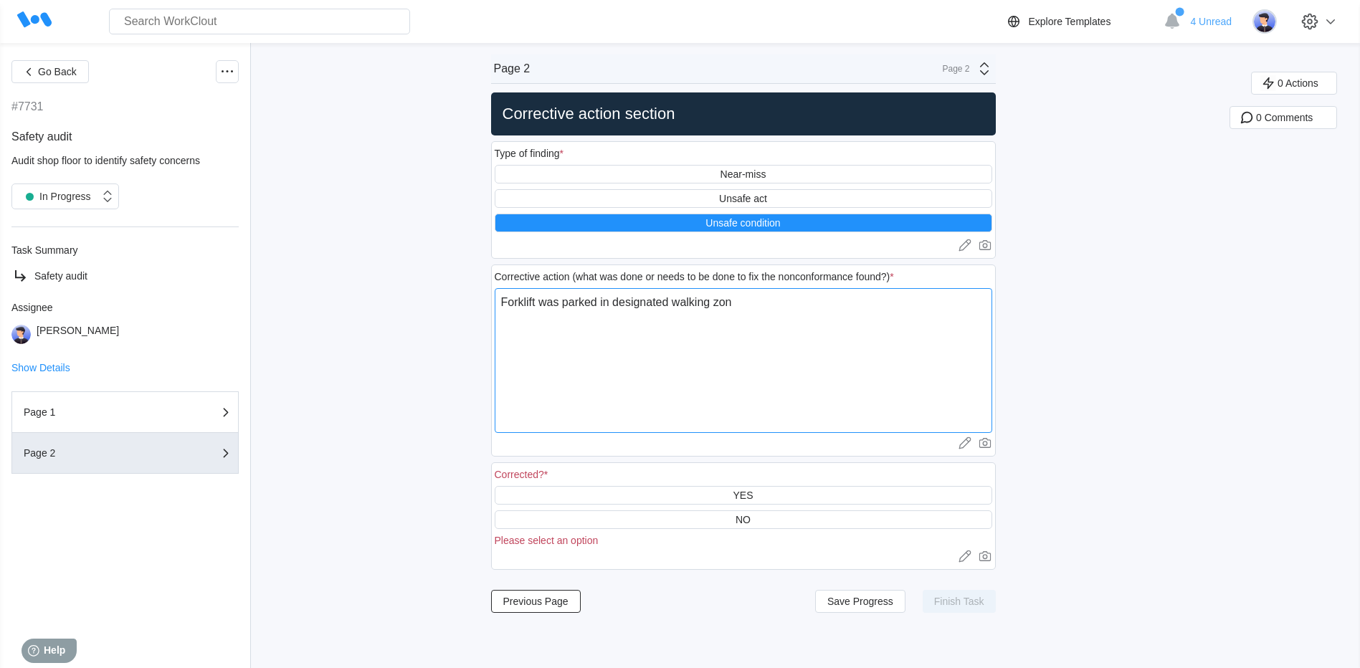
type textarea "x"
type textarea "Forklift was parked in designated walking zone"
type textarea "x"
type textarea "Forklift was parked in designated walking zone"
type textarea "x"
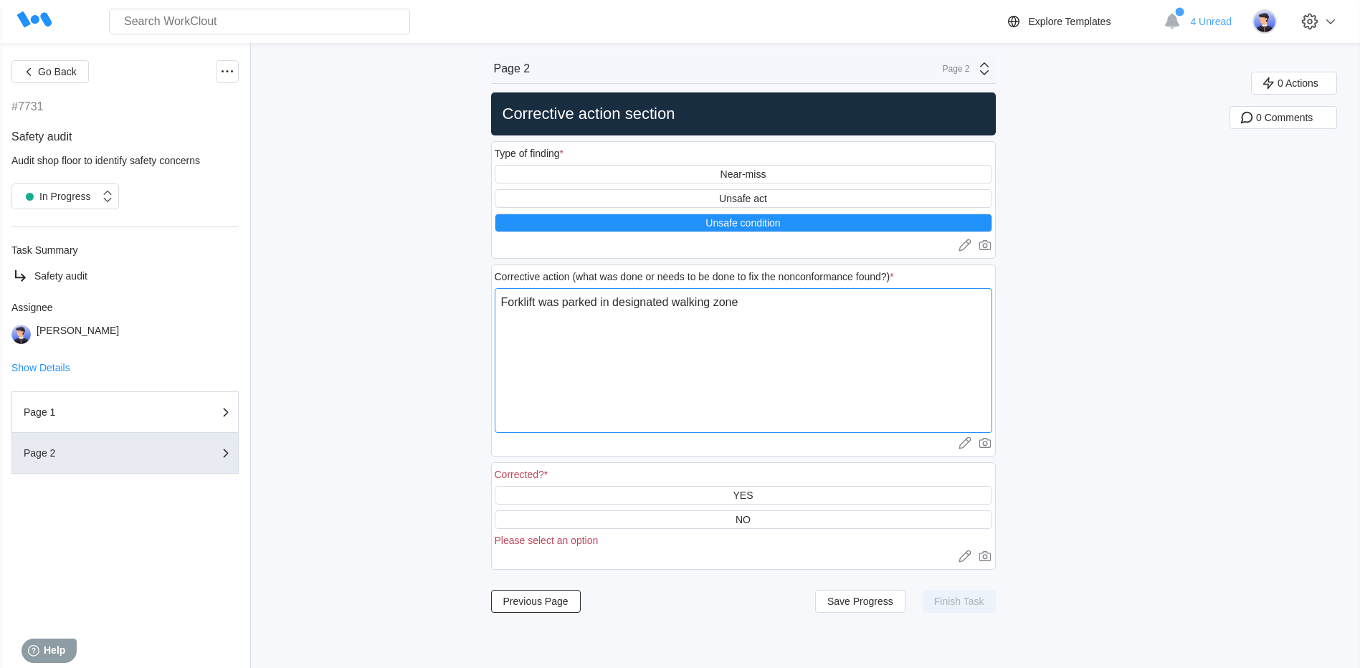
type textarea "Forklift was parked in designated walking zone."
type textarea "x"
type textarea "Forklift was parked in designated walking zone."
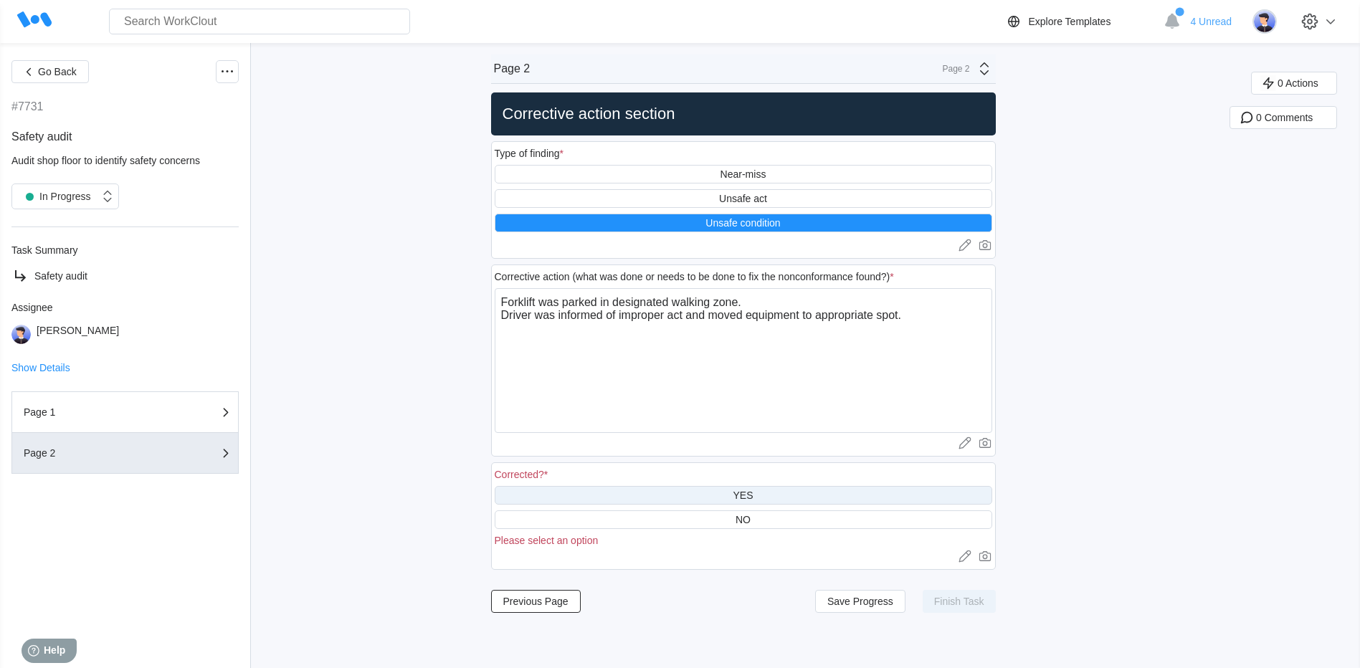
click at [667, 500] on div "YES" at bounding box center [744, 495] width 498 height 19
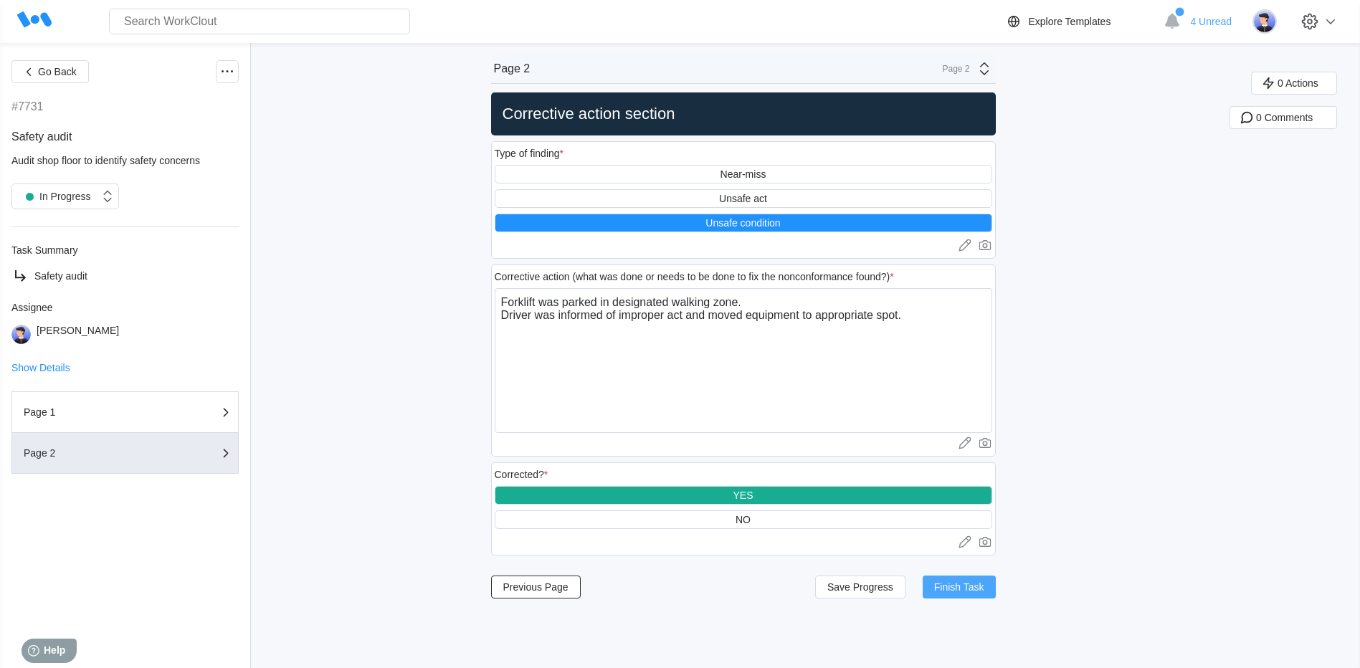
click at [965, 586] on span "Finish Task" at bounding box center [959, 587] width 50 height 10
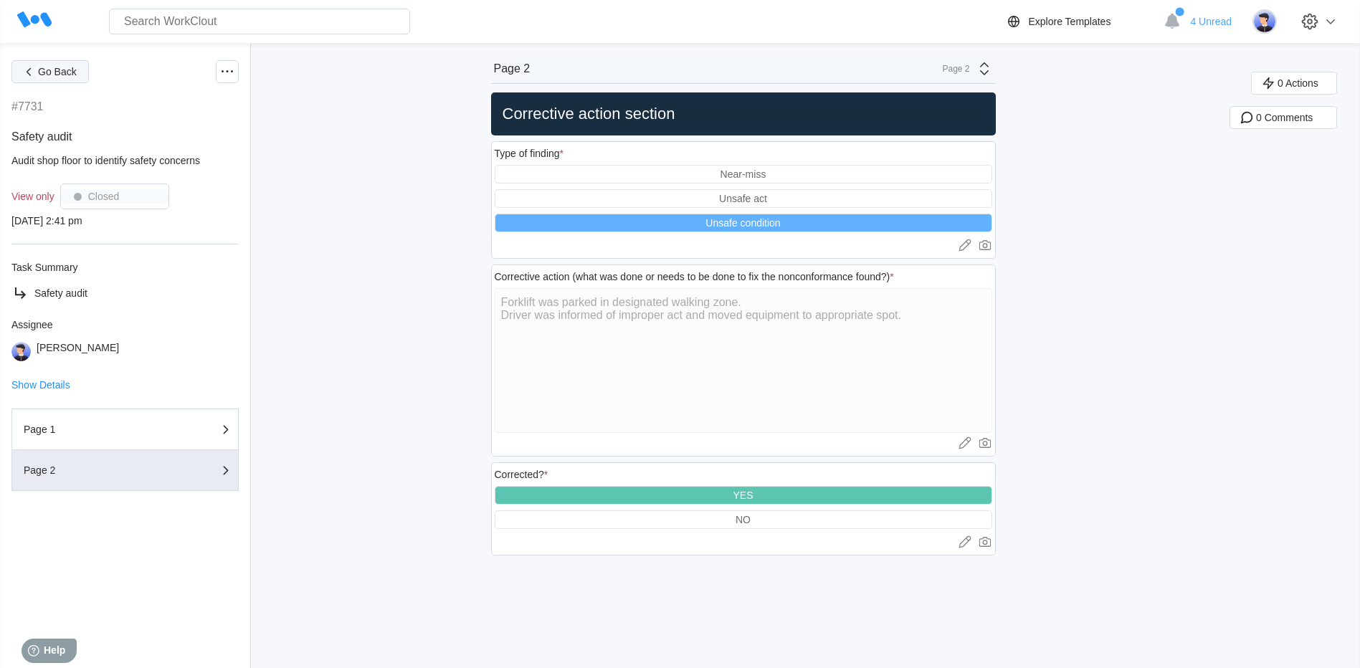
click at [43, 72] on span "Go Back" at bounding box center [57, 72] width 39 height 10
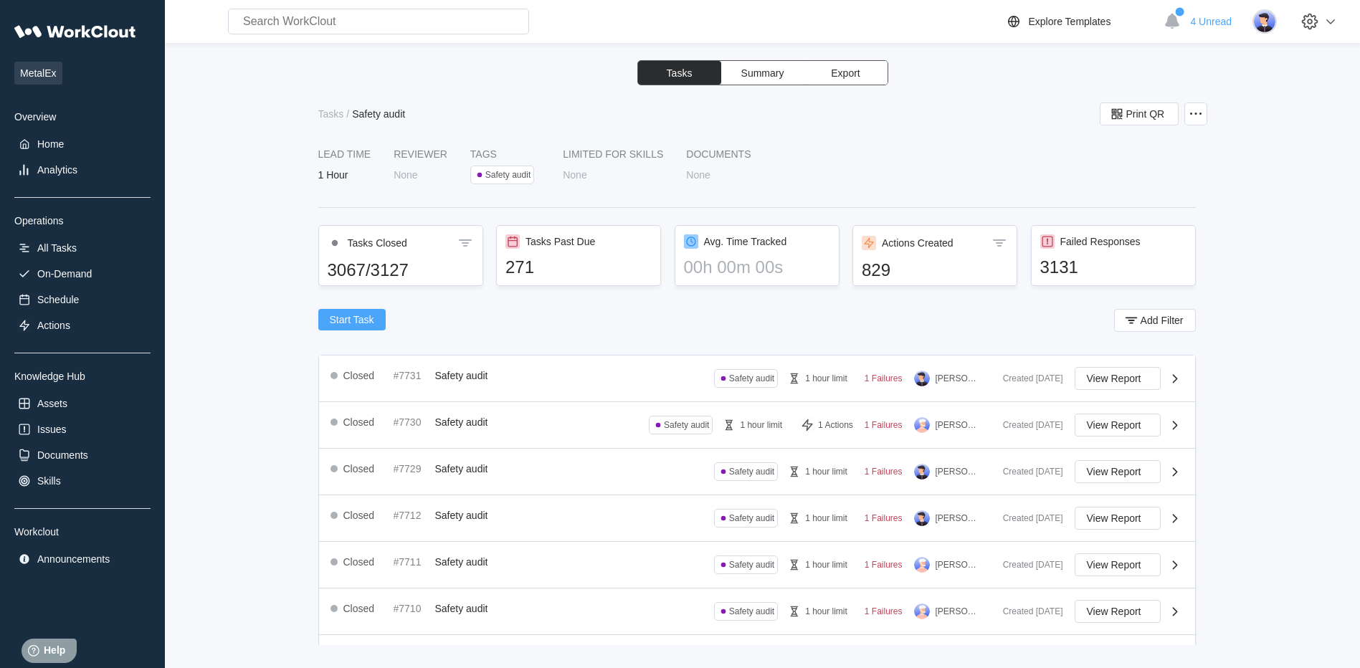
click at [348, 320] on span "Start Task" at bounding box center [352, 320] width 44 height 10
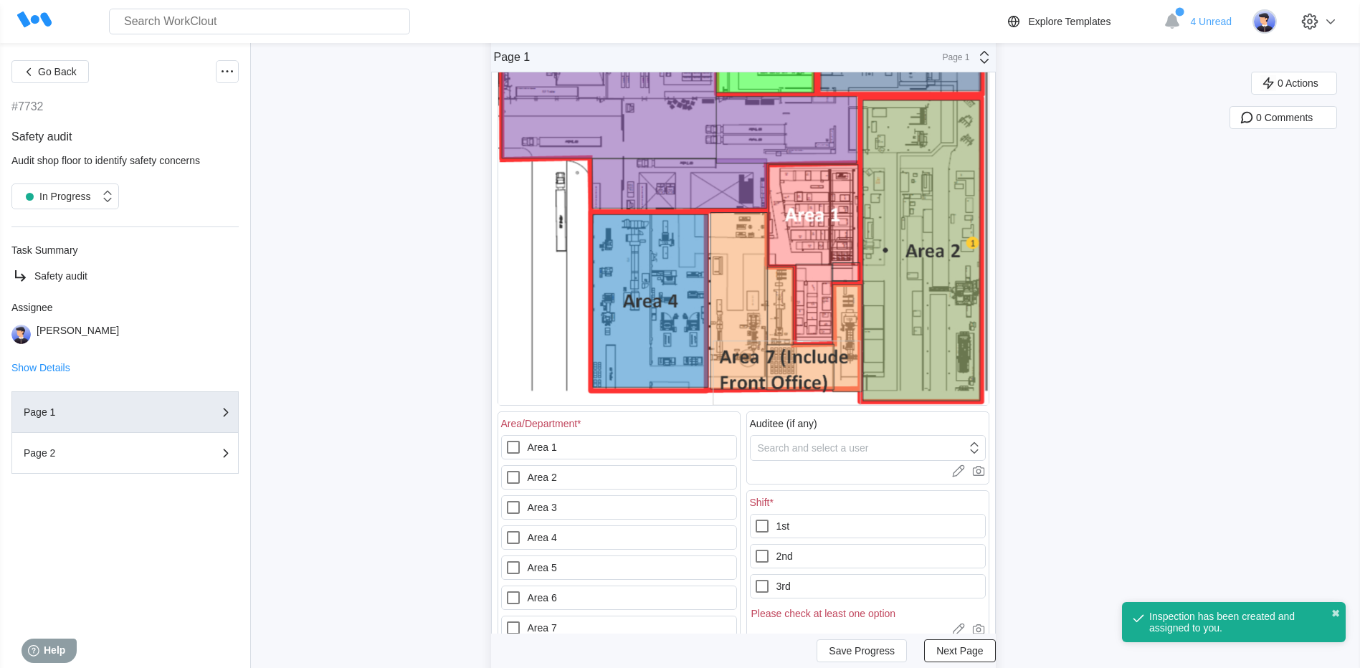
scroll to position [358, 0]
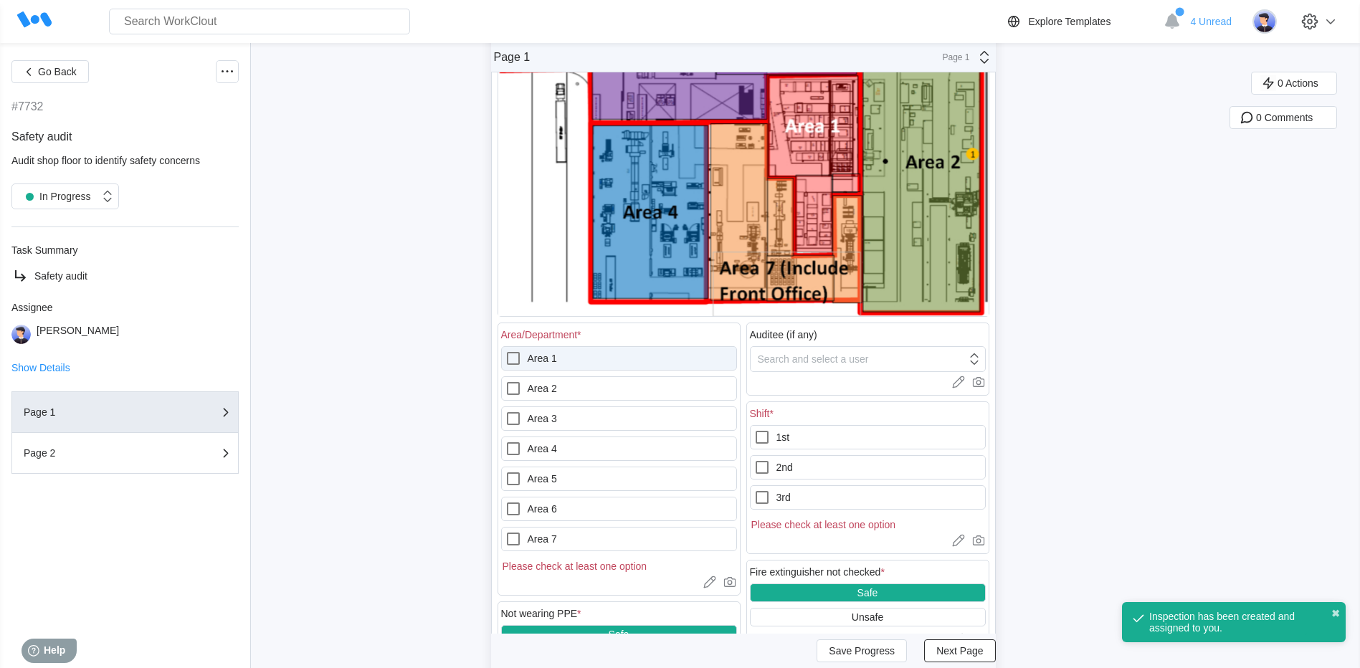
click at [513, 359] on icon at bounding box center [513, 358] width 13 height 13
click at [505, 351] on 1 "Area 1" at bounding box center [505, 350] width 1 height 1
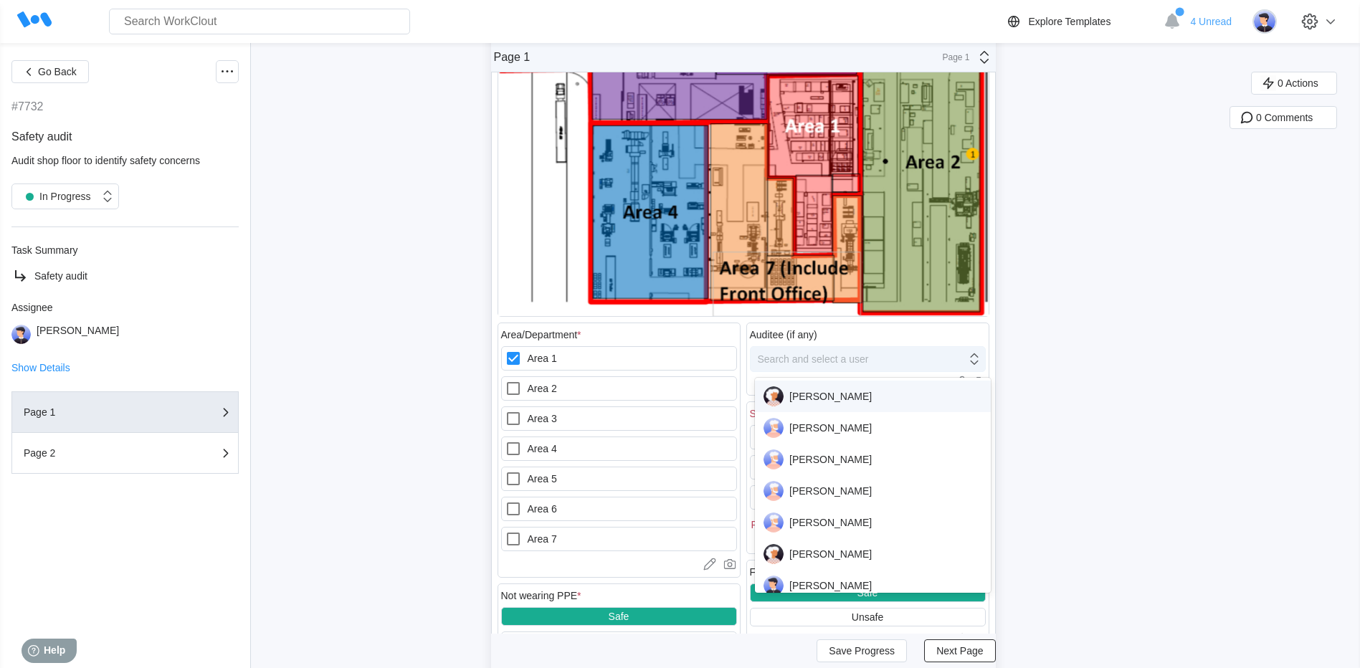
click at [833, 356] on div "Search and select a user" at bounding box center [813, 358] width 111 height 11
click at [806, 579] on div "David Goldberg" at bounding box center [873, 586] width 219 height 20
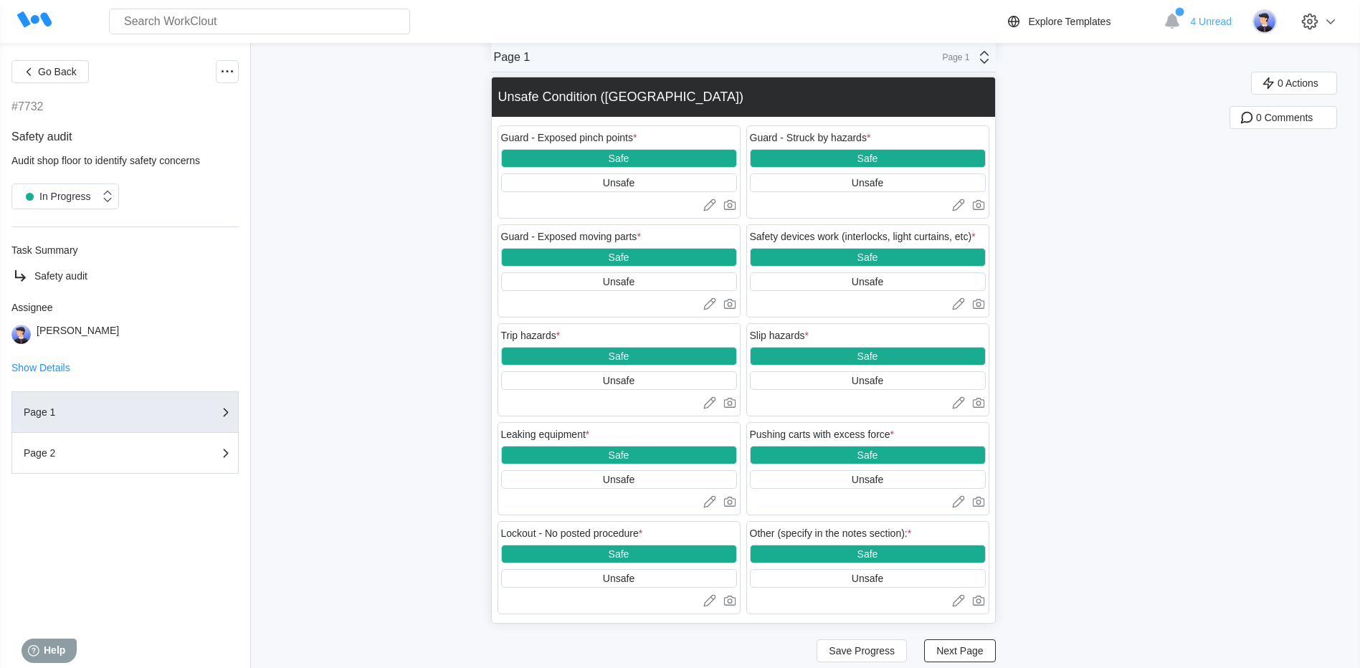
scroll to position [1996, 0]
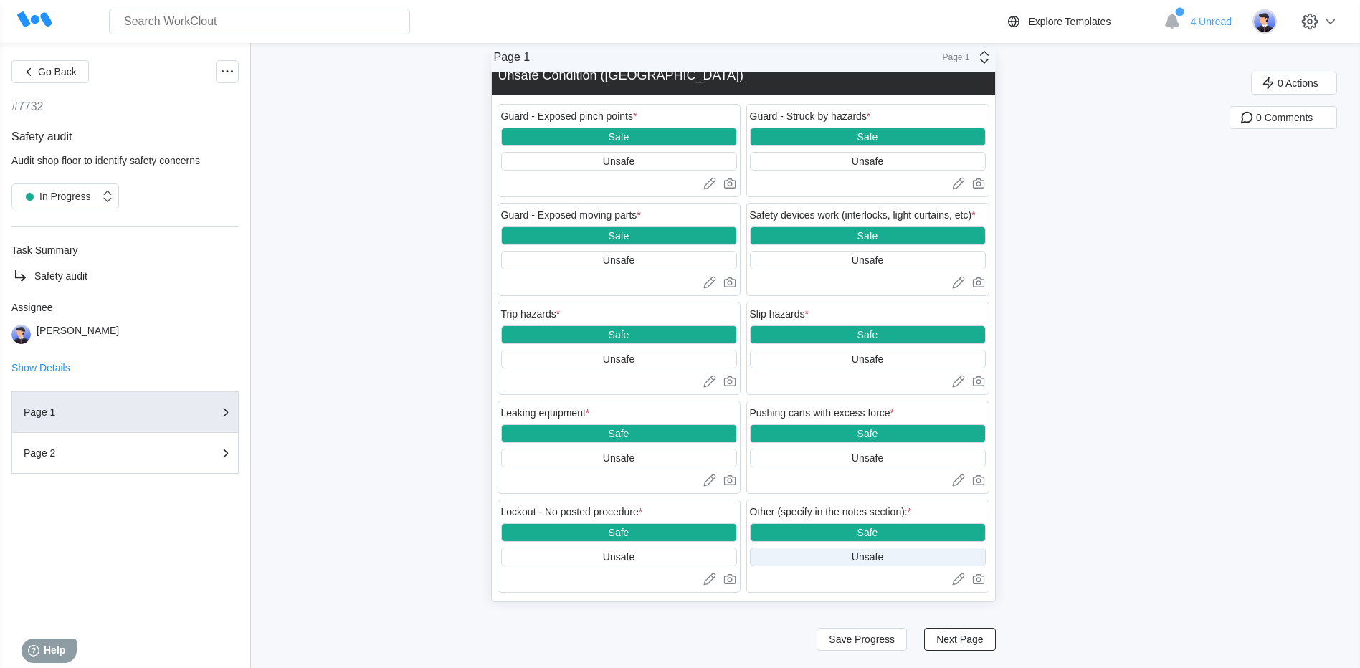
click at [877, 560] on div "Unsafe" at bounding box center [868, 556] width 32 height 11
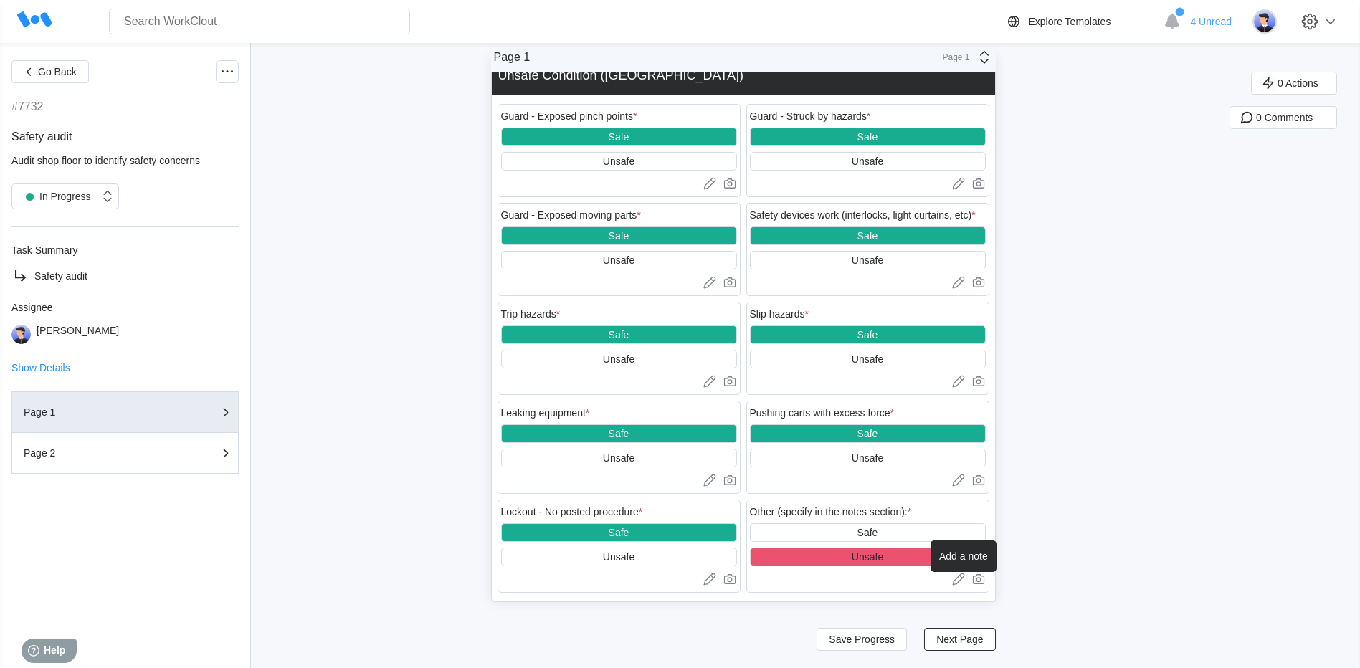
click at [964, 580] on icon at bounding box center [958, 579] width 14 height 14
click at [894, 604] on textarea at bounding box center [868, 603] width 236 height 29
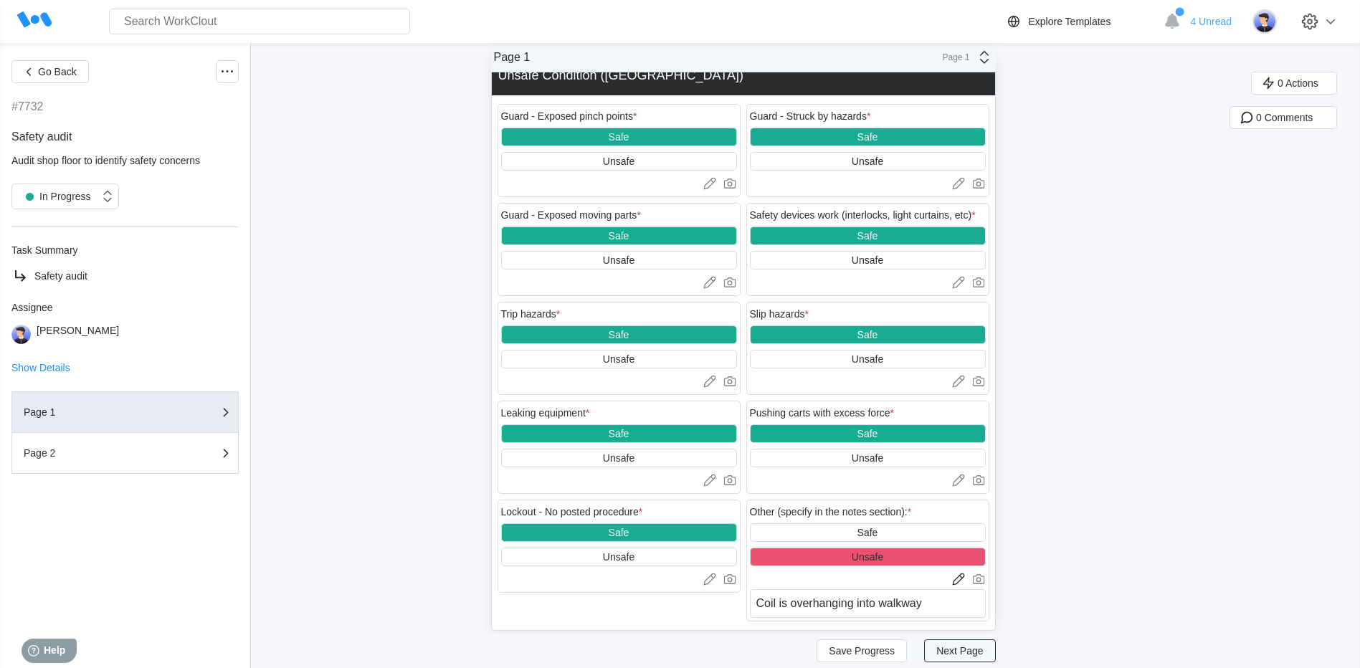
click at [972, 651] on span "Next Page" at bounding box center [959, 651] width 47 height 10
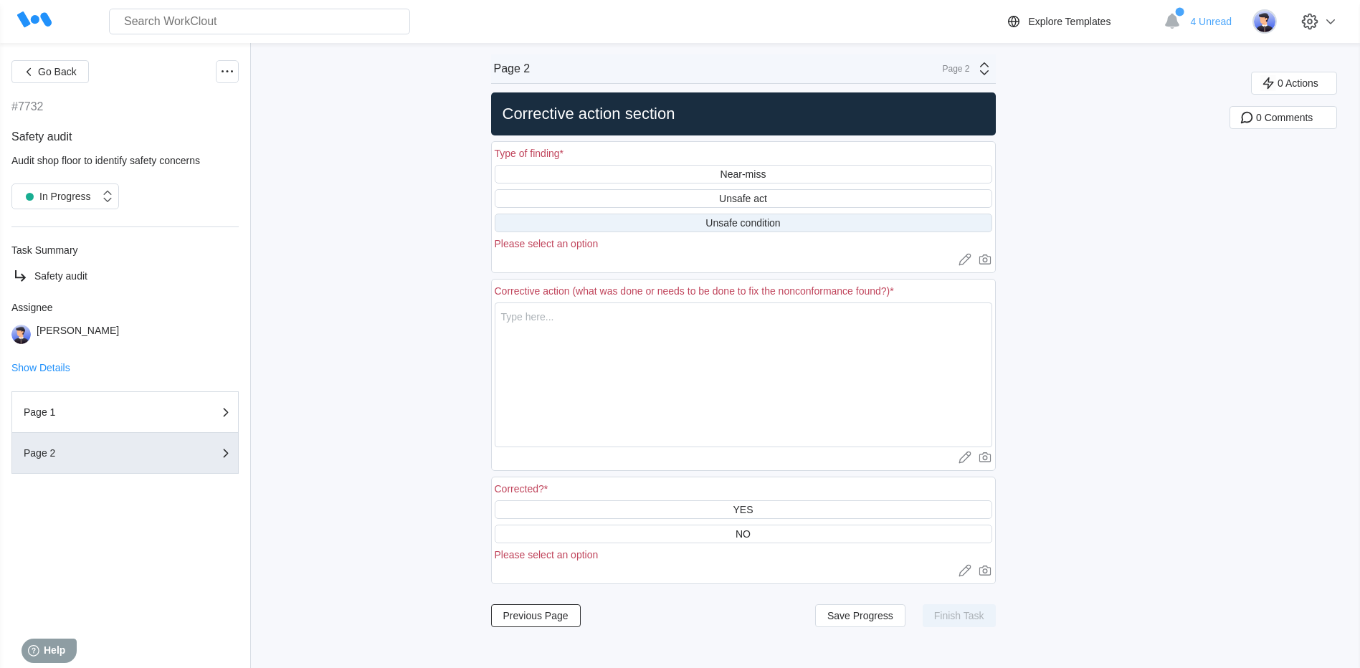
click at [741, 221] on div "Unsafe condition" at bounding box center [742, 222] width 75 height 11
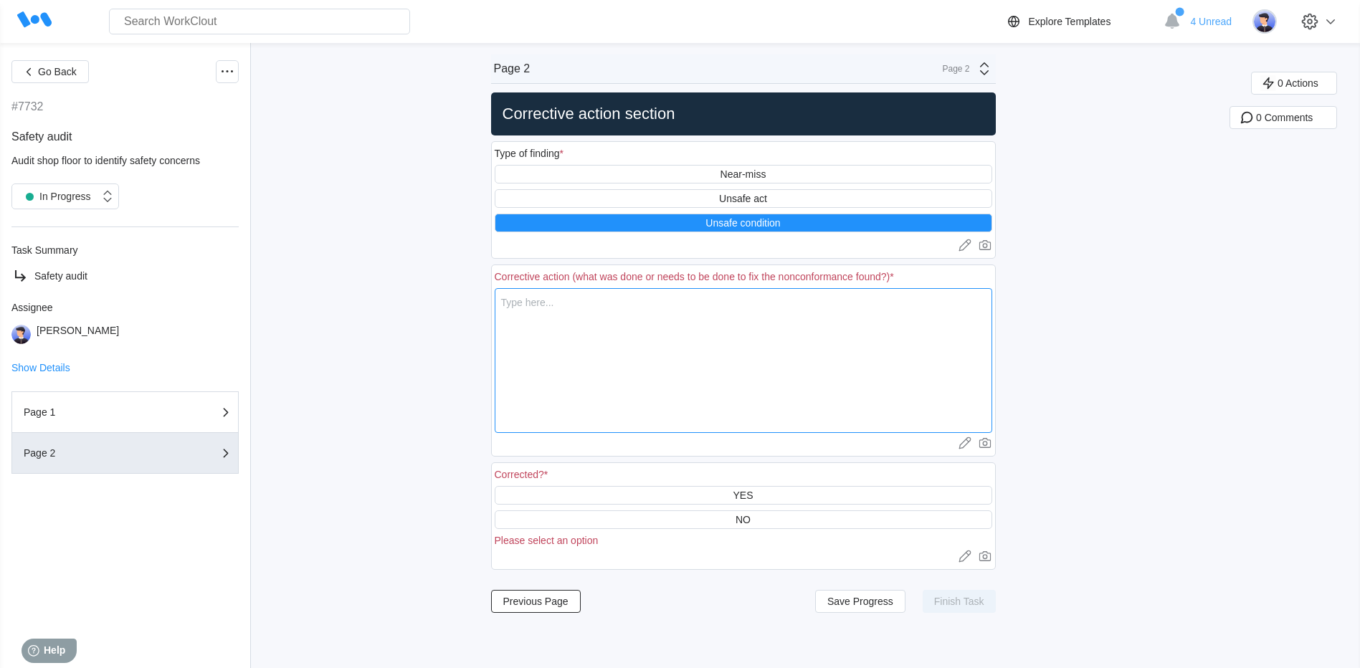
click at [641, 318] on textarea at bounding box center [744, 360] width 498 height 145
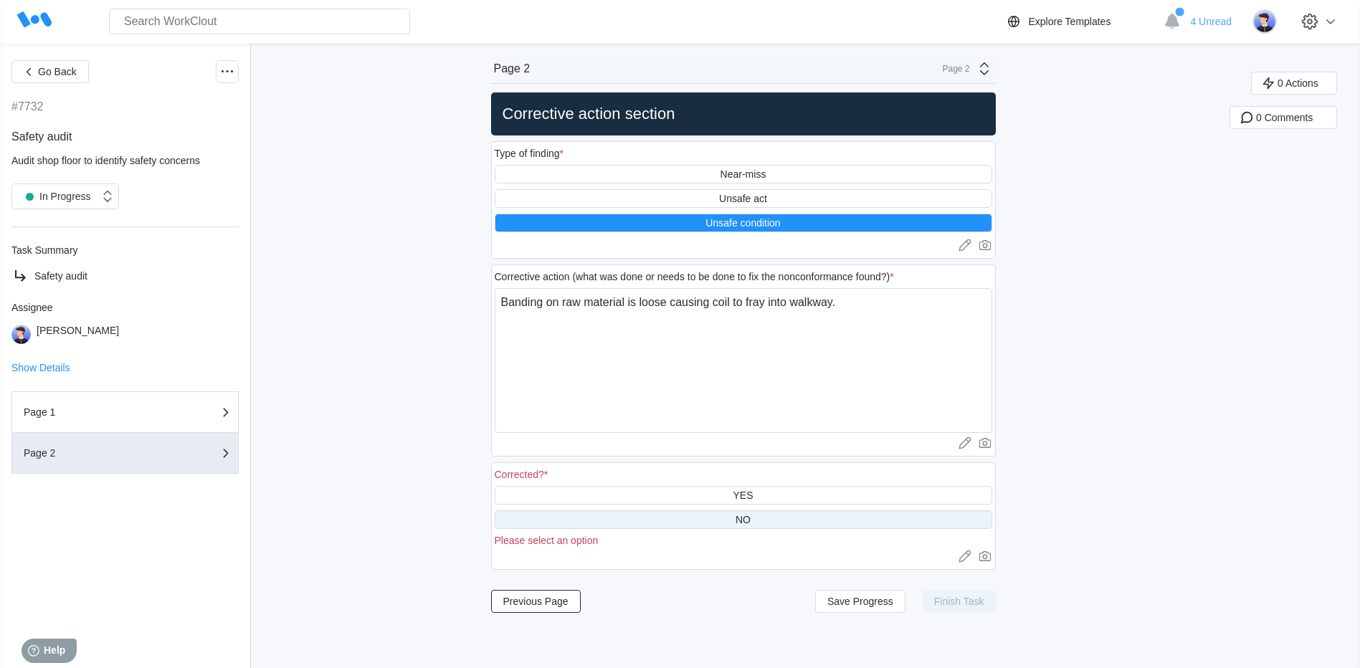
click at [697, 526] on div "NO" at bounding box center [744, 519] width 498 height 19
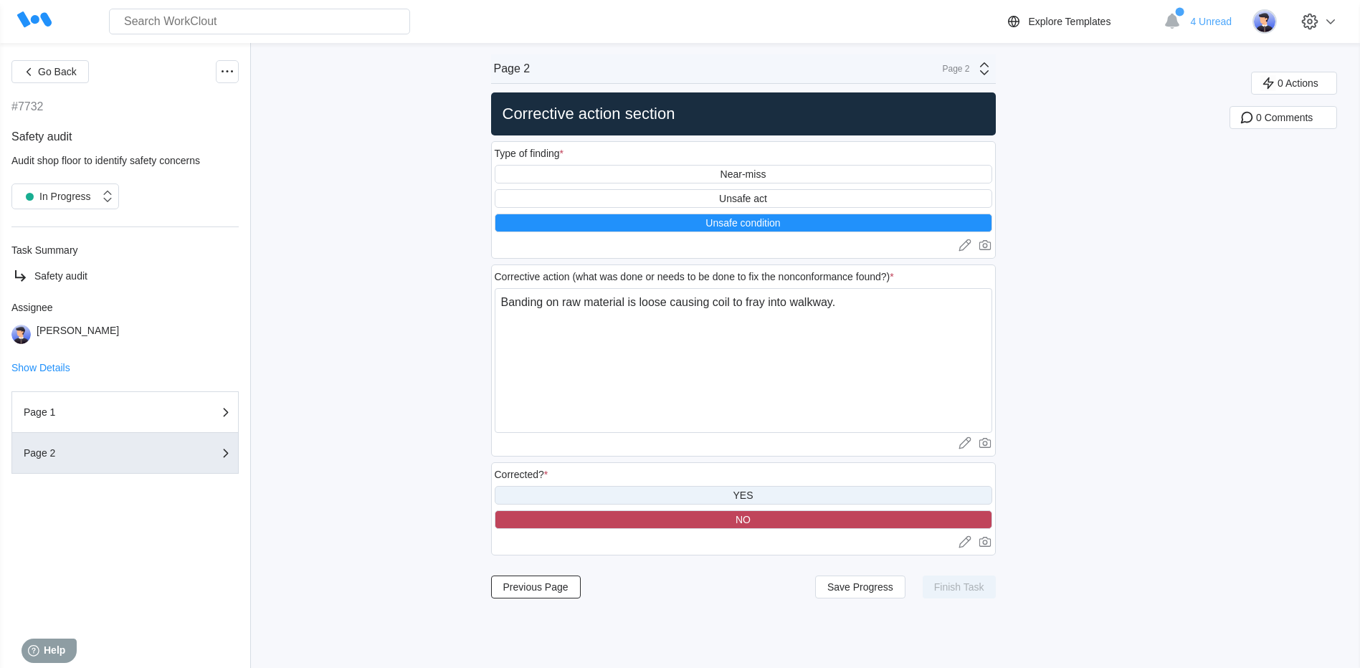
click at [725, 494] on div "YES" at bounding box center [744, 495] width 498 height 19
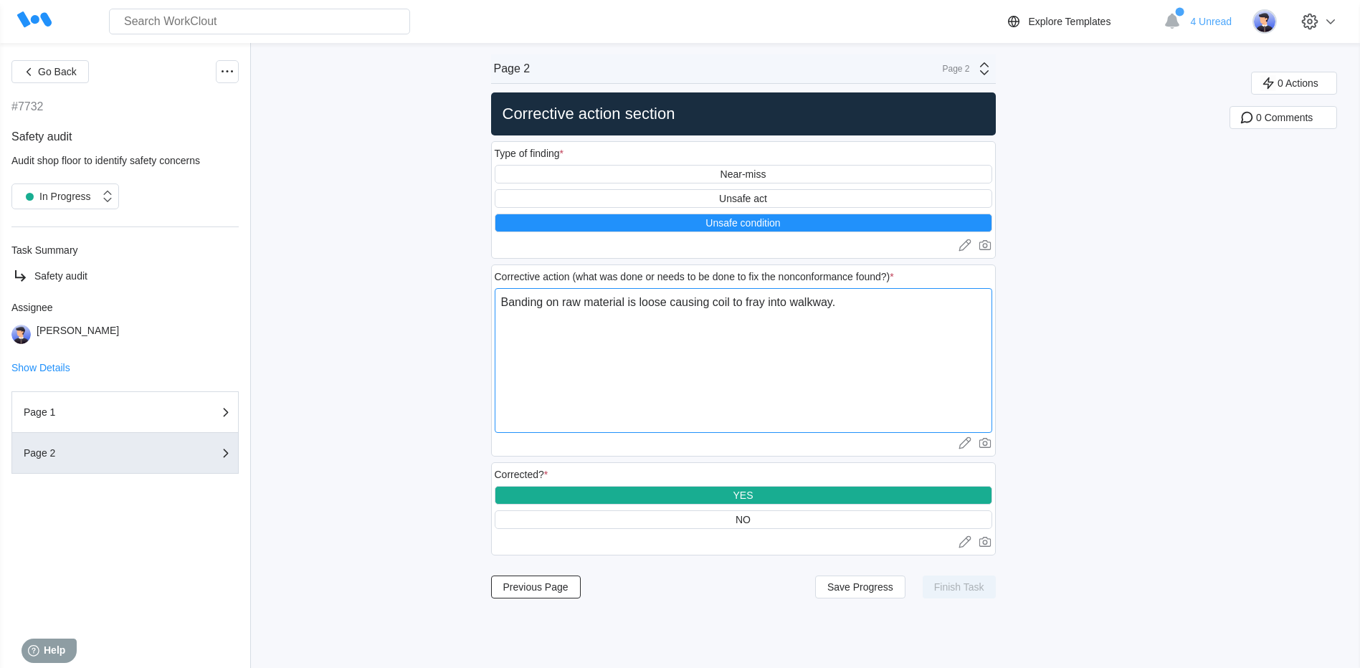
click at [775, 356] on textarea "Banding on raw material is loose causing coil to fray into walkway." at bounding box center [744, 360] width 498 height 145
click at [550, 590] on span "Previous Page" at bounding box center [535, 587] width 65 height 10
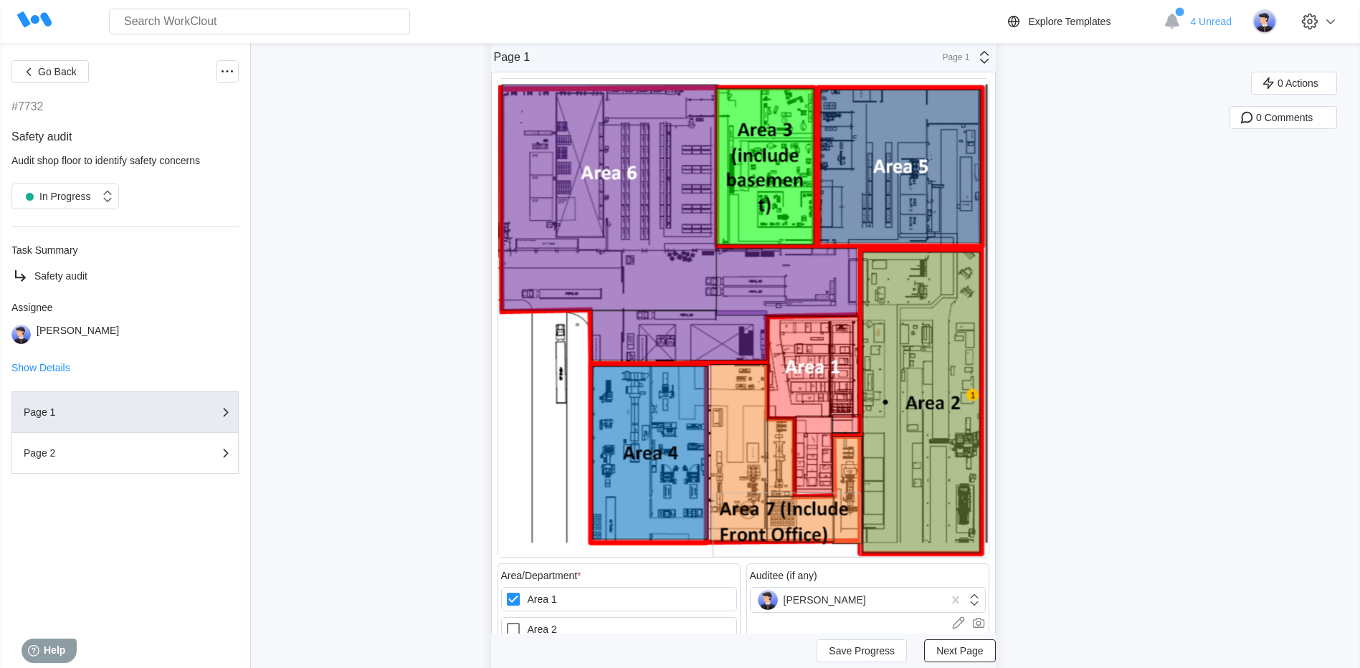
scroll to position [358, 0]
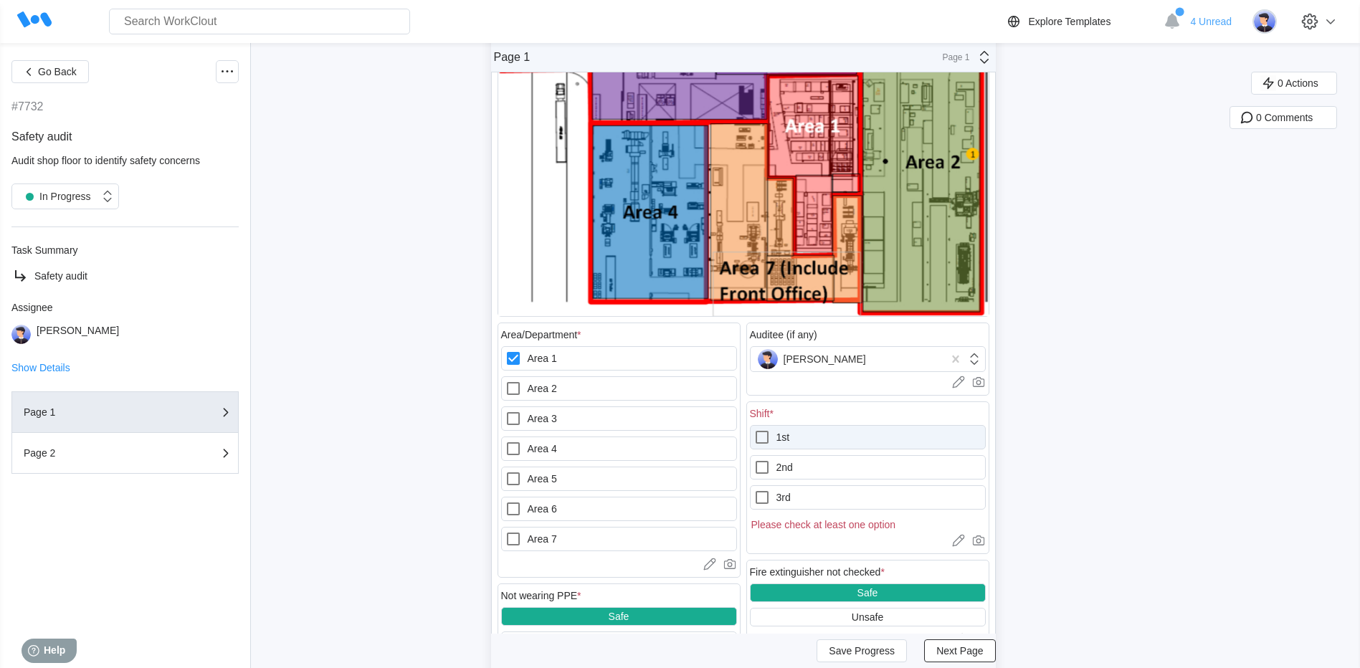
click at [769, 439] on icon at bounding box center [761, 437] width 17 height 17
click at [754, 429] on input "1st" at bounding box center [753, 429] width 1 height 1
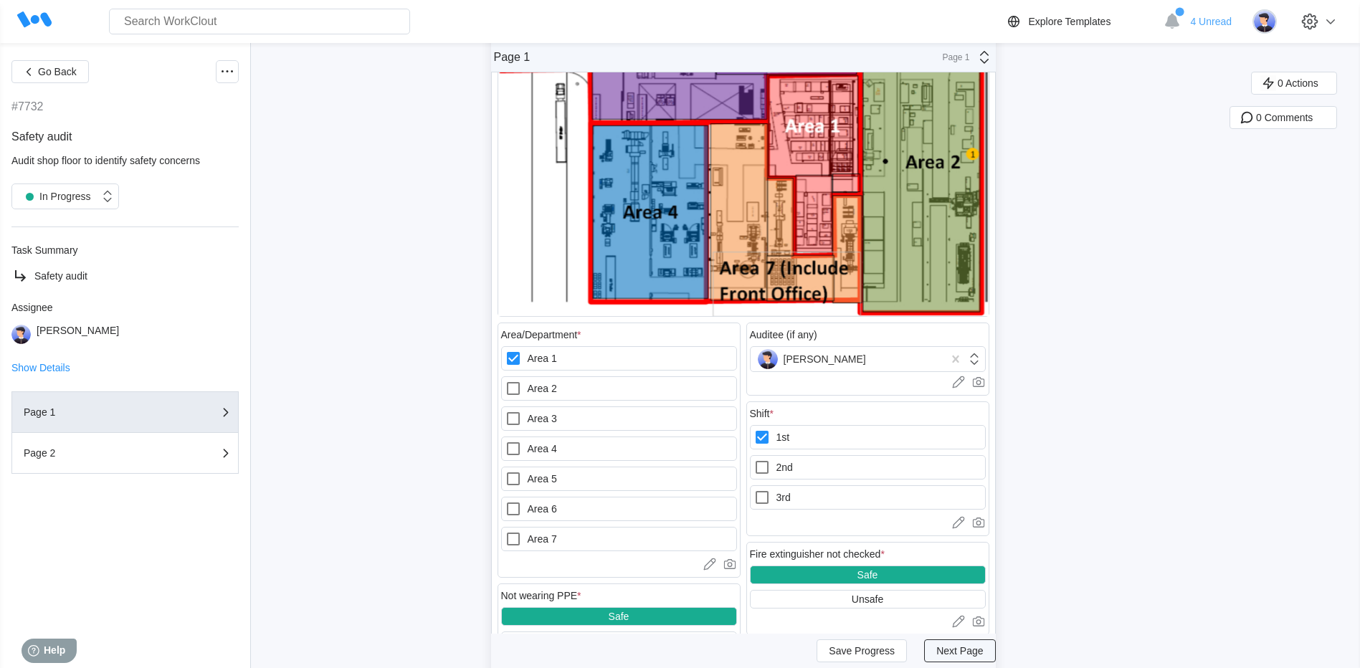
click at [958, 647] on span "Next Page" at bounding box center [959, 651] width 47 height 10
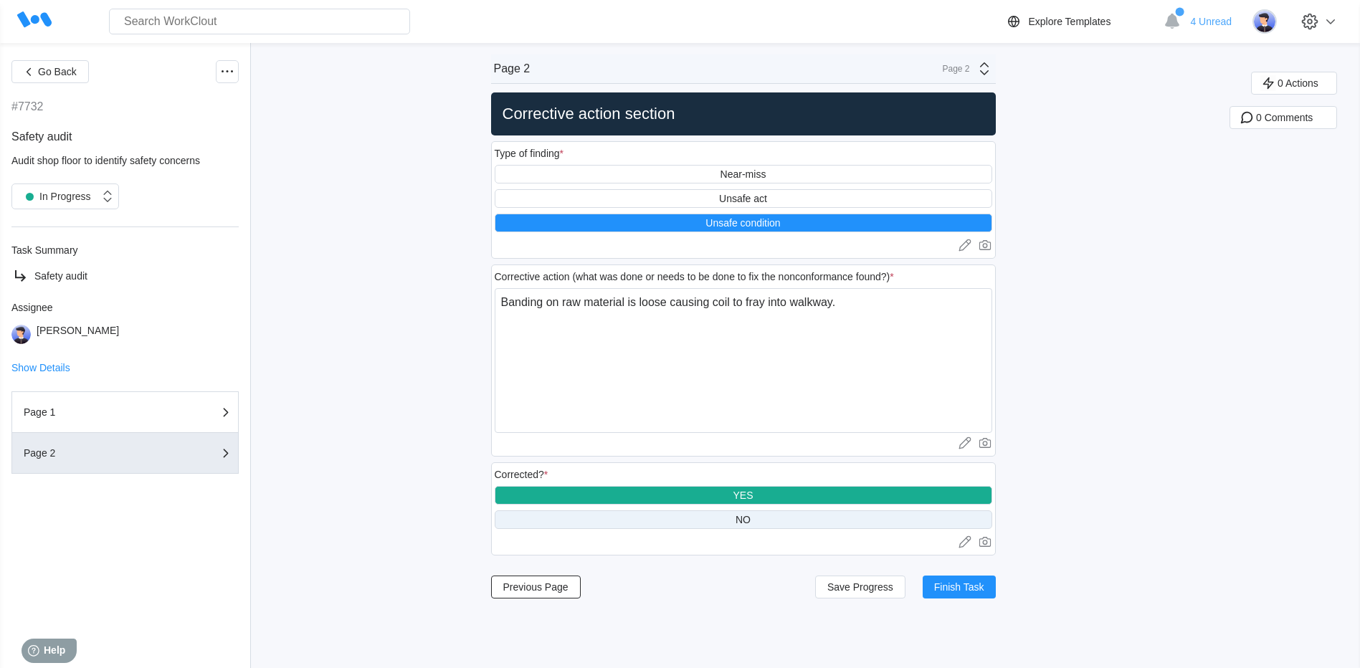
click at [700, 520] on div "NO" at bounding box center [744, 519] width 498 height 19
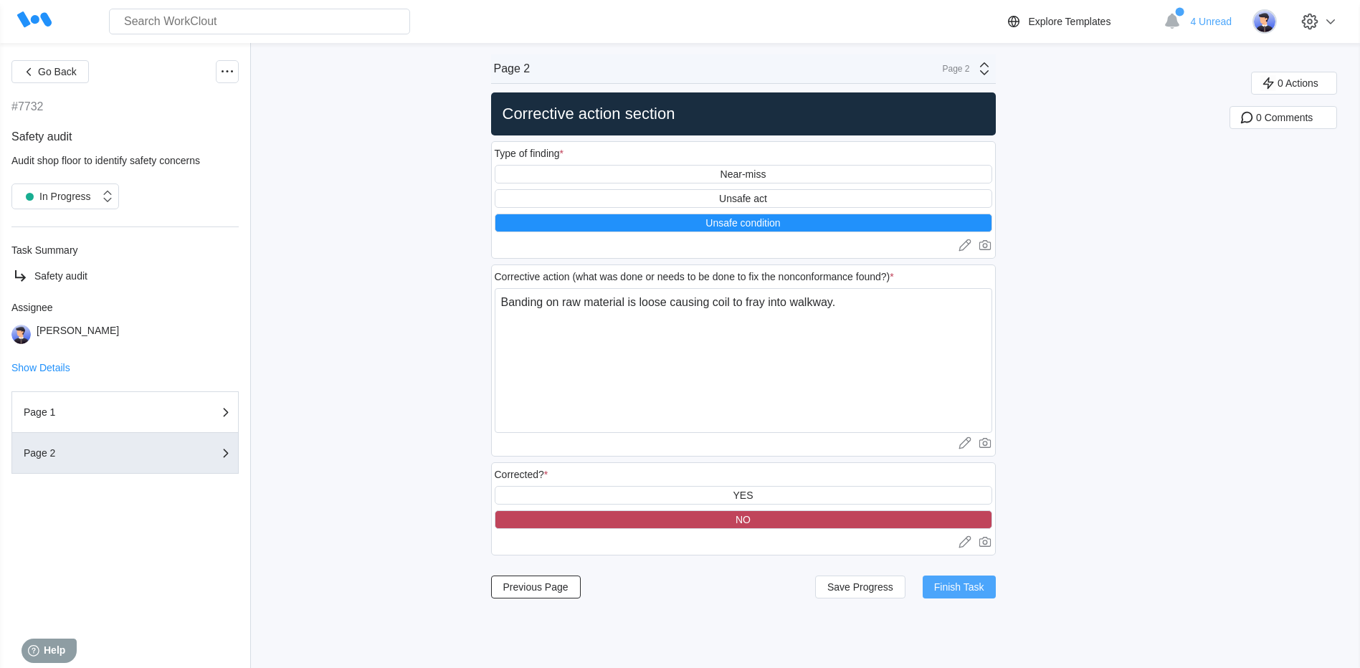
click at [969, 590] on span "Finish Task" at bounding box center [959, 587] width 50 height 10
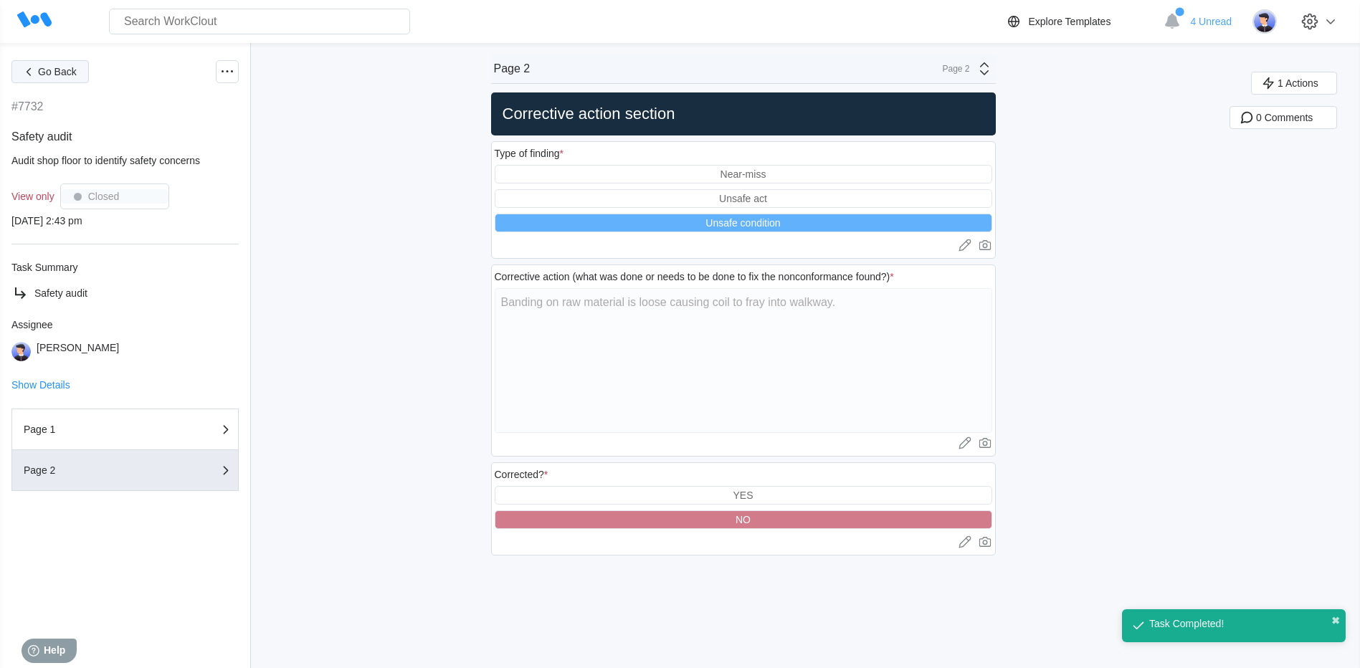
click at [52, 69] on span "Go Back" at bounding box center [57, 72] width 39 height 10
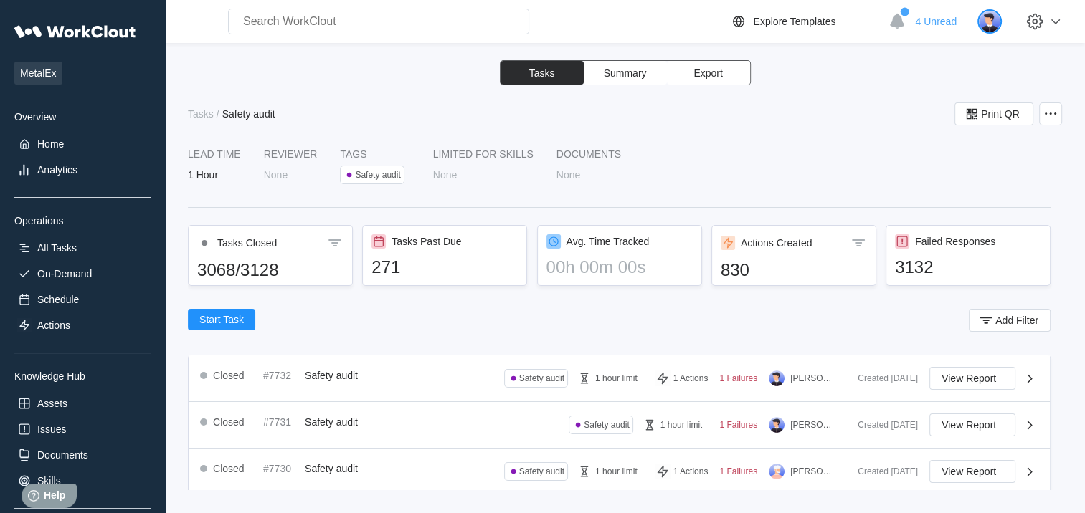
click at [993, 29] on img at bounding box center [989, 21] width 24 height 24
